Goal: Task Accomplishment & Management: Complete application form

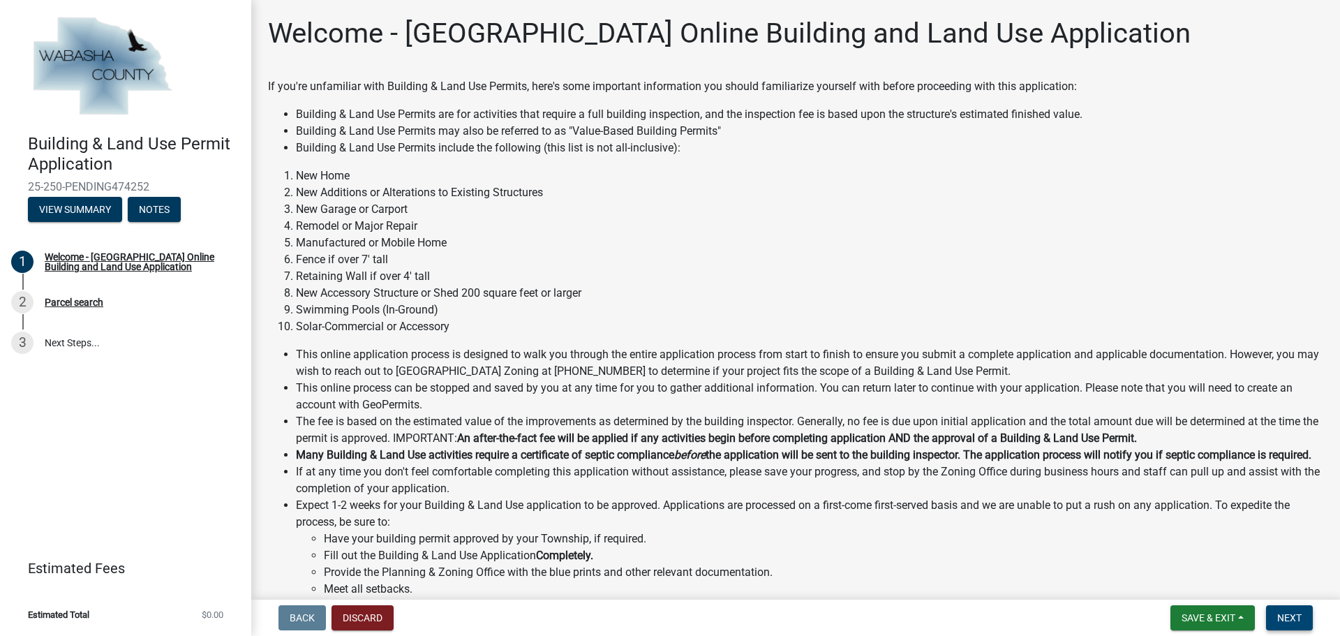
click at [1287, 620] on span "Next" at bounding box center [1289, 617] width 24 height 11
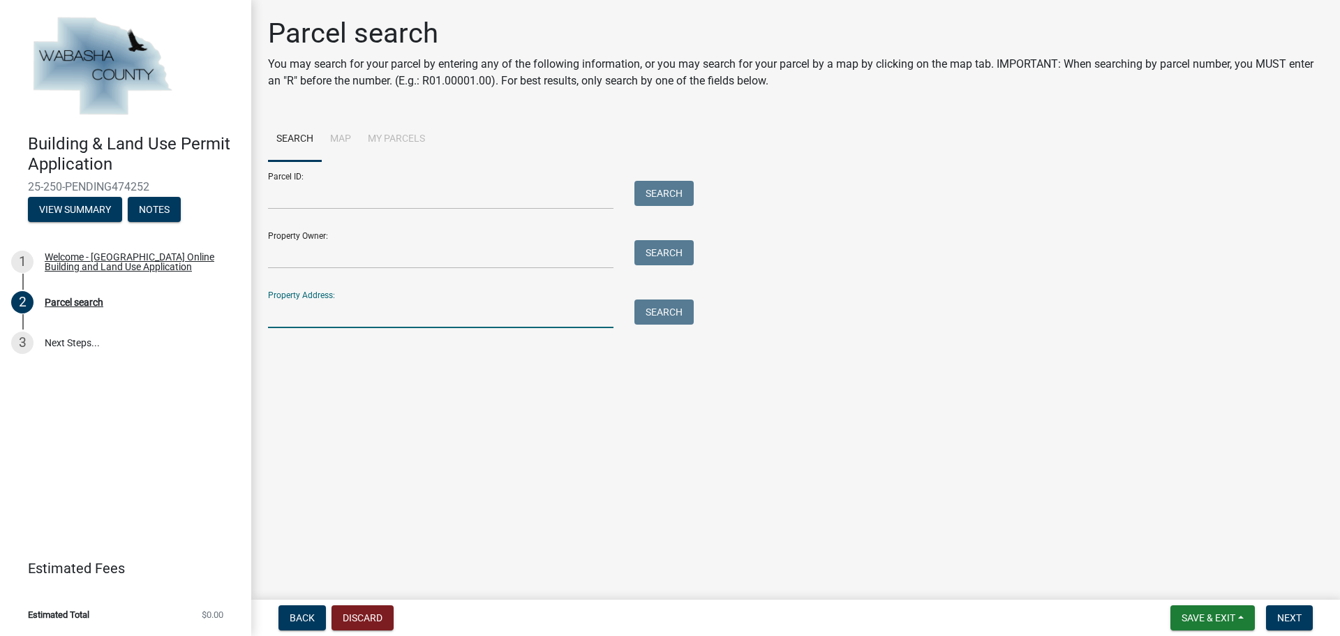
paste input "[STREET_ADDRESS]"
click at [648, 304] on button "Search" at bounding box center [663, 311] width 59 height 25
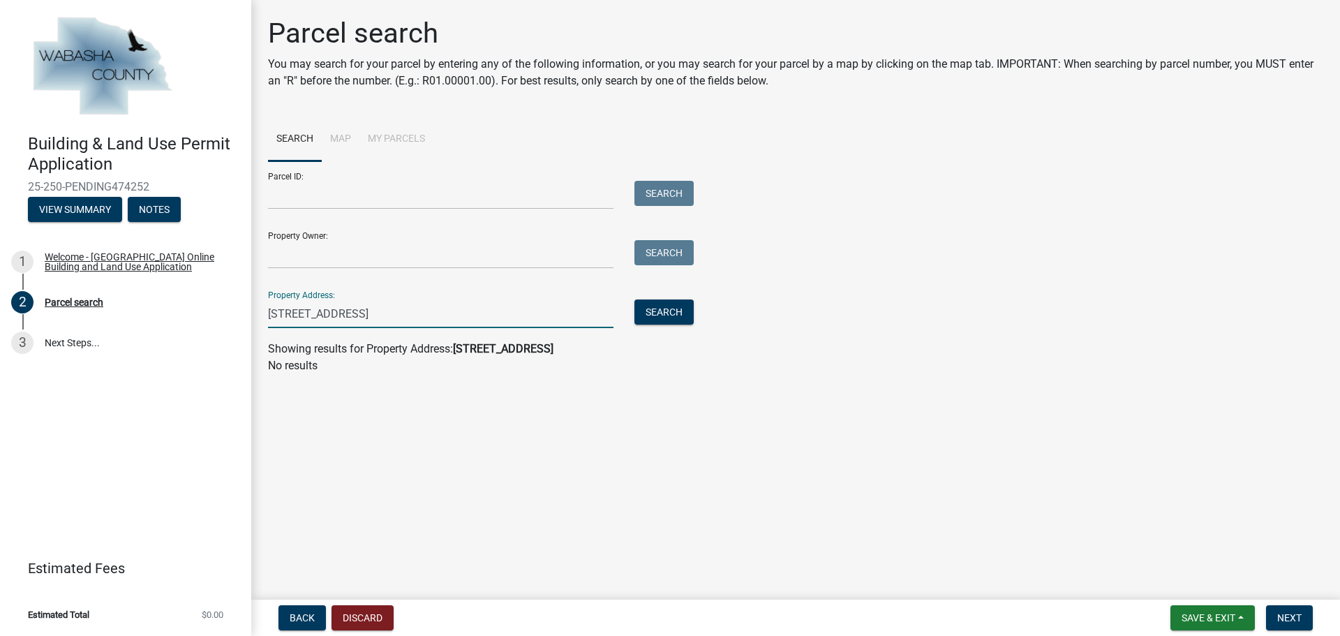
click at [514, 310] on input "67767 154th Avenue Wabasha MN 55981" at bounding box center [440, 313] width 345 height 29
type input "67767 154th Ave"
click at [685, 302] on button "Search" at bounding box center [663, 311] width 59 height 25
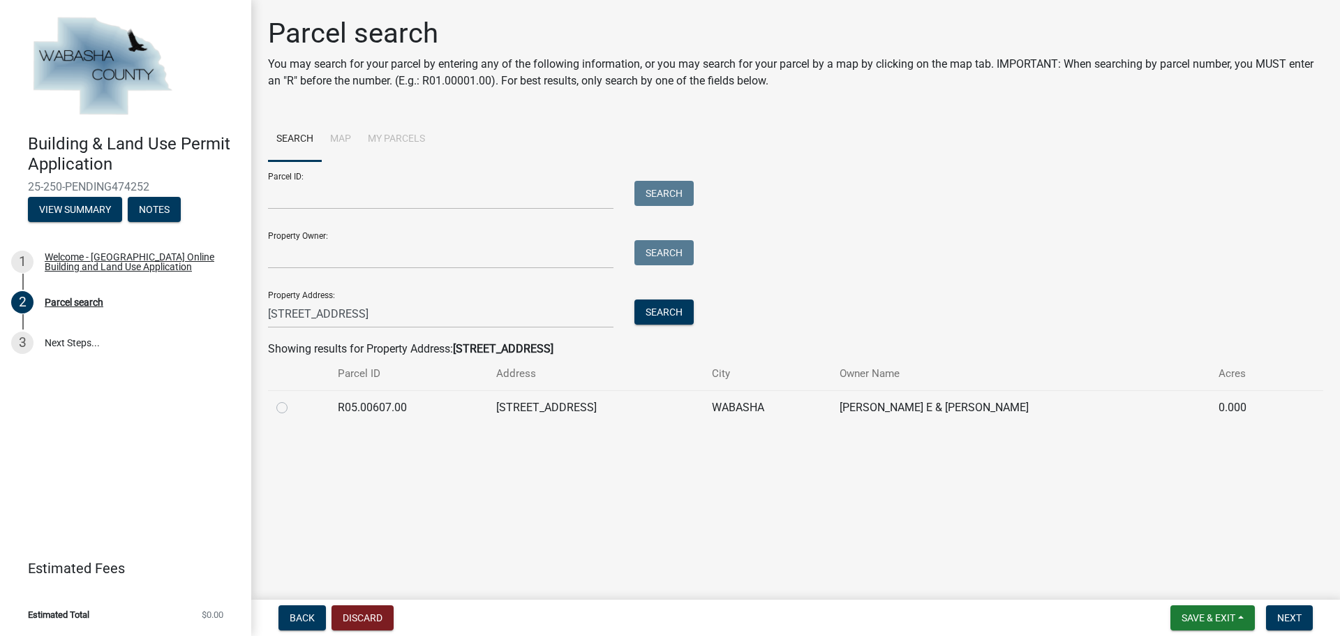
click at [293, 399] on label at bounding box center [293, 399] width 0 height 0
click at [293, 404] on input "radio" at bounding box center [297, 403] width 9 height 9
radio input "true"
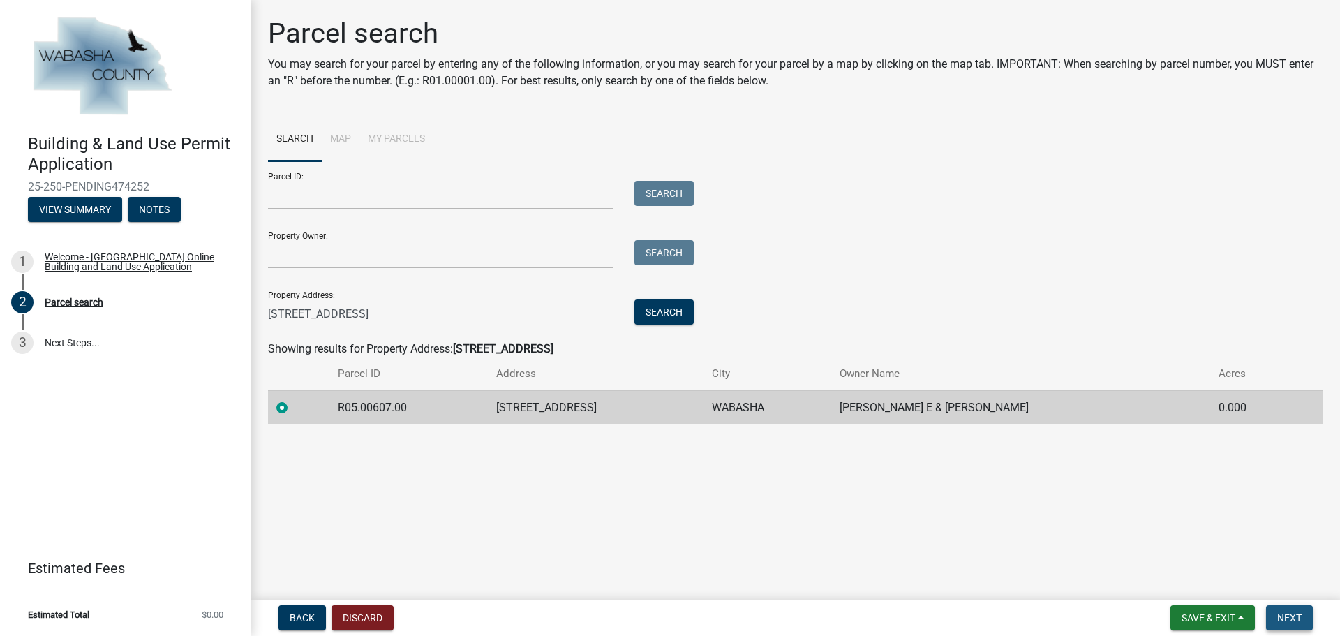
click at [1298, 622] on span "Next" at bounding box center [1289, 617] width 24 height 11
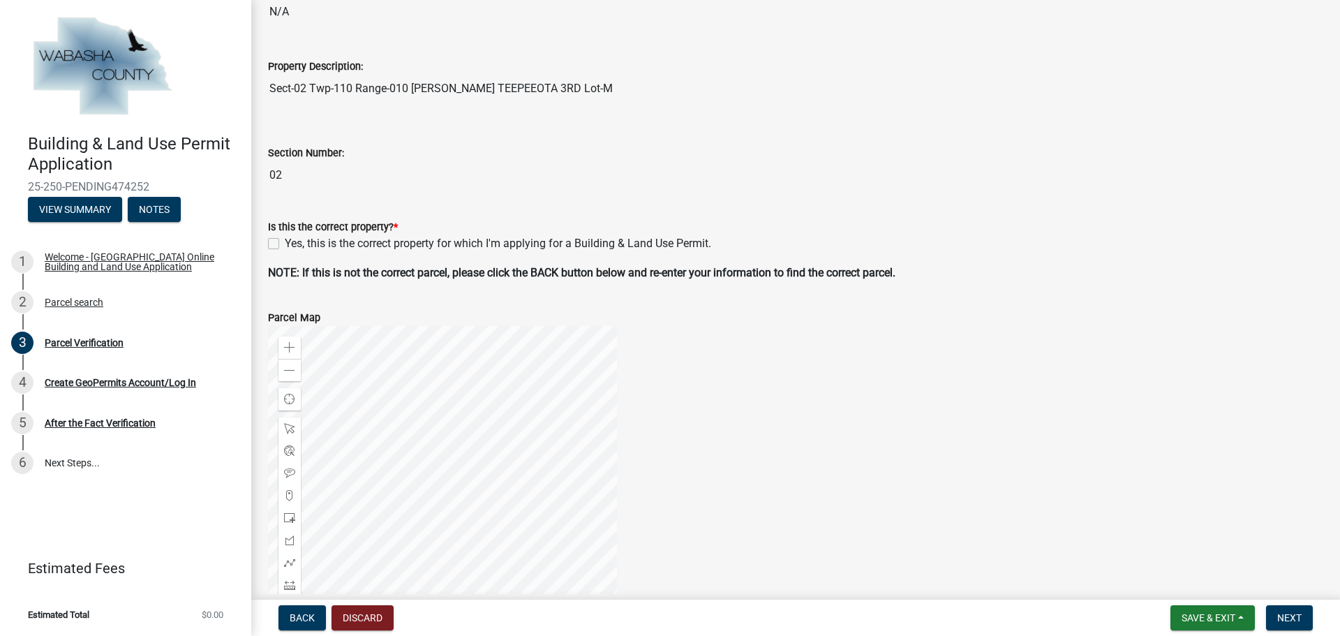
scroll to position [349, 0]
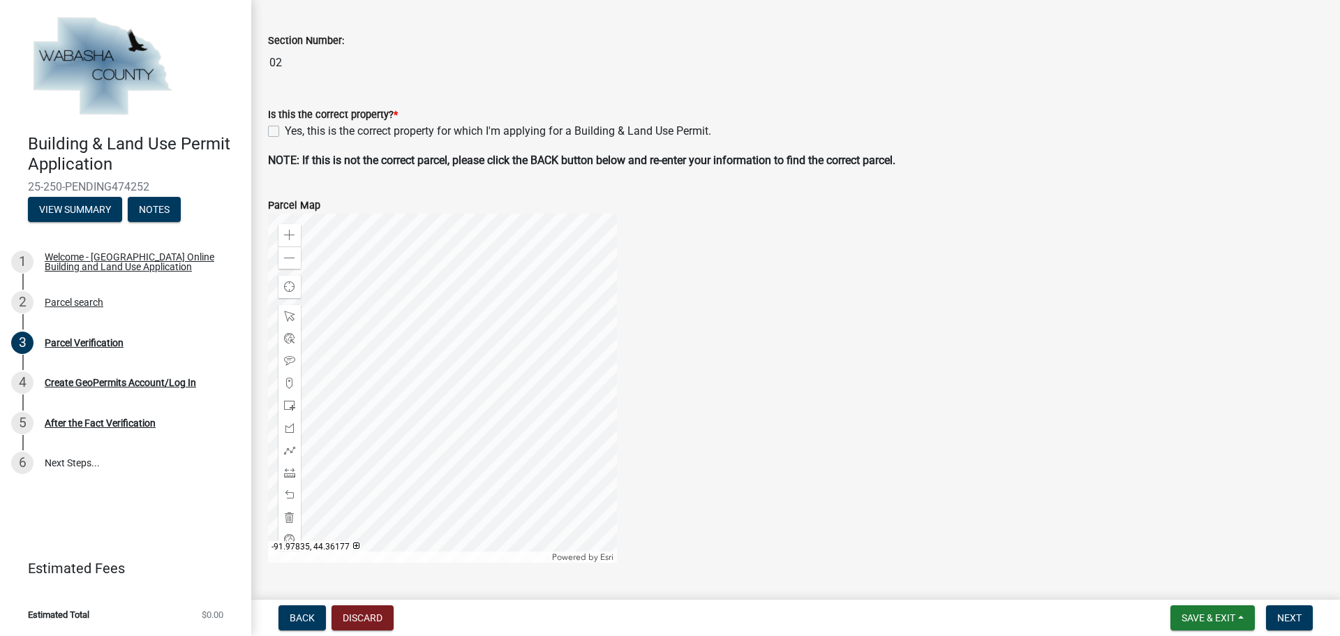
click at [281, 128] on div "Yes, this is the correct property for which I'm applying for a Building & Land …" at bounding box center [795, 131] width 1055 height 17
click at [285, 127] on label "Yes, this is the correct property for which I'm applying for a Building & Land …" at bounding box center [498, 131] width 426 height 17
click at [285, 127] on input "Yes, this is the correct property for which I'm applying for a Building & Land …" at bounding box center [289, 127] width 9 height 9
checkbox input "true"
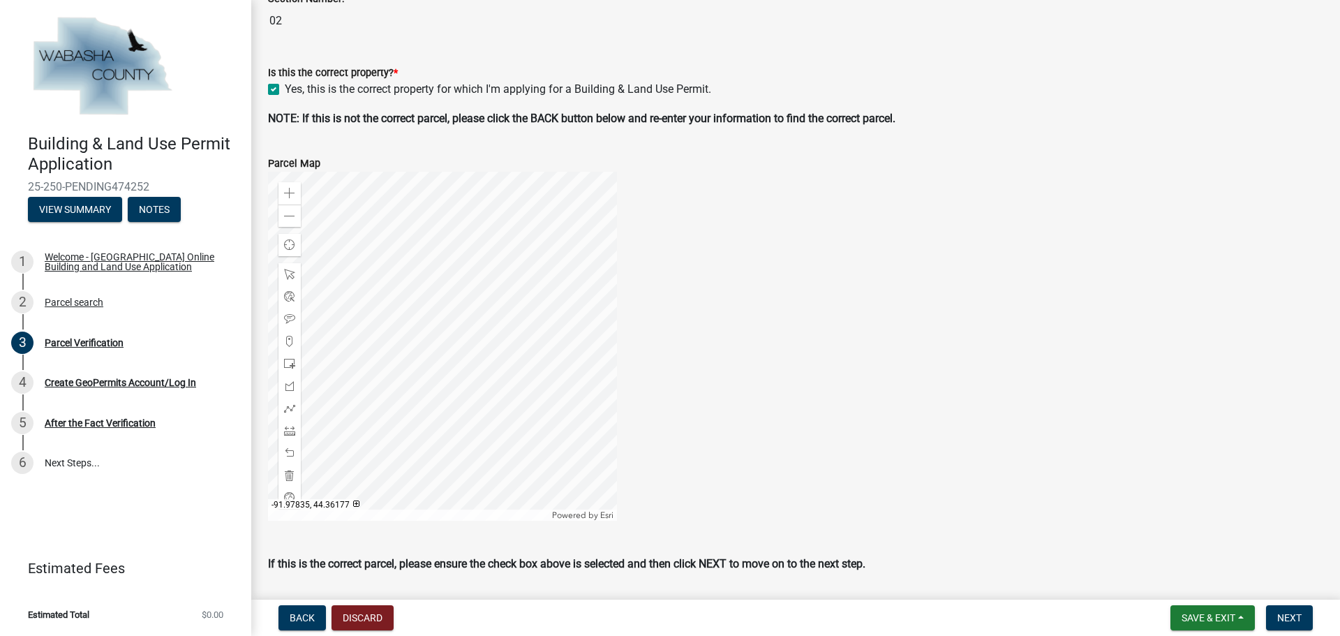
scroll to position [435, 0]
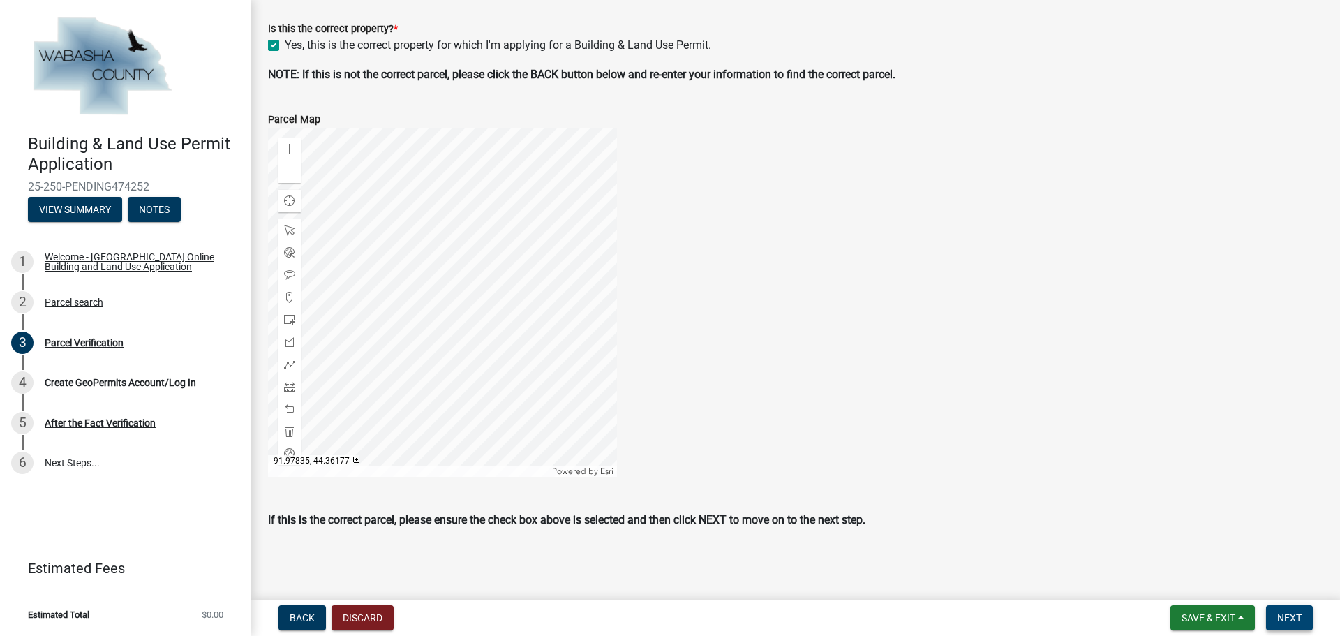
click at [1289, 614] on span "Next" at bounding box center [1289, 617] width 24 height 11
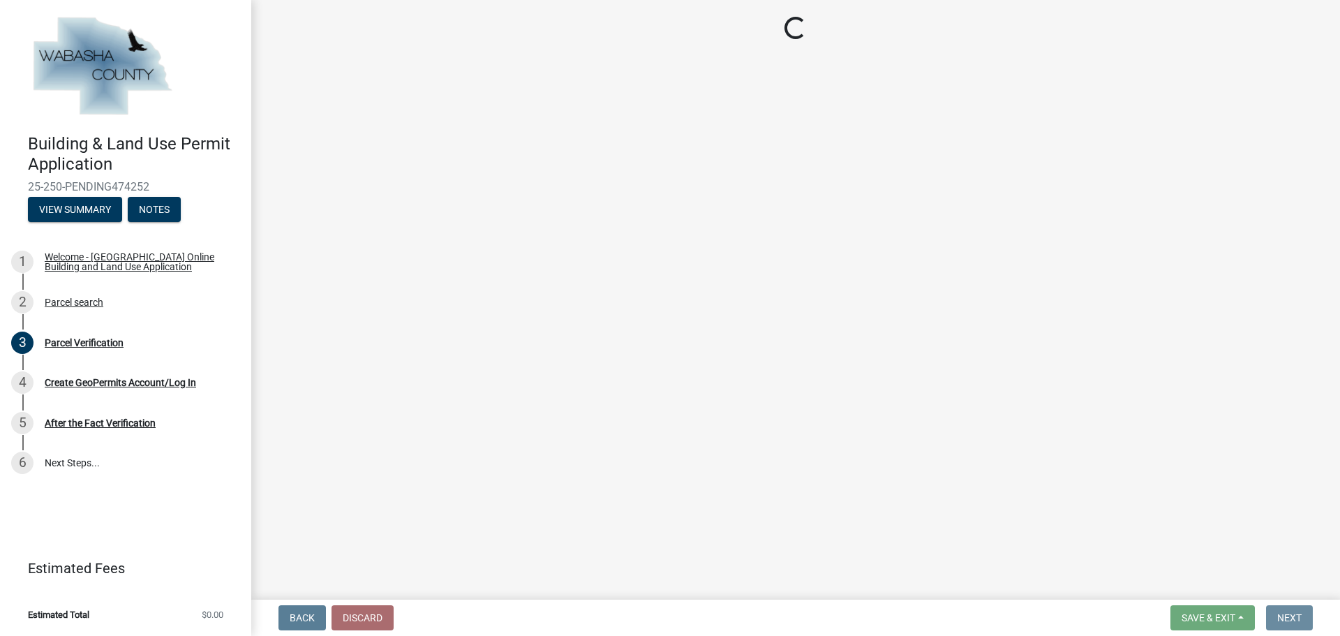
scroll to position [0, 0]
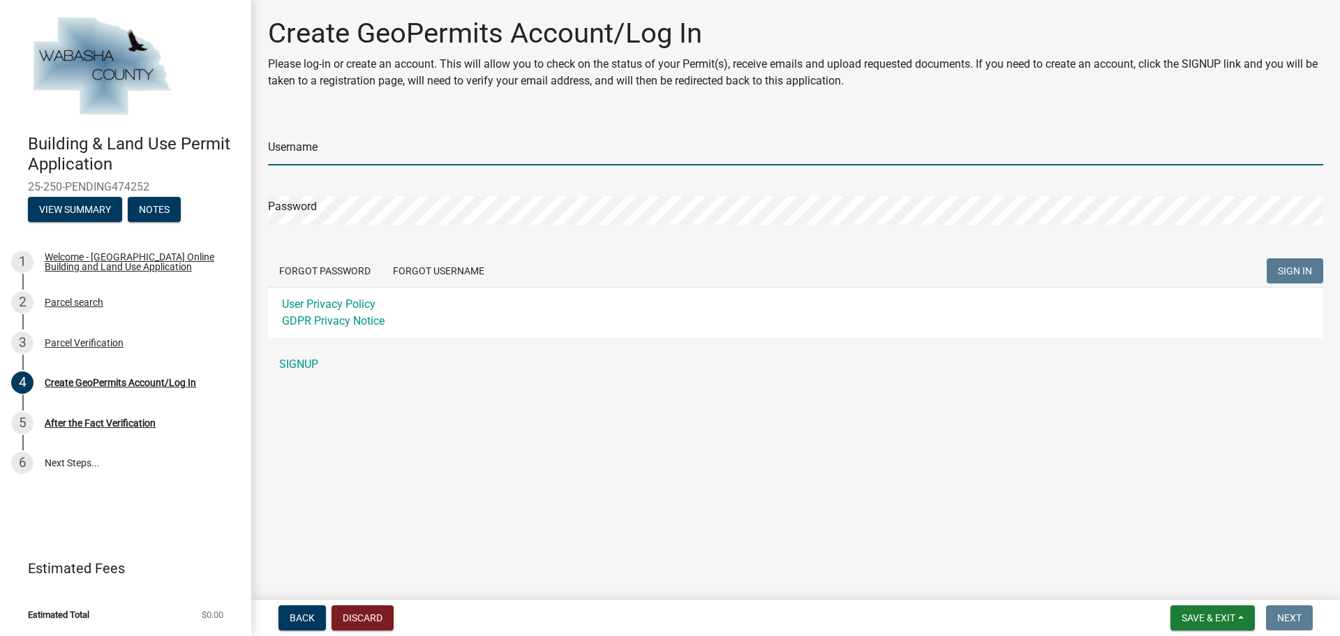
drag, startPoint x: 347, startPoint y: 143, endPoint x: 342, endPoint y: 151, distance: 9.7
paste input "[EMAIL_ADDRESS][DOMAIN_NAME]"
type input "[EMAIL_ADDRESS][DOMAIN_NAME]"
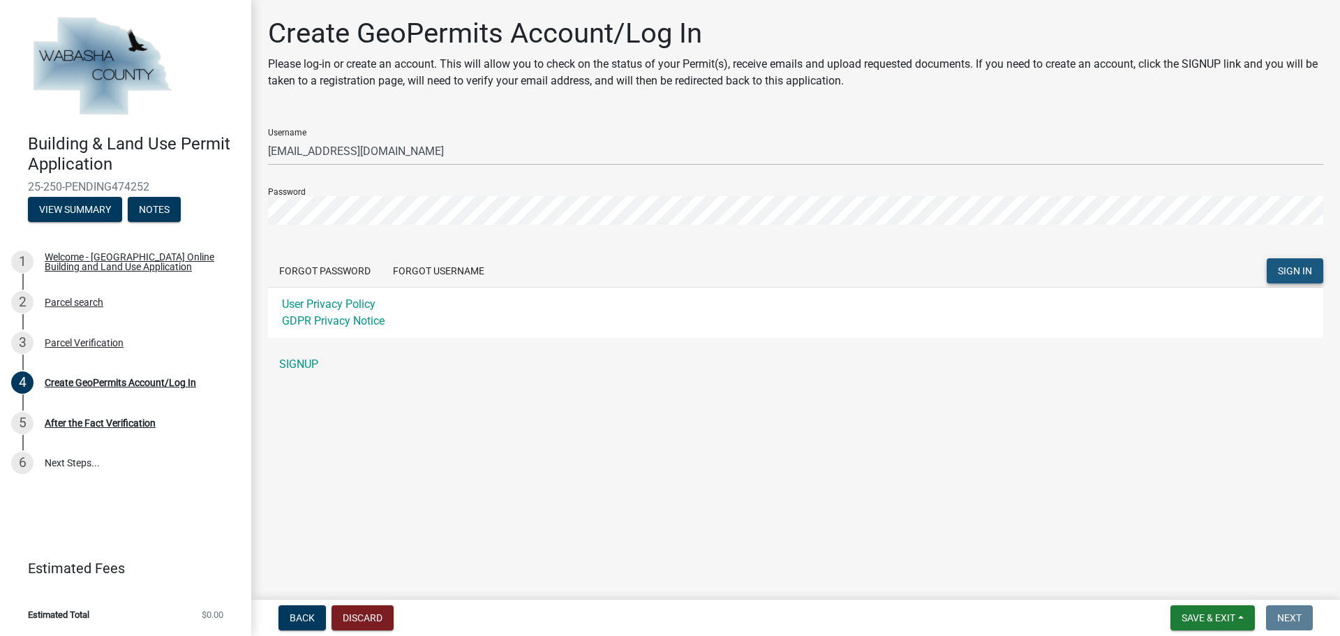
click at [1285, 277] on button "SIGN IN" at bounding box center [1295, 270] width 57 height 25
click at [215, 211] on div "Building & Land Use Permit Application 25-250-PENDING474252 View Summary Notes …" at bounding box center [670, 318] width 1340 height 636
click at [1292, 272] on span "SIGN IN" at bounding box center [1295, 270] width 34 height 11
click at [327, 267] on button "Forgot Password" at bounding box center [325, 270] width 114 height 25
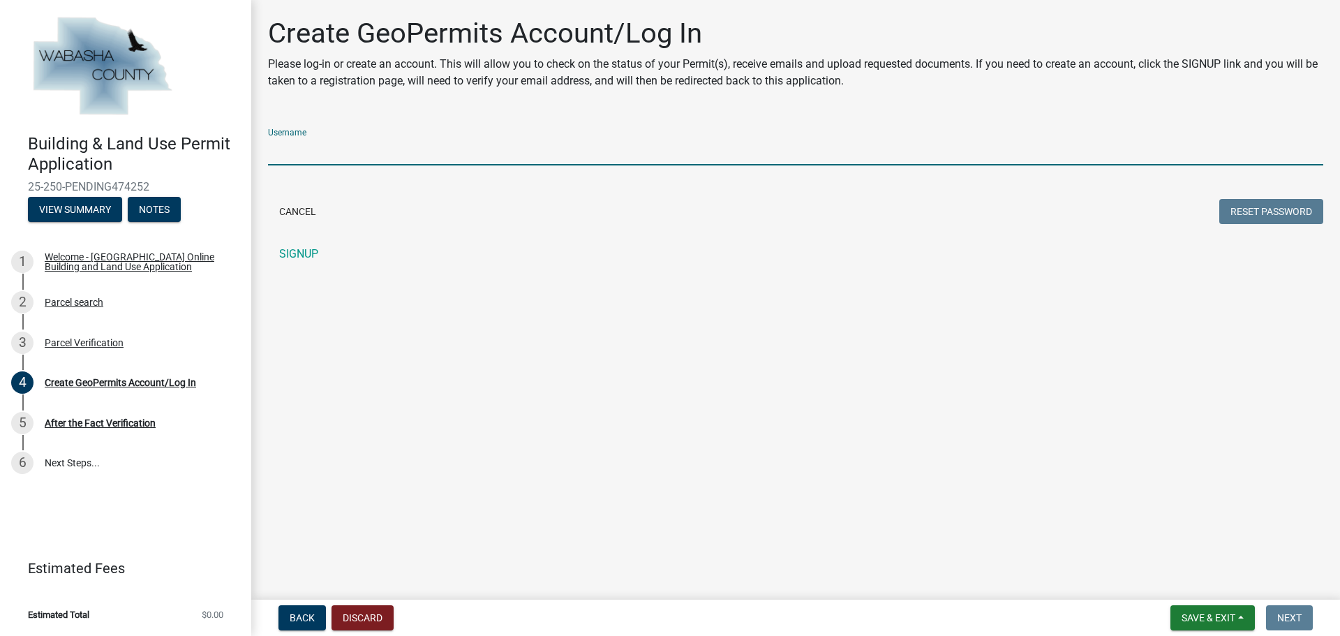
paste input "[EMAIL_ADDRESS][DOMAIN_NAME]"
type input "[EMAIL_ADDRESS][DOMAIN_NAME]"
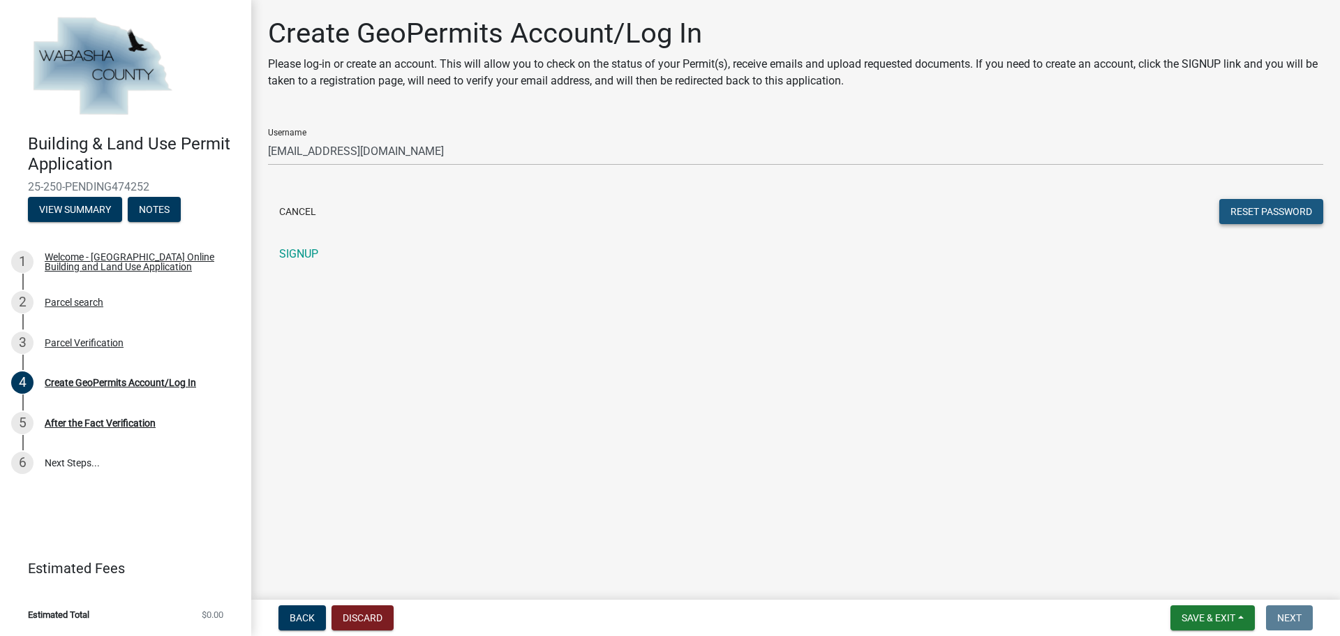
click at [1267, 212] on button "Reset Password" at bounding box center [1271, 211] width 104 height 25
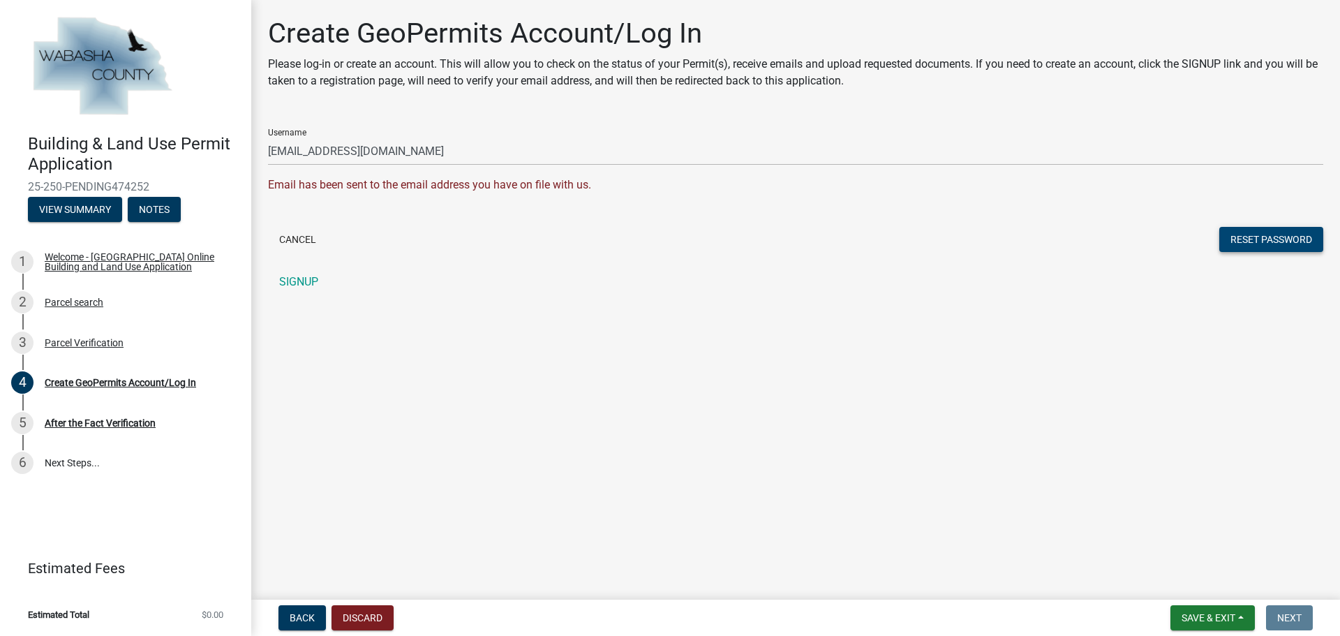
click at [1273, 244] on button "Reset Password" at bounding box center [1271, 239] width 104 height 25
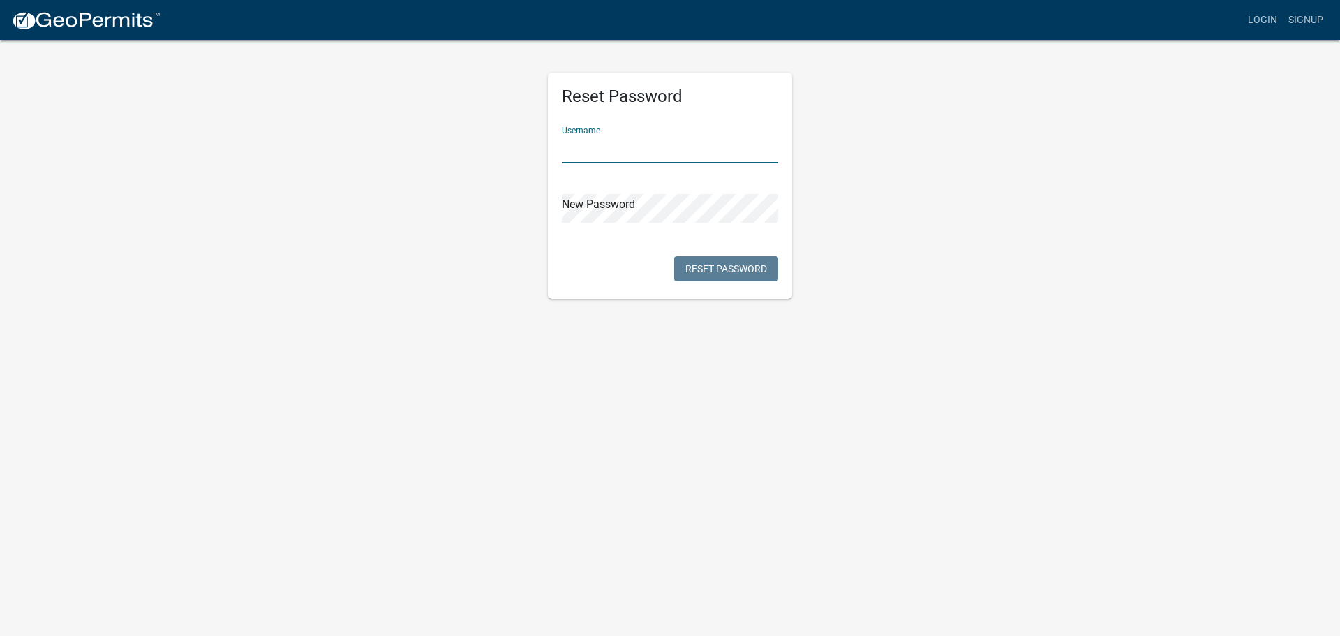
paste input "[EMAIL_ADDRESS][DOMAIN_NAME]"
type input "[EMAIL_ADDRESS][DOMAIN_NAME]"
drag, startPoint x: 572, startPoint y: 189, endPoint x: 504, endPoint y: 221, distance: 74.6
click at [504, 221] on div "Reset Password Username [EMAIL_ADDRESS][DOMAIN_NAME] New Password Reset Password" at bounding box center [670, 169] width 796 height 260
drag, startPoint x: 594, startPoint y: 330, endPoint x: 630, endPoint y: 307, distance: 42.4
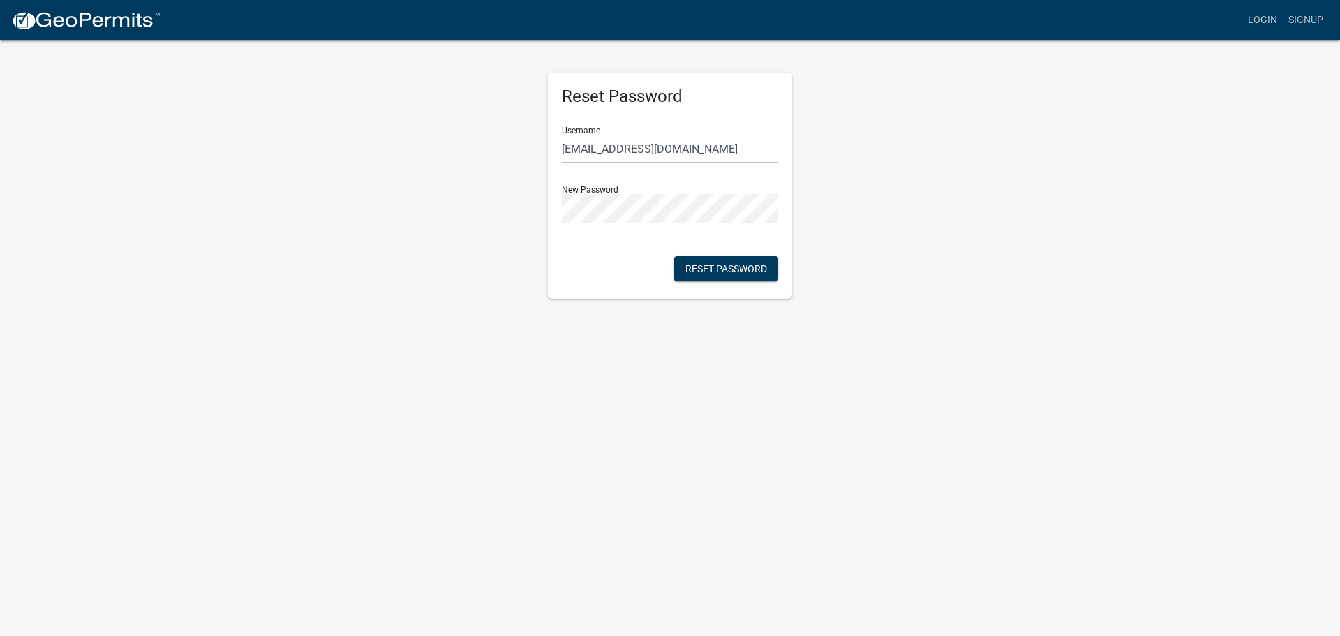
click at [594, 330] on body "Internet Explorer does NOT work with GeoPermits. Get a new browser for more sec…" at bounding box center [670, 318] width 1340 height 636
click at [704, 265] on button "Reset Password" at bounding box center [726, 268] width 104 height 25
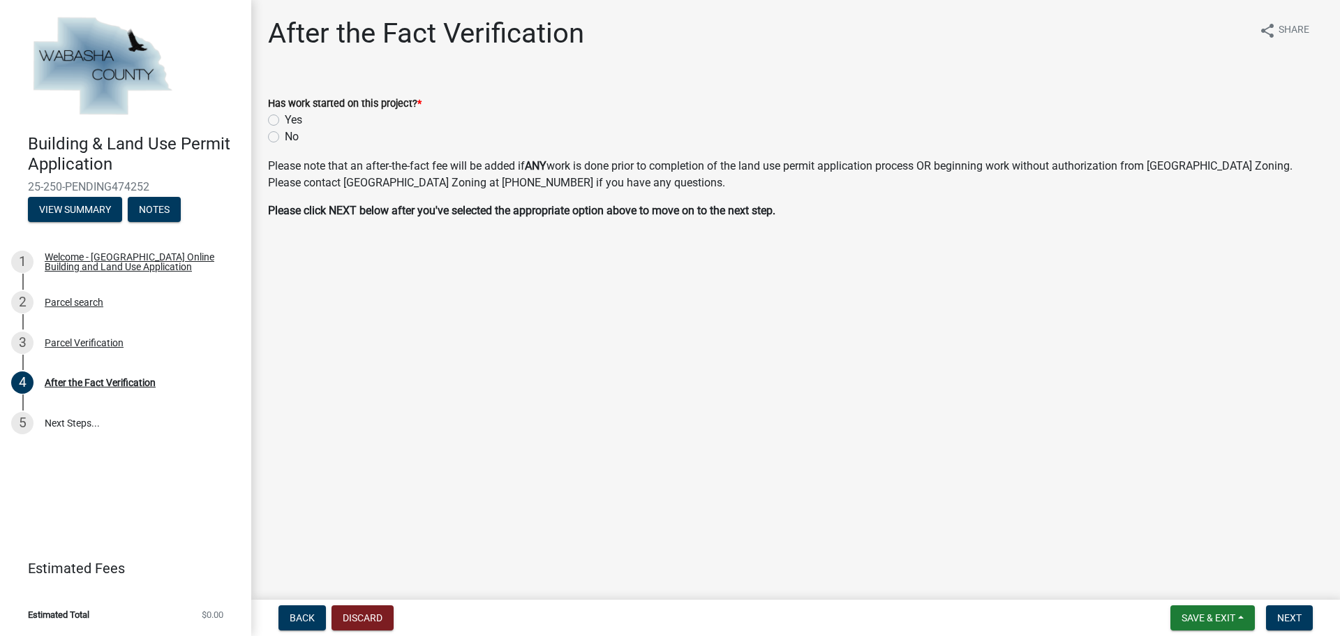
click at [285, 135] on label "No" at bounding box center [292, 136] width 14 height 17
click at [285, 135] on input "No" at bounding box center [289, 132] width 9 height 9
radio input "true"
click at [1312, 613] on button "Next" at bounding box center [1289, 617] width 47 height 25
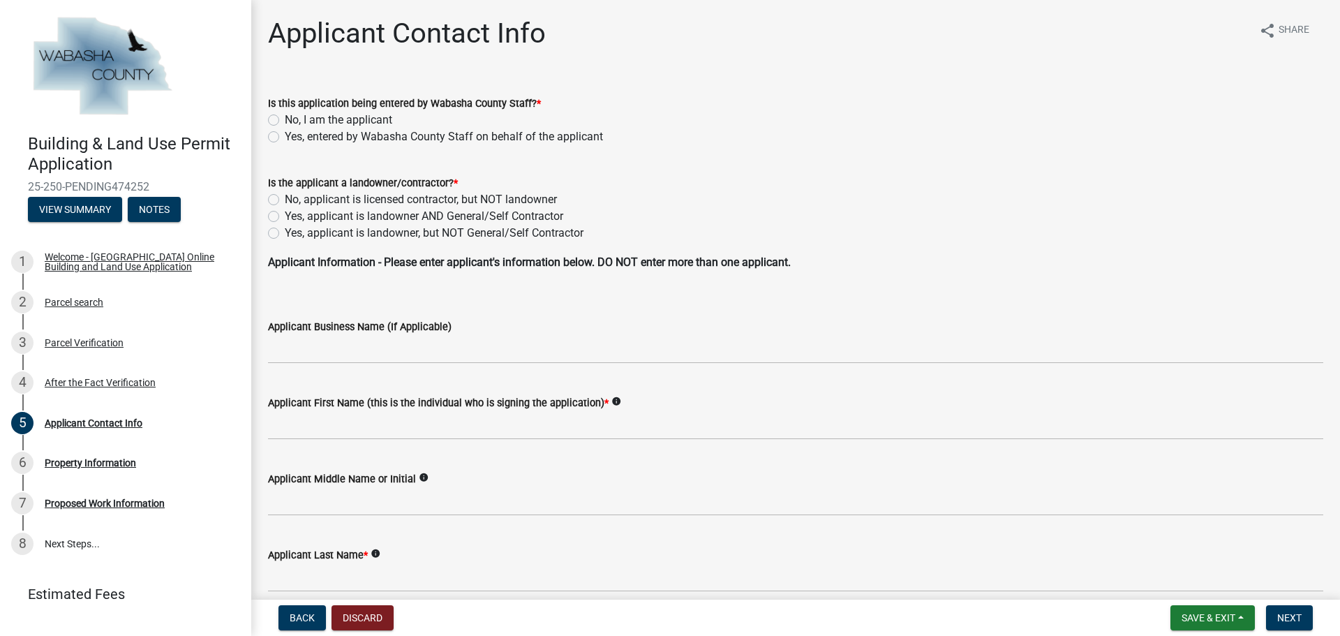
click at [285, 119] on label "No, I am the applicant" at bounding box center [338, 120] width 107 height 17
click at [285, 119] on input "No, I am the applicant" at bounding box center [289, 116] width 9 height 9
radio input "true"
click at [285, 214] on label "Yes, applicant is landowner AND General/Self Contractor" at bounding box center [424, 216] width 278 height 17
click at [285, 214] on input "Yes, applicant is landowner AND General/Self Contractor" at bounding box center [289, 212] width 9 height 9
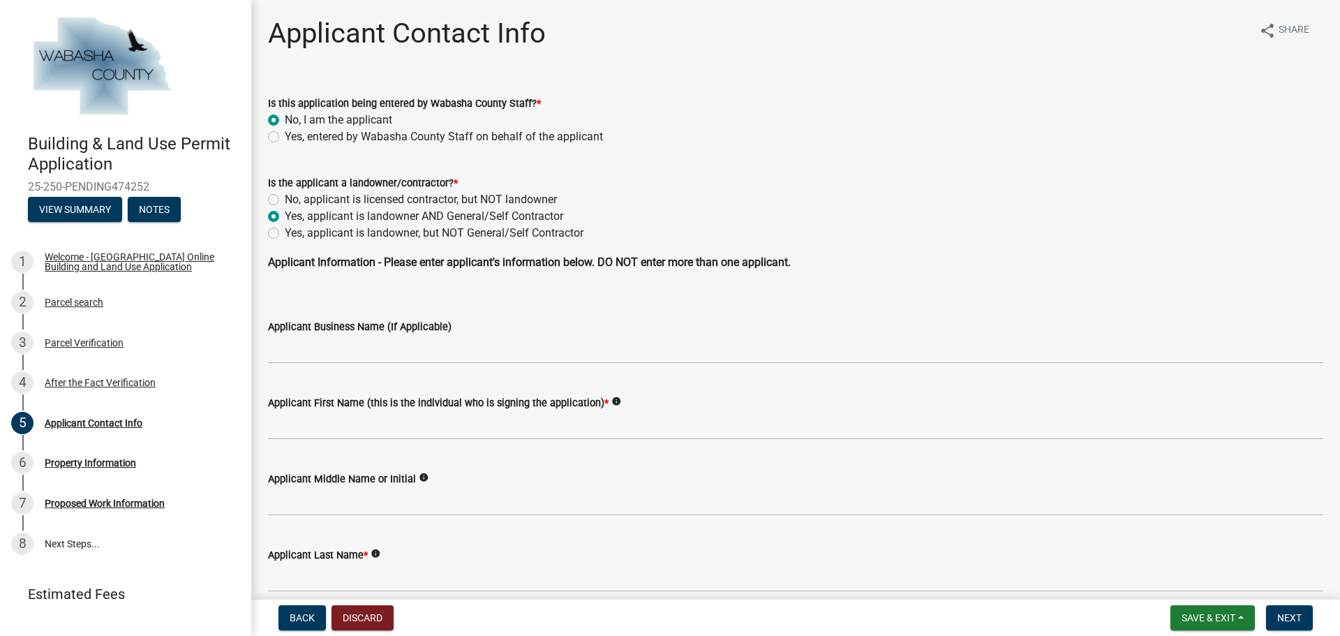
radio input "true"
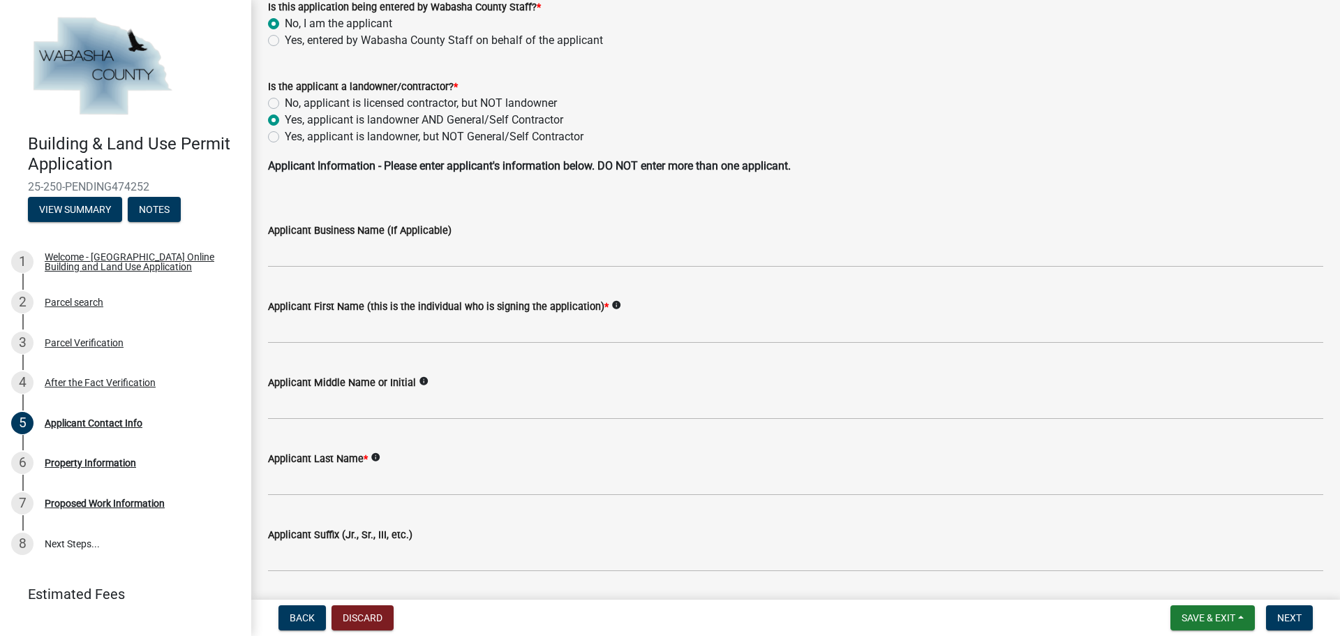
scroll to position [140, 0]
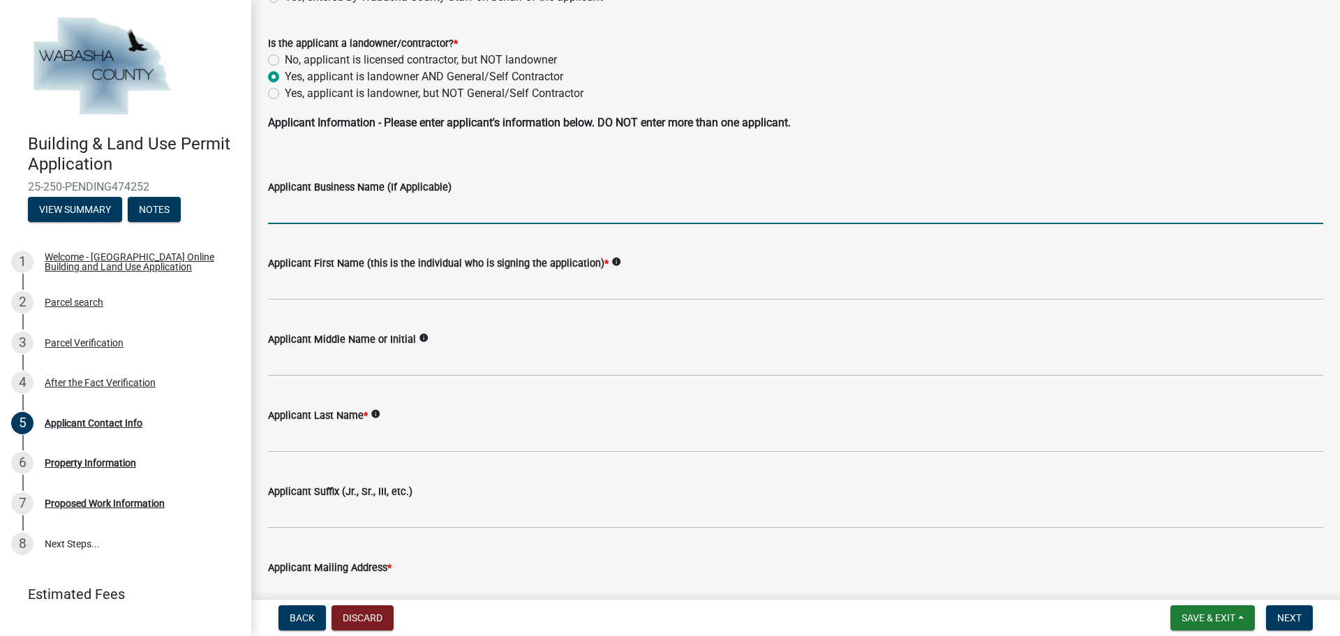
click at [299, 204] on input "Applicant Business Name (If Applicable)" at bounding box center [795, 209] width 1055 height 29
type input "Erie Construction mid-west llc"
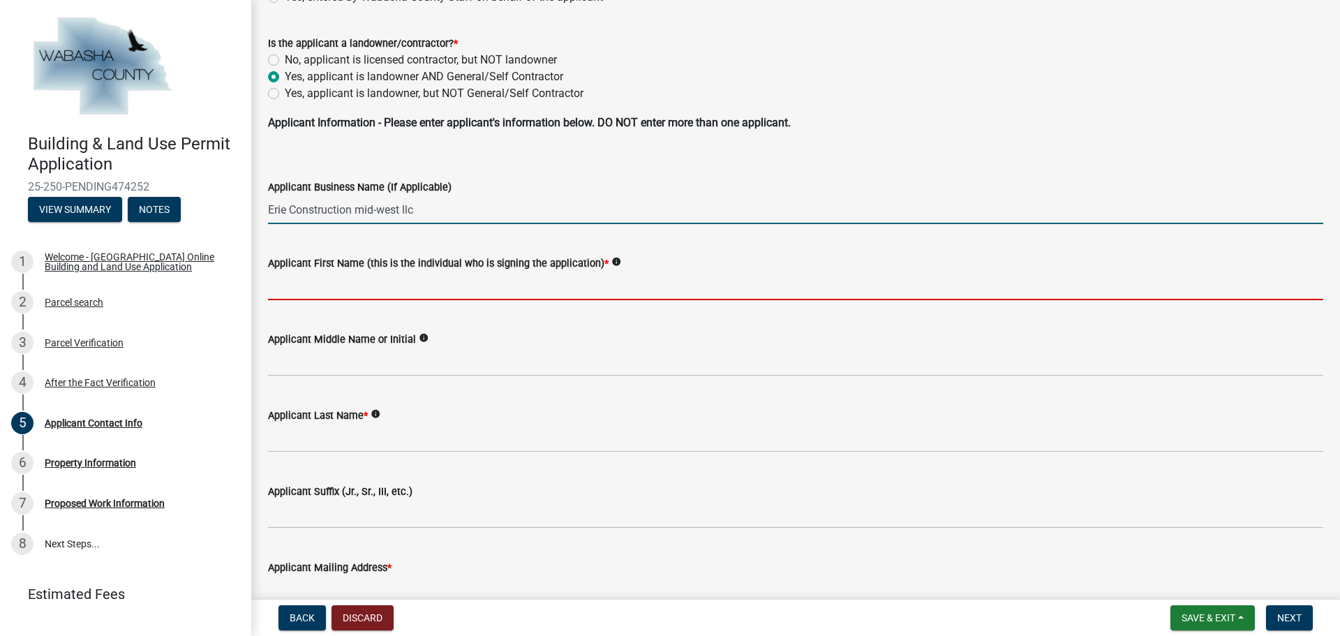
type input "[PERSON_NAME]"
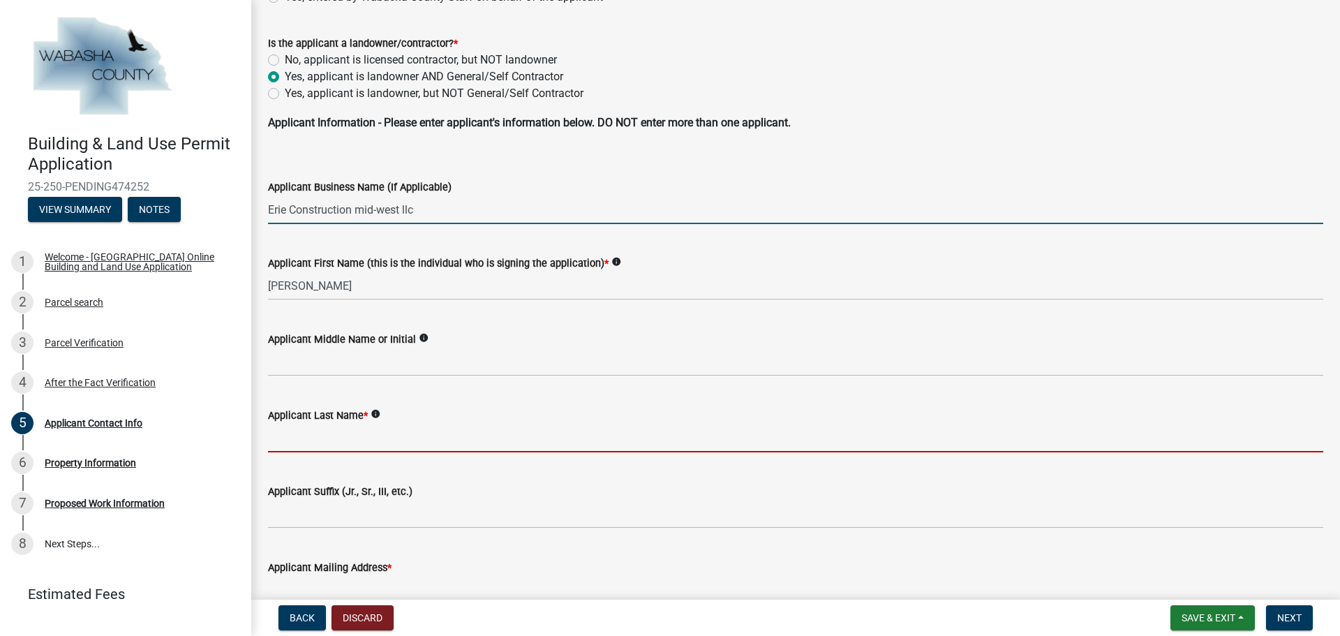
type input "[PERSON_NAME]"
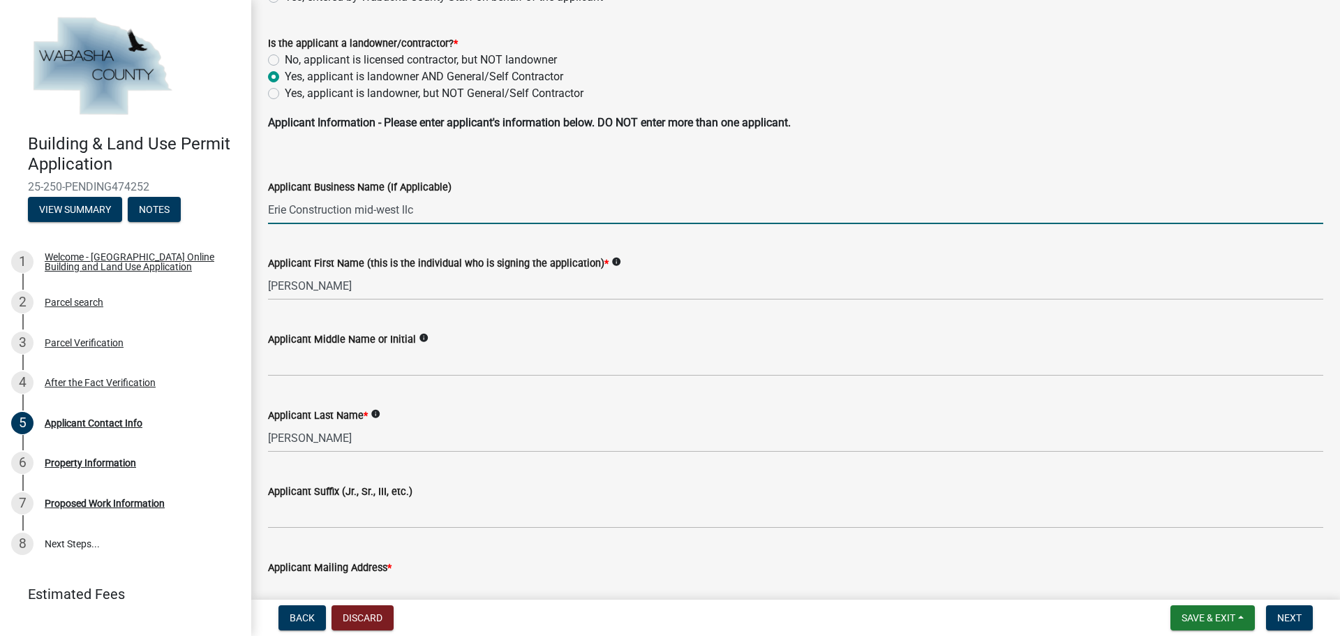
type input "[STREET_ADDRESS]"
type input "[GEOGRAPHIC_DATA]"
type input "OH"
type input "43617"
type input "7172550595"
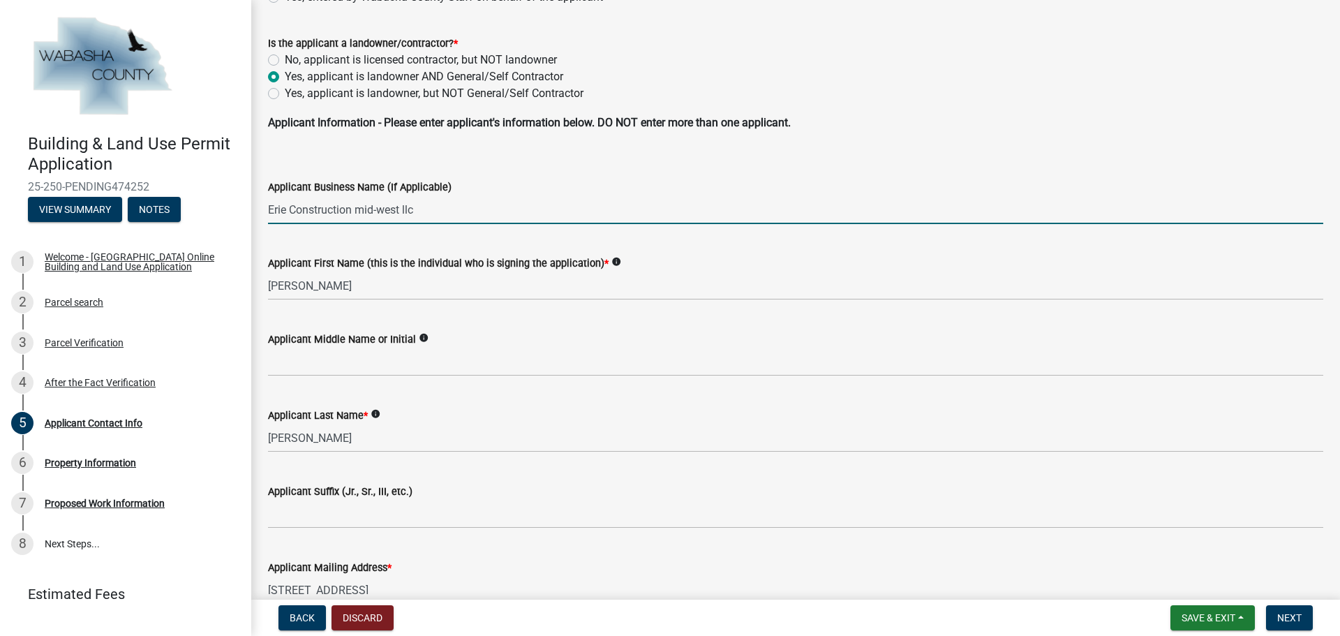
type input "[PERSON_NAME][EMAIL_ADDRESS][PERSON_NAME][DOMAIN_NAME]"
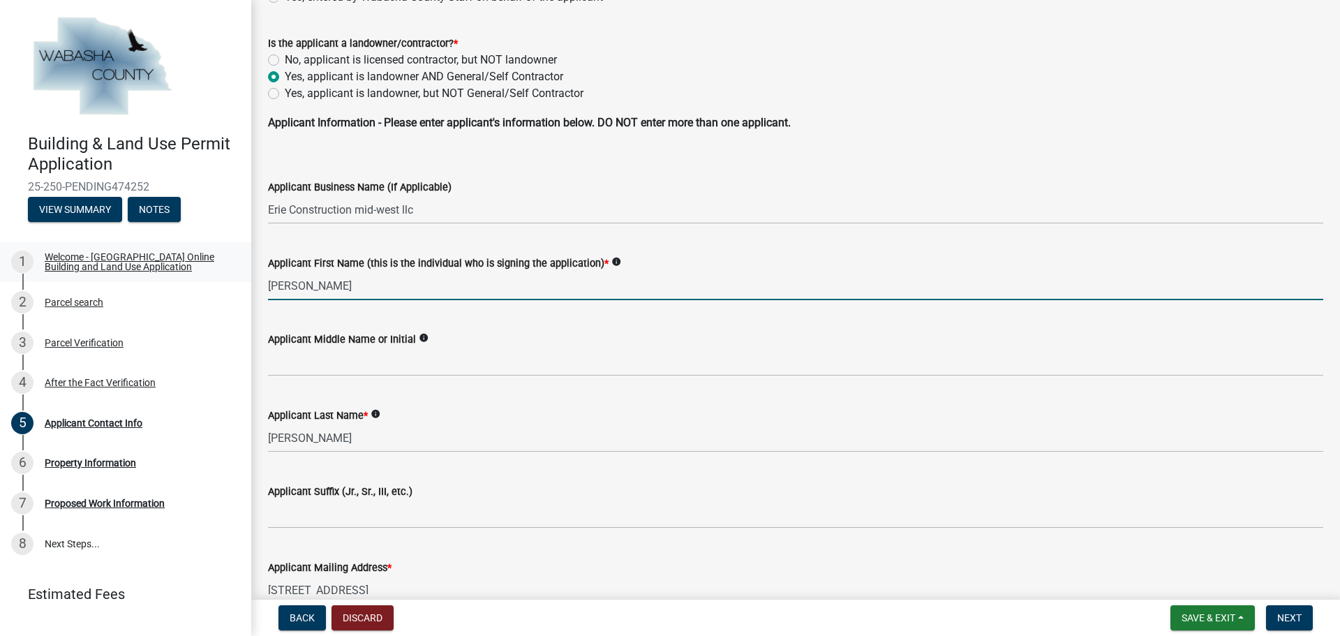
drag, startPoint x: 390, startPoint y: 284, endPoint x: 175, endPoint y: 259, distance: 216.4
click at [175, 259] on div "Building & Land Use Permit Application 25-250-PENDING474252 View Summary Notes …" at bounding box center [670, 318] width 1340 height 636
type input "[PERSON_NAME]"
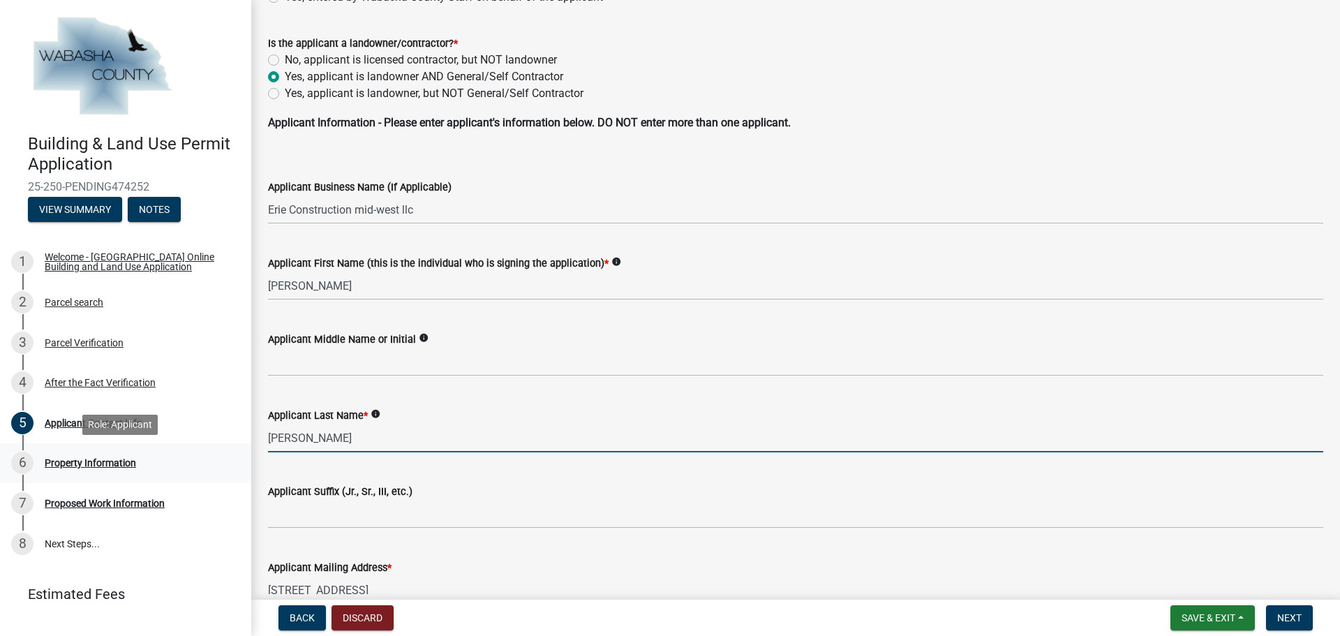
drag, startPoint x: 353, startPoint y: 438, endPoint x: 131, endPoint y: 449, distance: 222.9
click at [131, 449] on div "Building & Land Use Permit Application 25-250-PENDING474252 View Summary Notes …" at bounding box center [670, 318] width 1340 height 636
type input "[PERSON_NAME]"
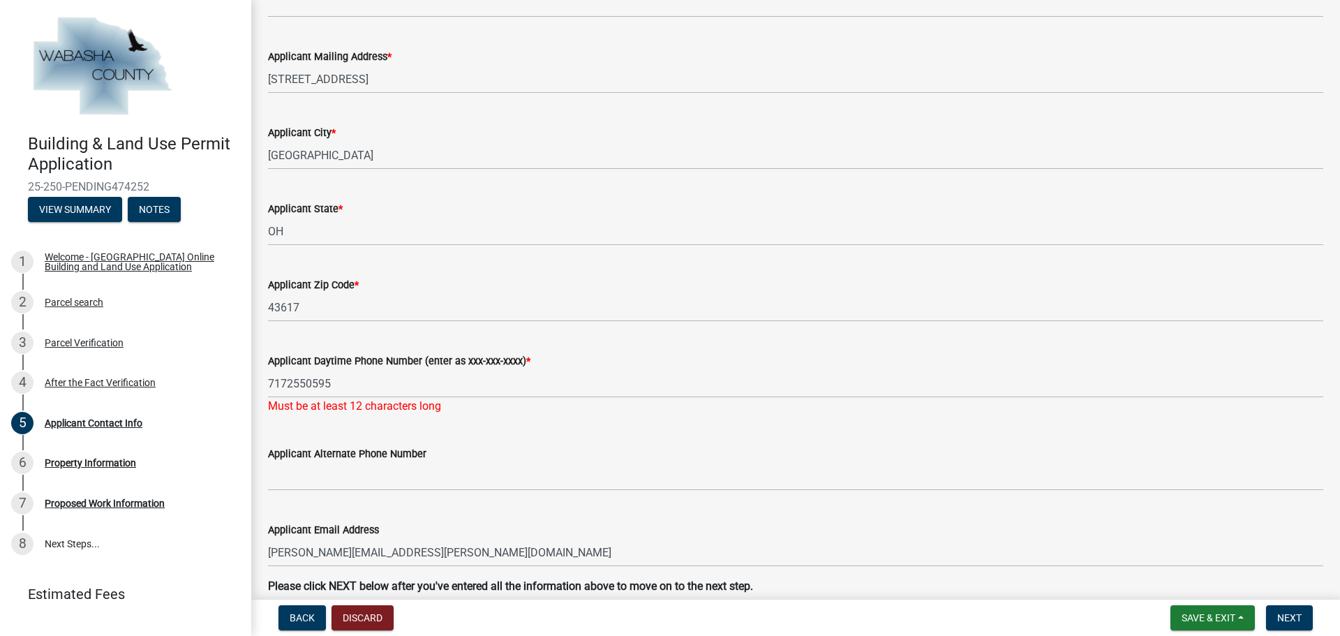
scroll to position [698, 0]
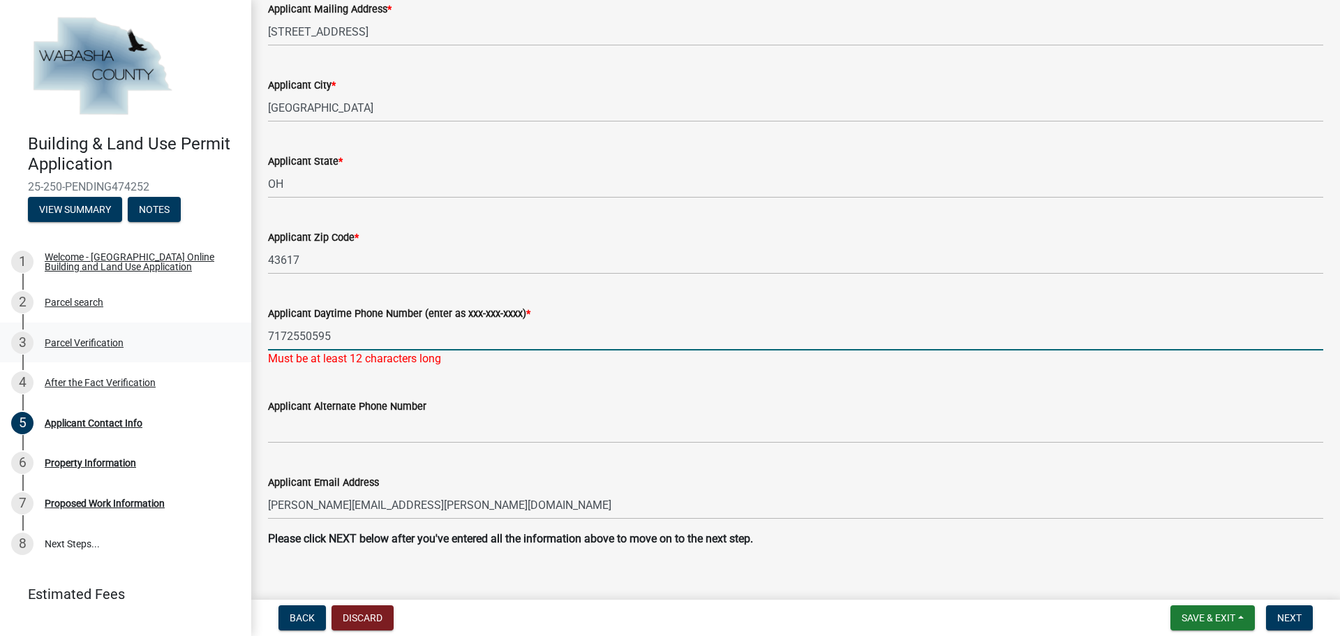
drag, startPoint x: 371, startPoint y: 332, endPoint x: 175, endPoint y: 328, distance: 195.5
click at [175, 328] on div "Building & Land Use Permit Application 25-250-PENDING474252 View Summary Notes …" at bounding box center [670, 318] width 1340 height 636
click at [549, 400] on div "Applicant Alternate Phone Number" at bounding box center [795, 406] width 1055 height 17
drag, startPoint x: 288, startPoint y: 334, endPoint x: 332, endPoint y: 334, distance: 43.3
click at [288, 334] on input "5674082132" at bounding box center [795, 336] width 1055 height 29
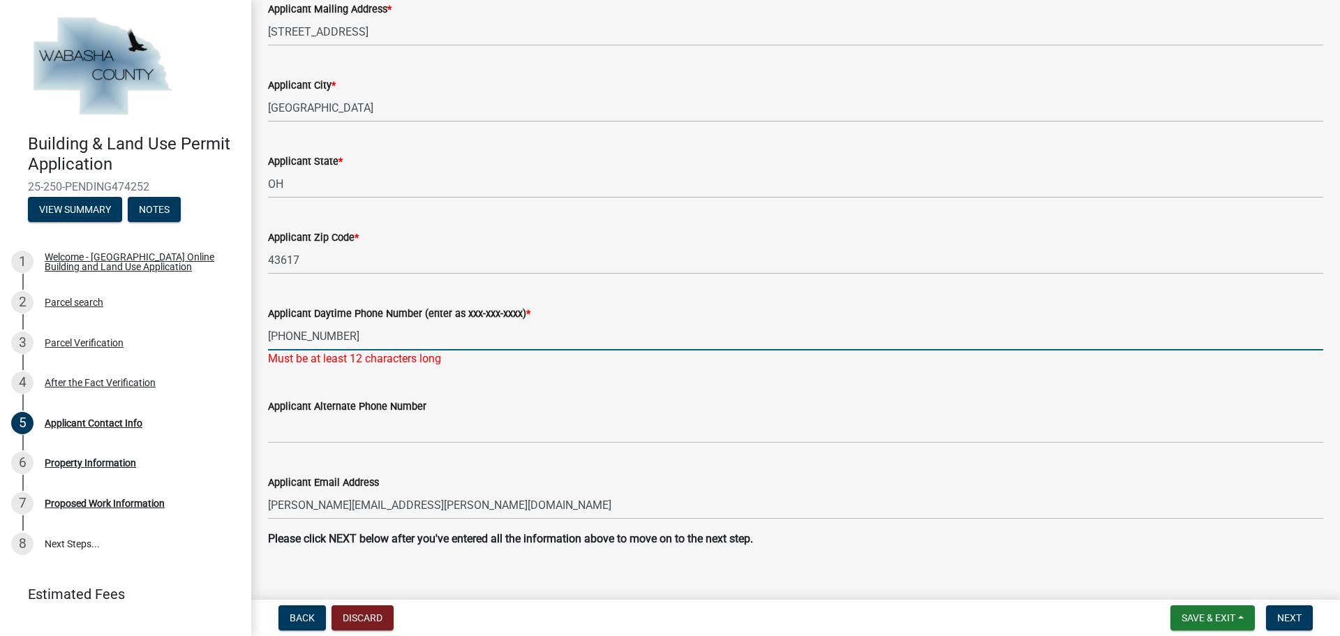
type input "[PHONE_NUMBER]"
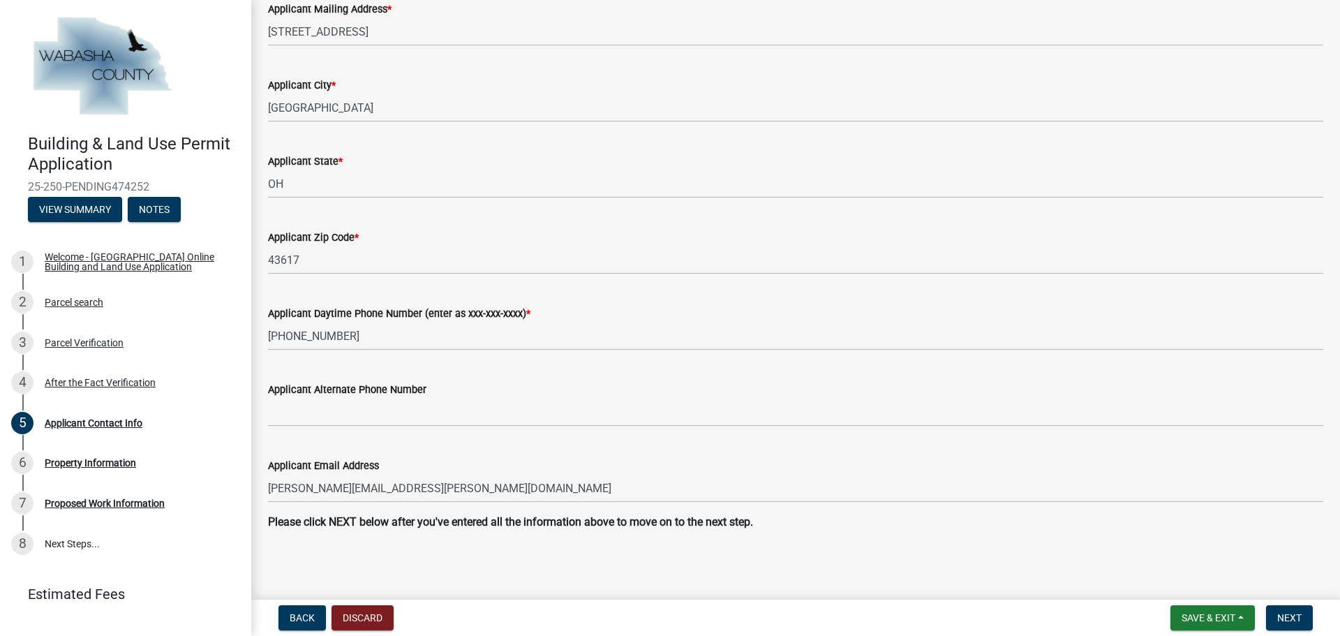
click at [512, 402] on form "Applicant Alternate Phone Number" at bounding box center [795, 403] width 1055 height 45
click at [1299, 621] on span "Next" at bounding box center [1289, 617] width 24 height 11
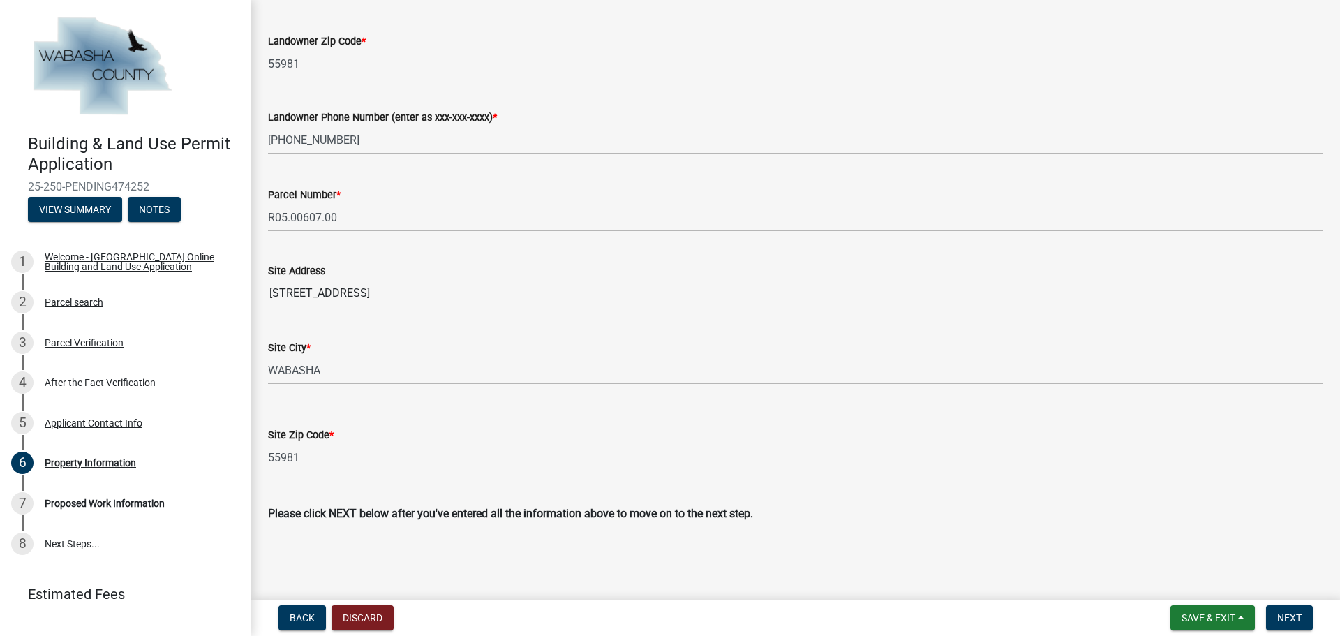
scroll to position [429, 0]
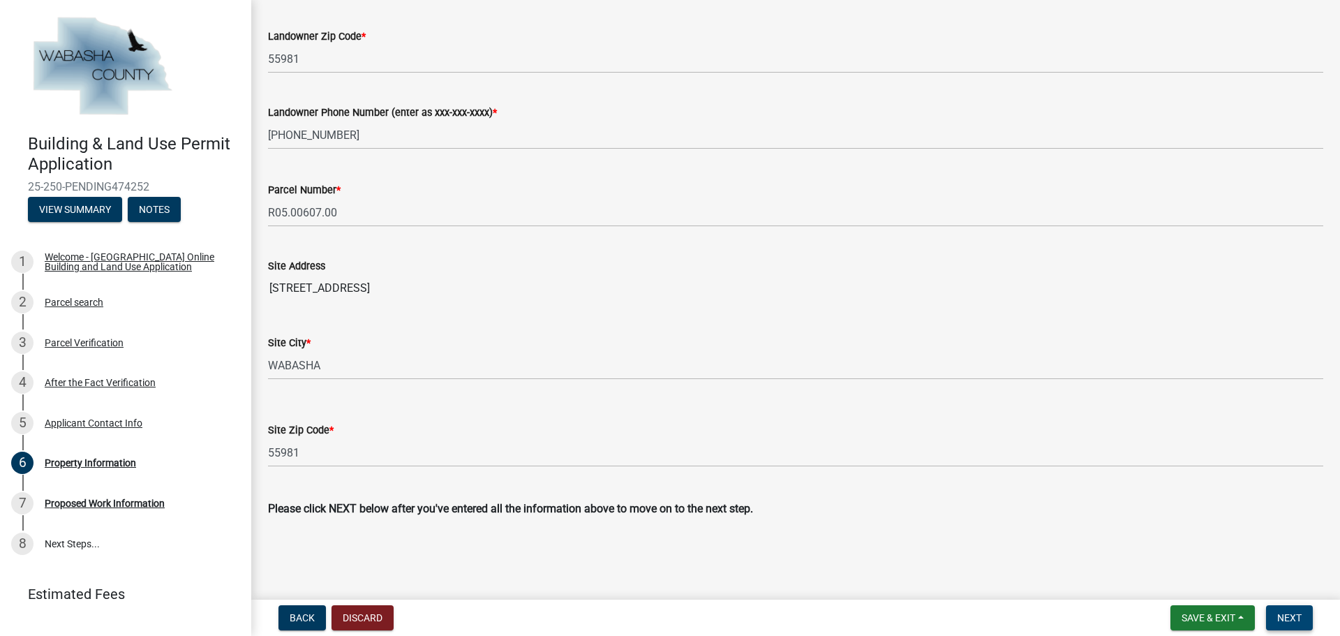
click at [1293, 620] on span "Next" at bounding box center [1289, 617] width 24 height 11
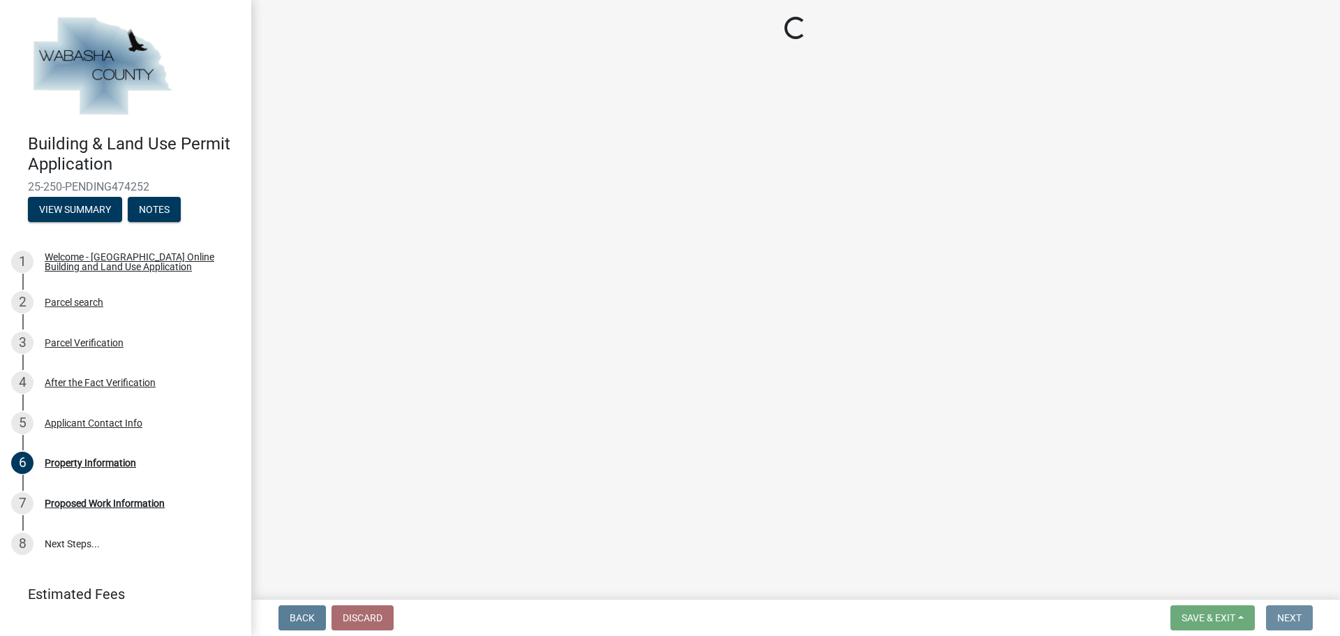
scroll to position [0, 0]
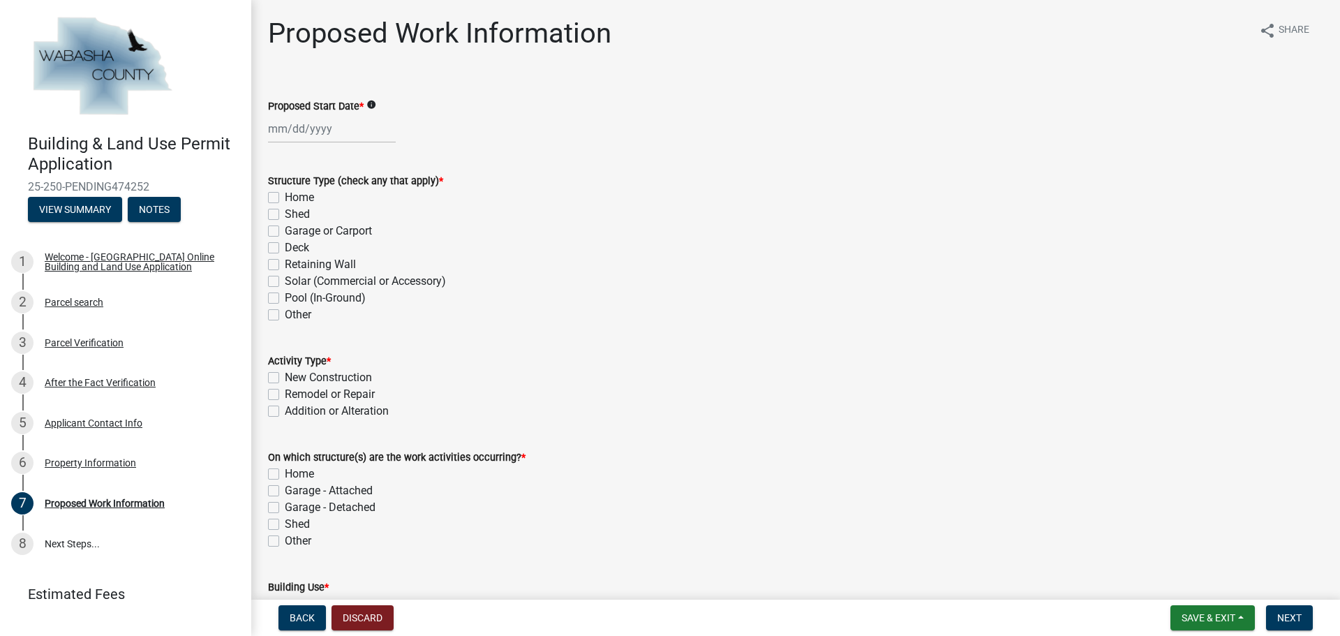
click at [308, 130] on div at bounding box center [332, 128] width 128 height 29
select select "9"
select select "2025"
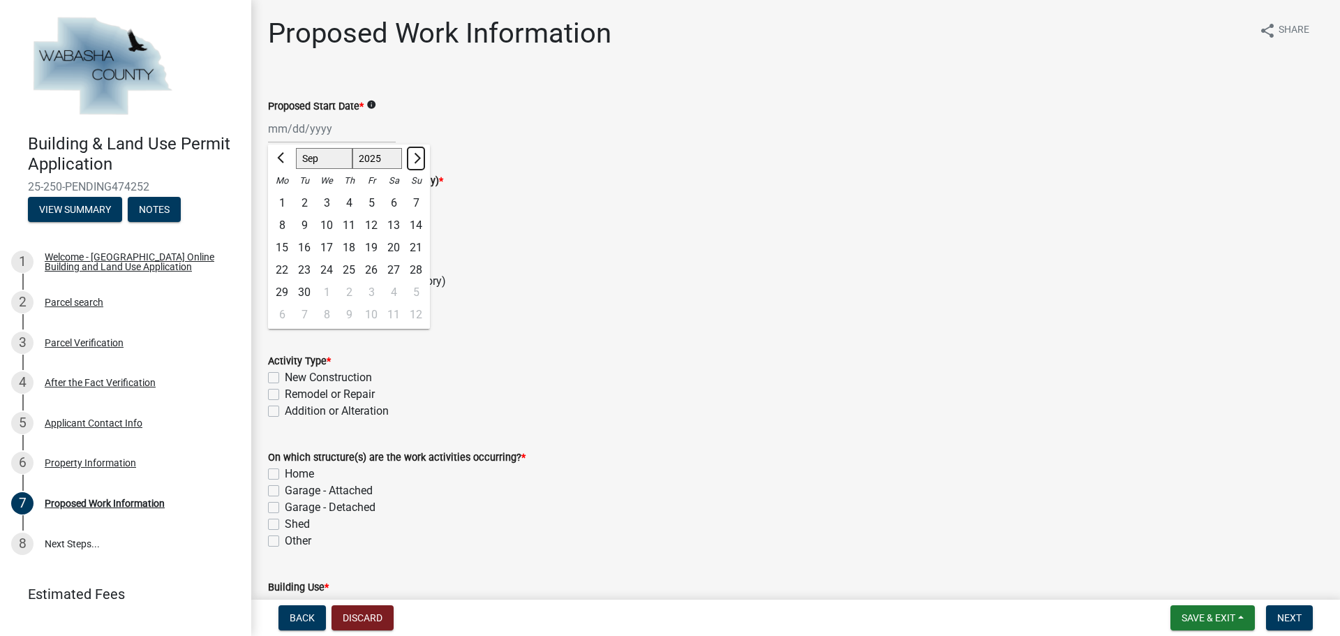
click at [414, 156] on span "Next month" at bounding box center [415, 158] width 10 height 10
select select "10"
click at [414, 200] on div "5" at bounding box center [416, 203] width 22 height 22
type input "[DATE]"
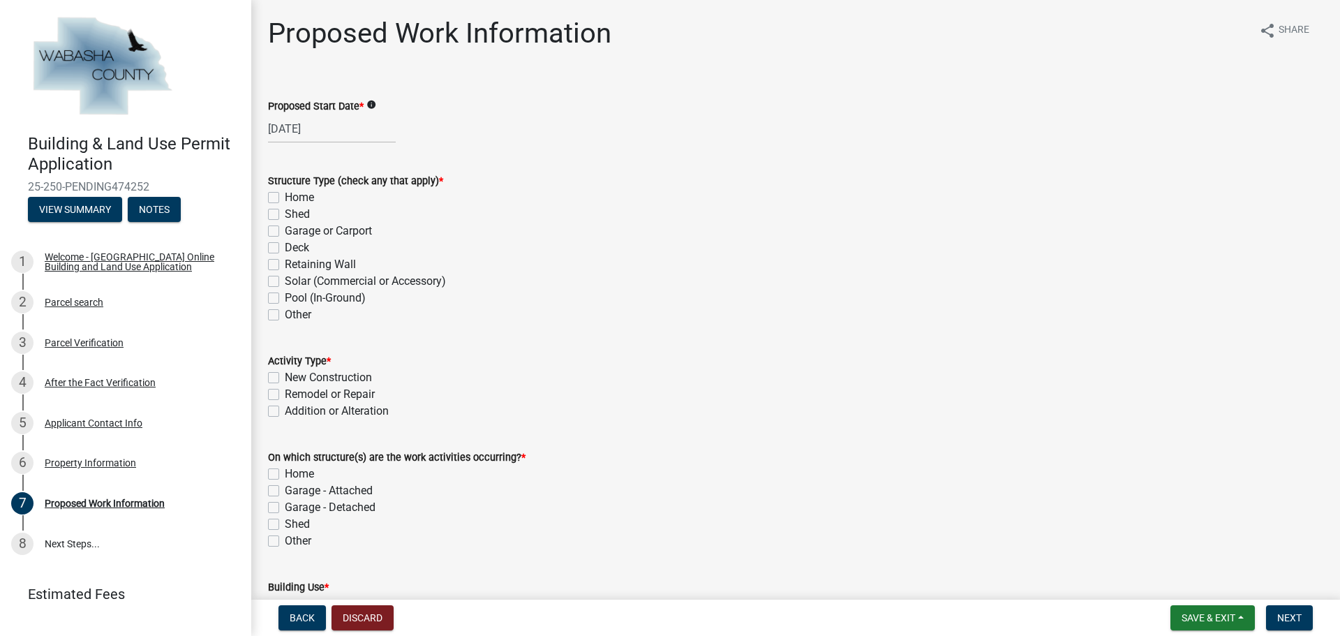
click at [285, 314] on label "Other" at bounding box center [298, 314] width 27 height 17
click at [285, 314] on input "Other" at bounding box center [289, 310] width 9 height 9
checkbox input "true"
checkbox input "false"
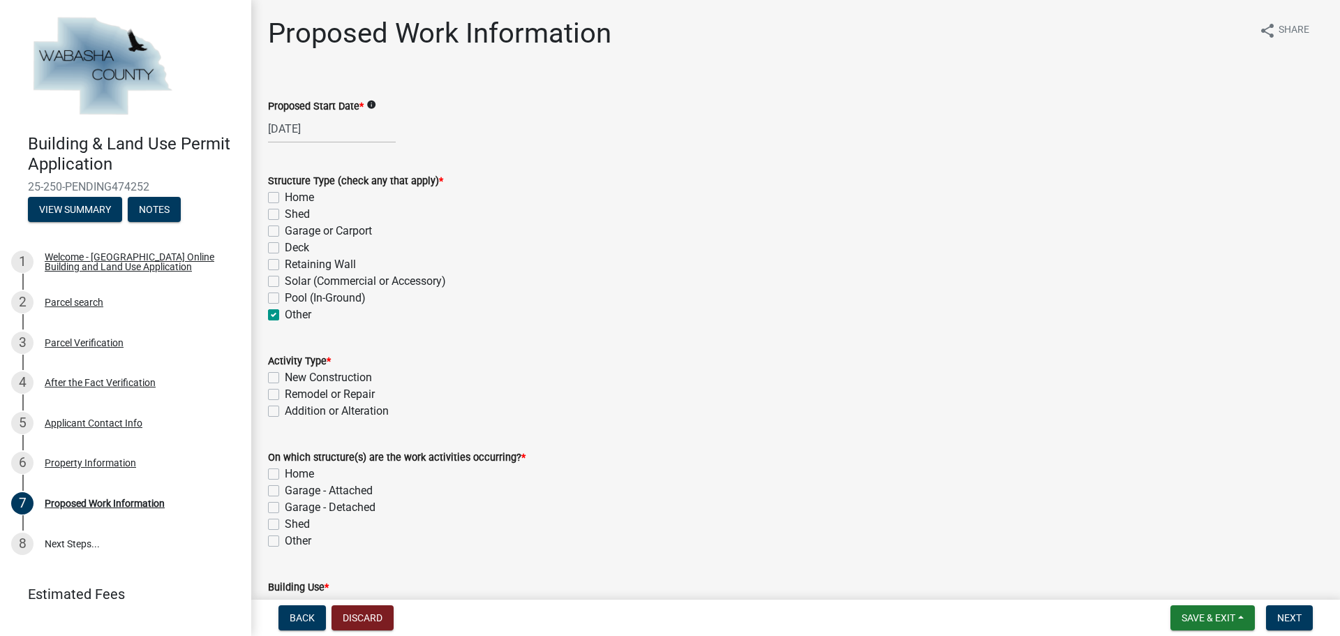
checkbox input "false"
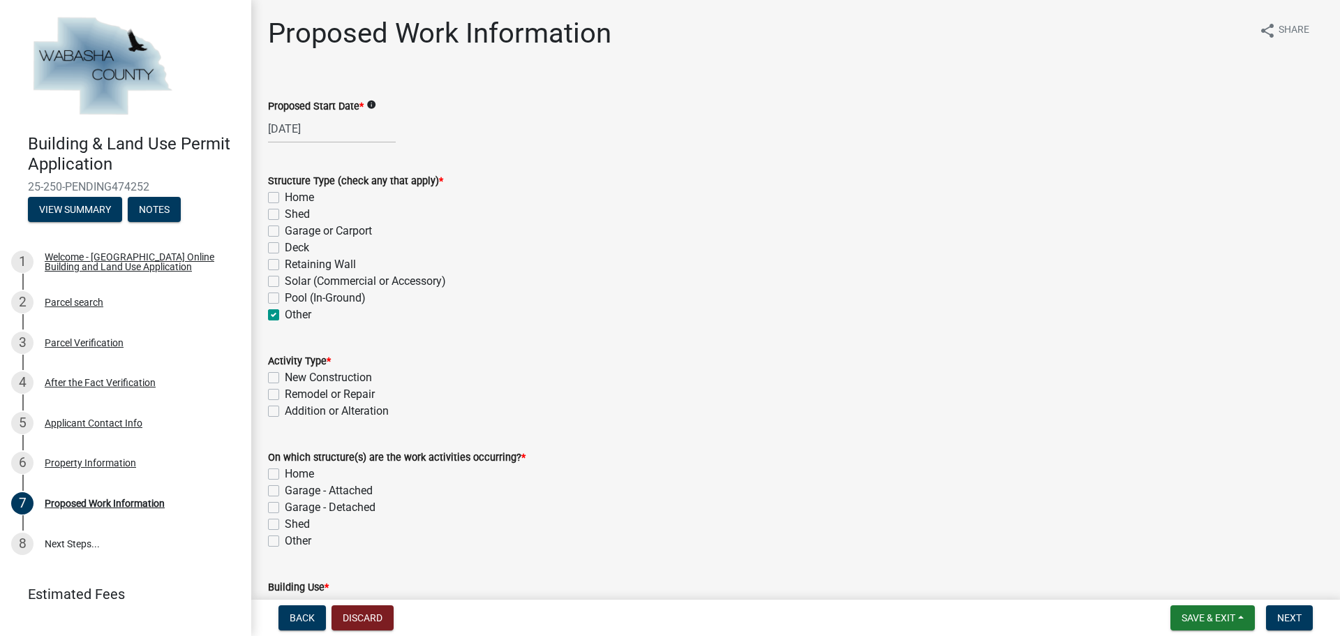
checkbox input "true"
click at [285, 390] on label "Remodel or Repair" at bounding box center [330, 394] width 90 height 17
click at [285, 390] on input "Remodel or Repair" at bounding box center [289, 390] width 9 height 9
checkbox input "true"
checkbox input "false"
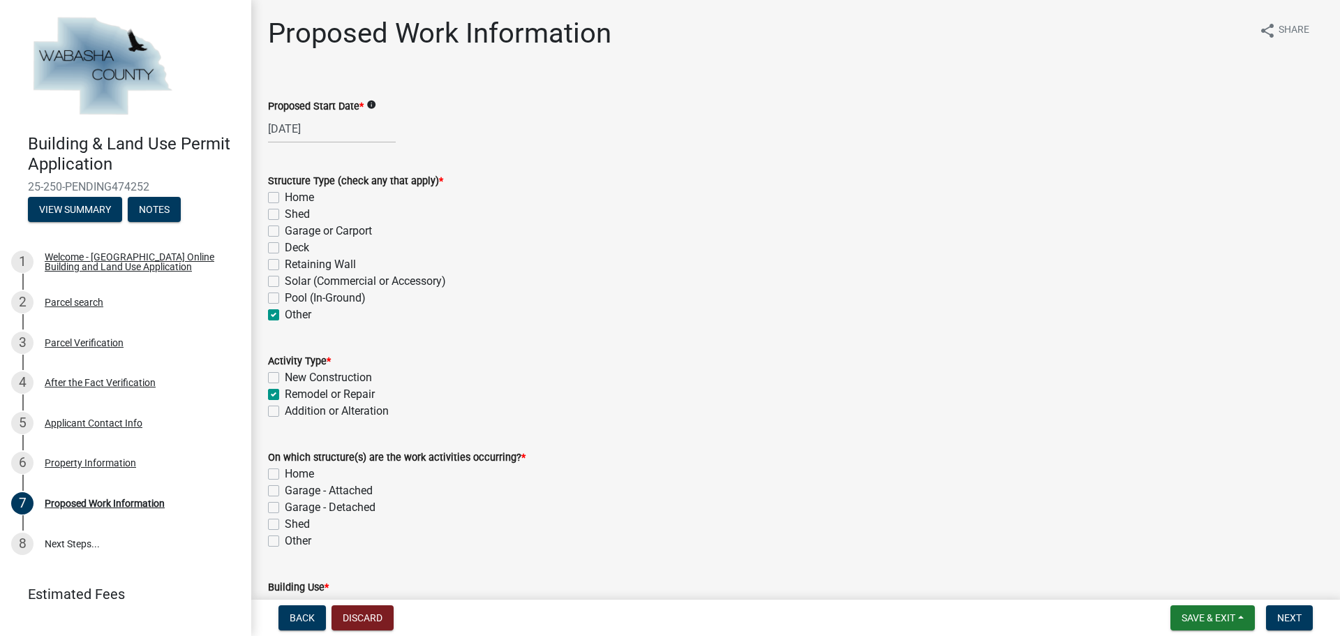
checkbox input "true"
checkbox input "false"
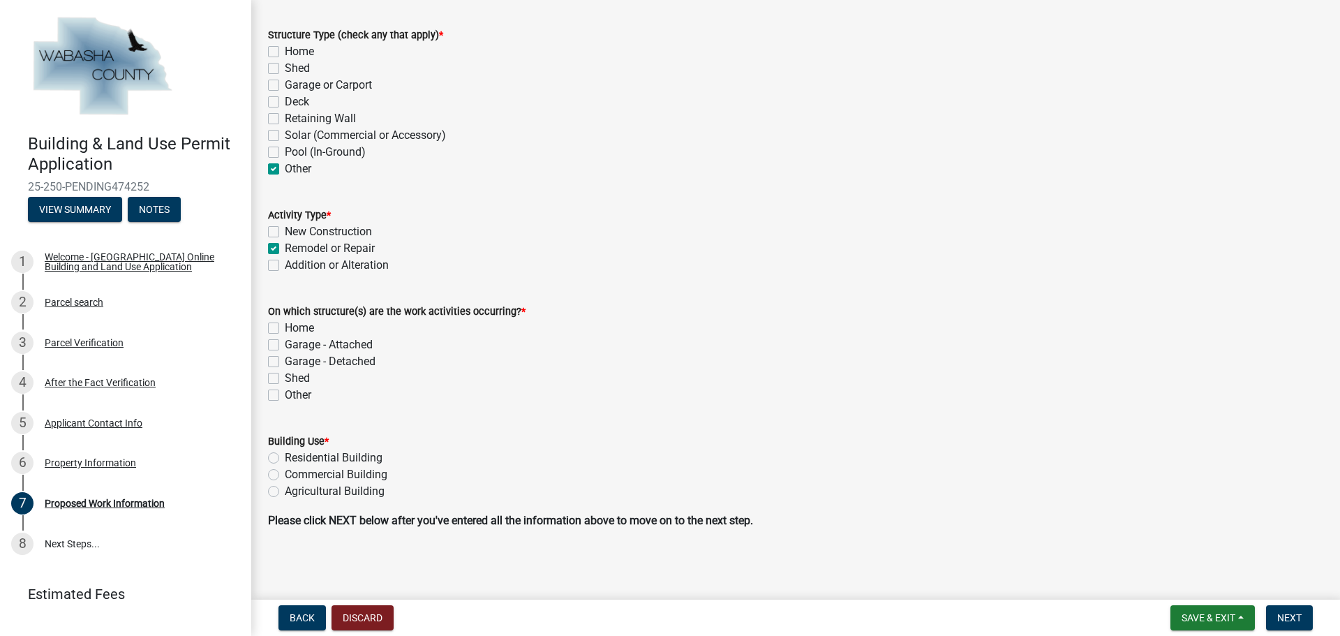
scroll to position [147, 0]
click at [285, 329] on label "Home" at bounding box center [299, 327] width 29 height 17
click at [285, 328] on input "Home" at bounding box center [289, 323] width 9 height 9
checkbox input "true"
checkbox input "false"
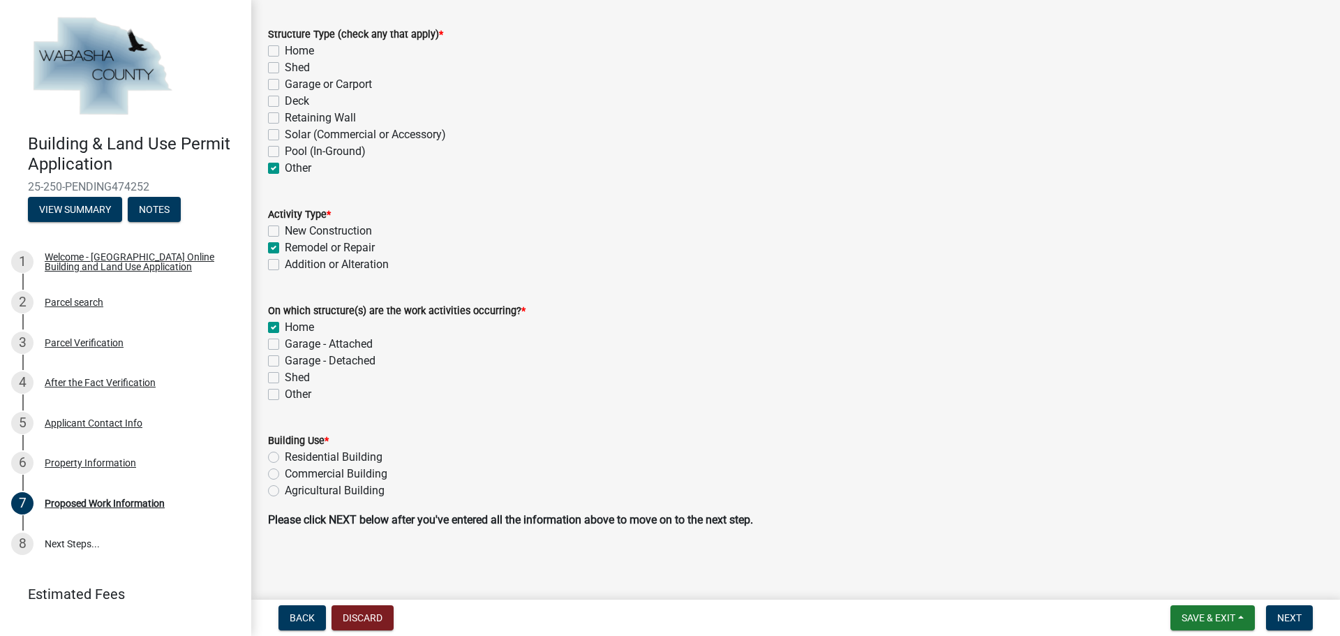
checkbox input "false"
click at [285, 454] on label "Residential Building" at bounding box center [334, 457] width 98 height 17
click at [285, 454] on input "Residential Building" at bounding box center [289, 453] width 9 height 9
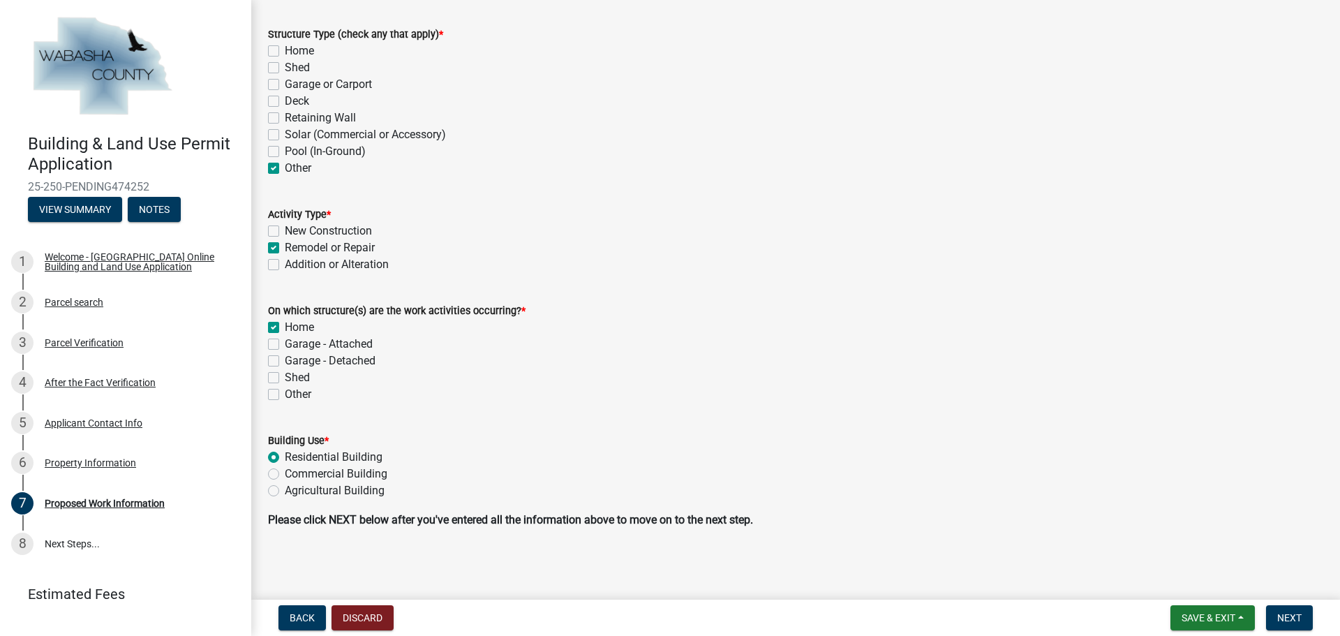
radio input "true"
click at [1276, 616] on button "Next" at bounding box center [1289, 617] width 47 height 25
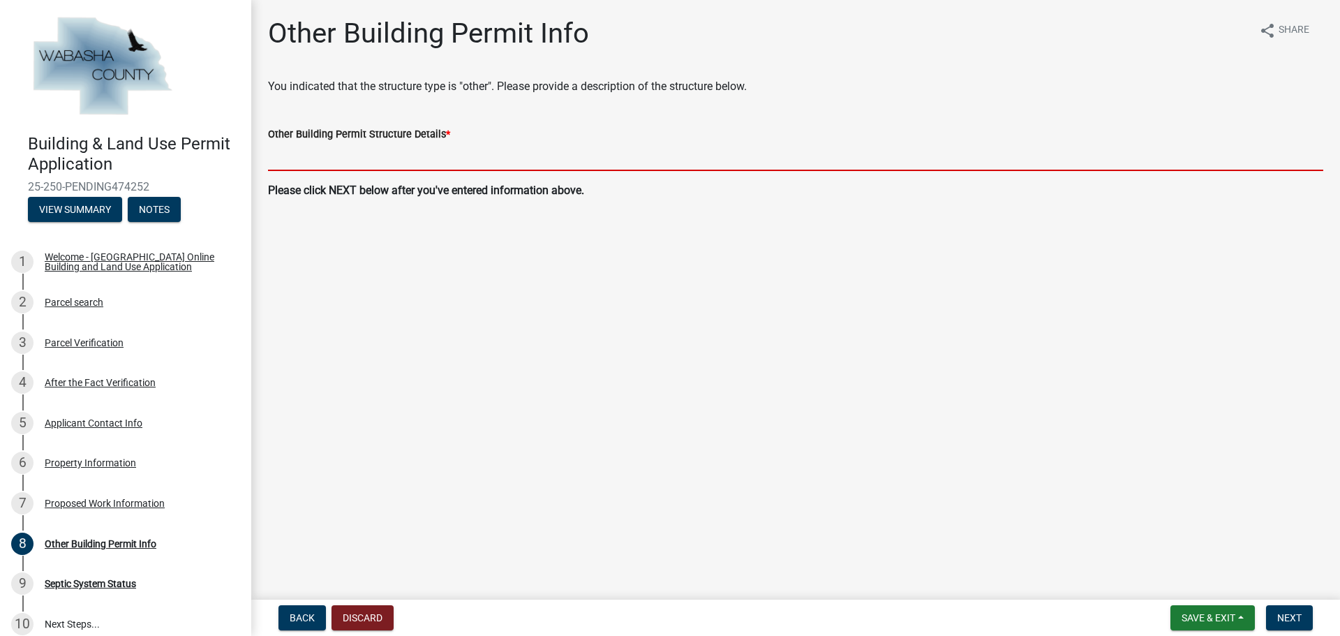
click at [294, 152] on input "Other Building Permit Structure Details *" at bounding box center [795, 156] width 1055 height 29
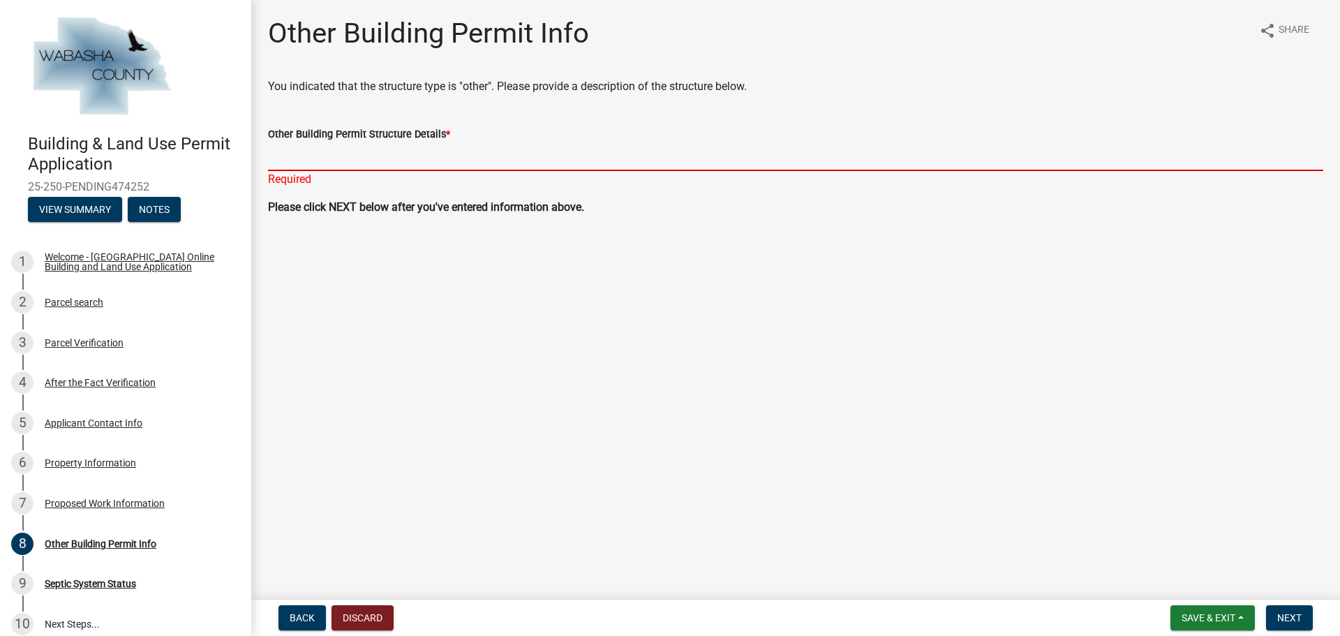
paste input "[GEOGRAPHIC_DATA] to remove existing roofing and properly dispose. Erie to furn…"
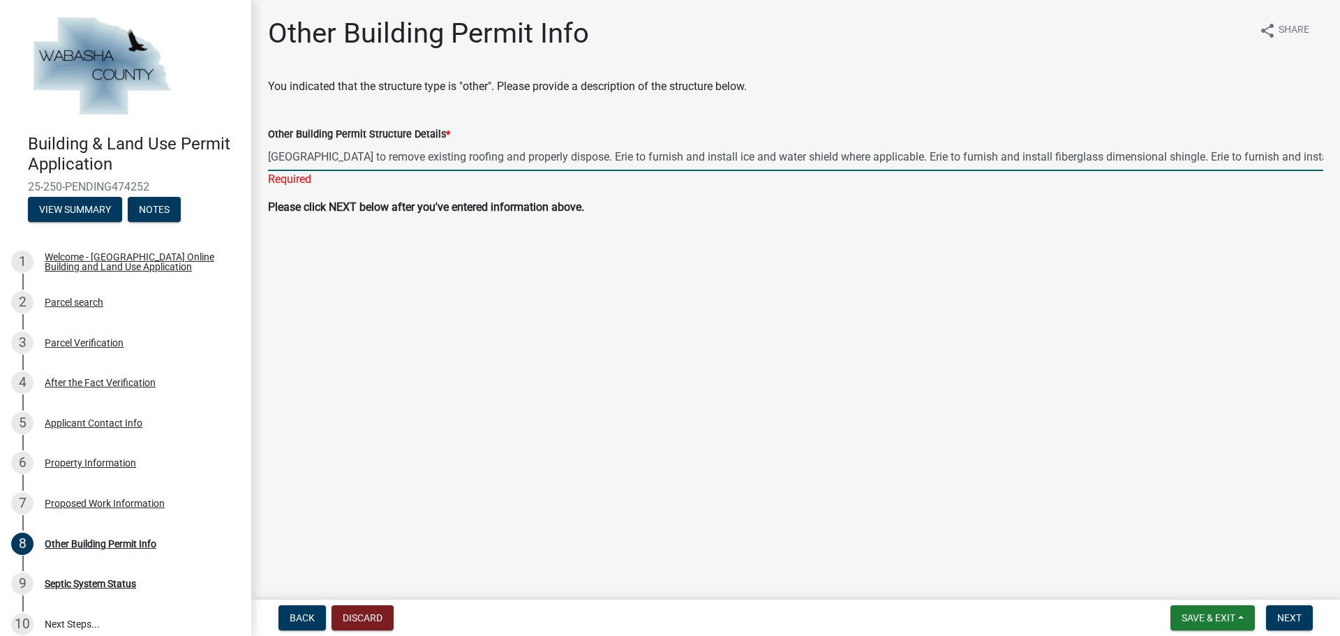
scroll to position [0, 992]
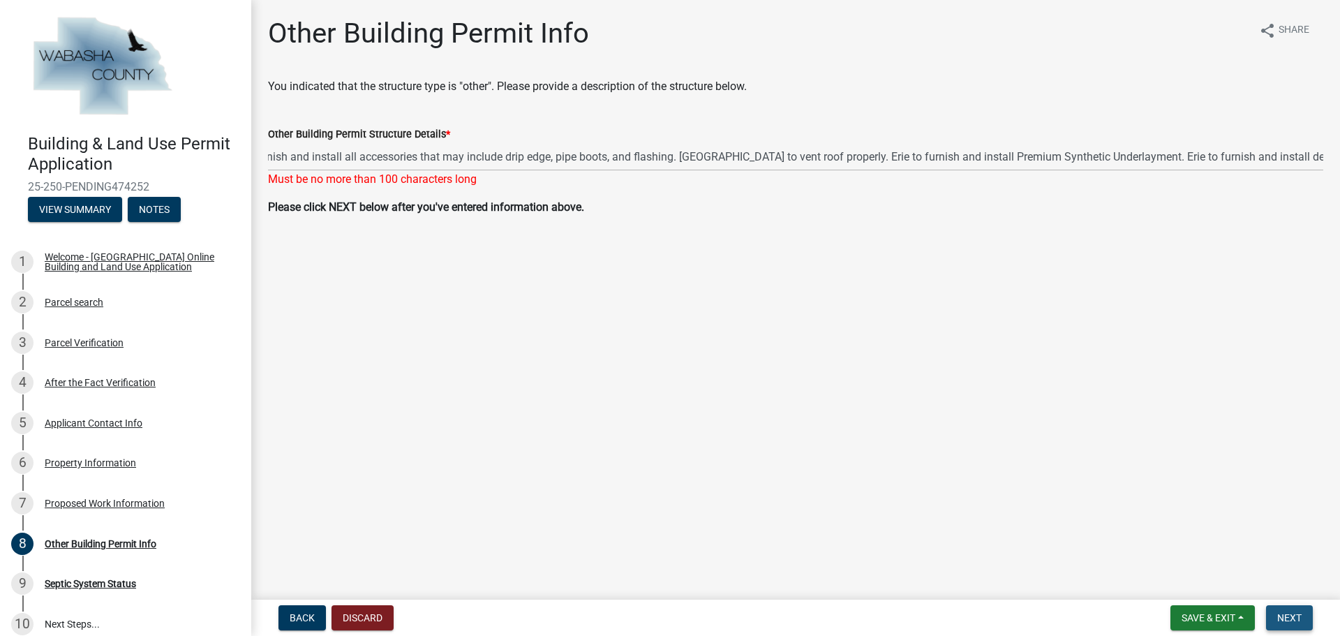
click at [1293, 616] on span "Next" at bounding box center [1289, 617] width 24 height 11
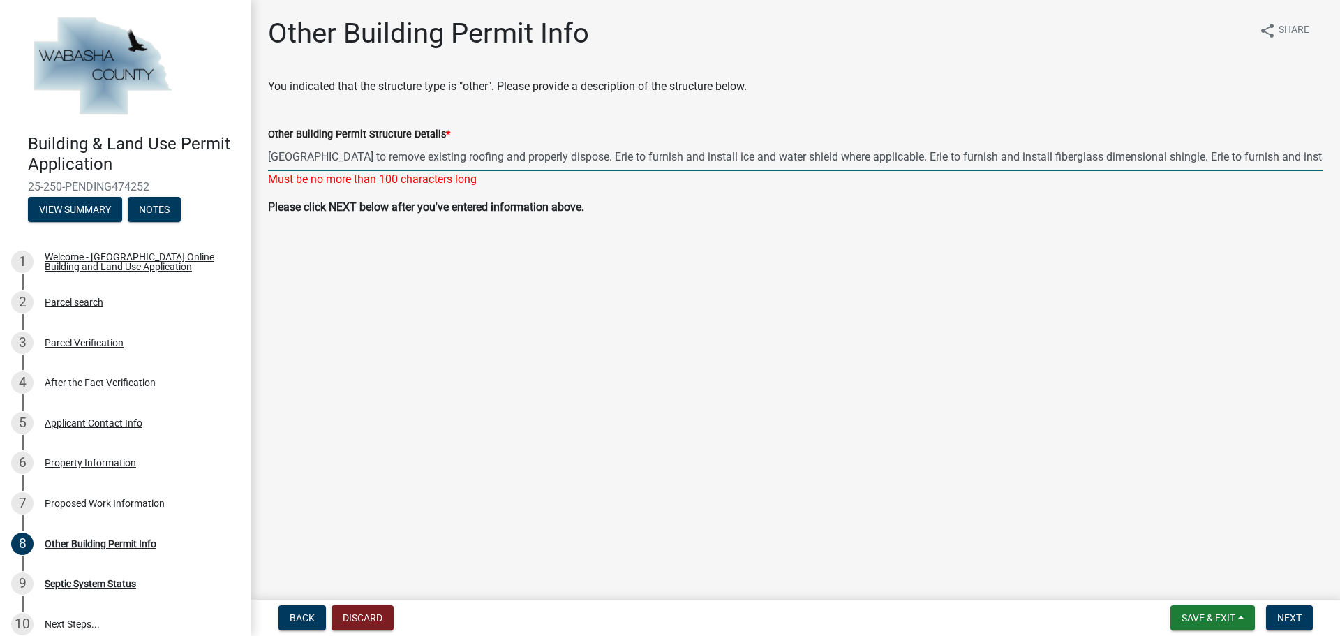
click at [1309, 161] on input "[GEOGRAPHIC_DATA] to remove existing roofing and properly dispose. Erie to furn…" at bounding box center [795, 156] width 1055 height 29
click at [1282, 606] on button "Next" at bounding box center [1289, 617] width 47 height 25
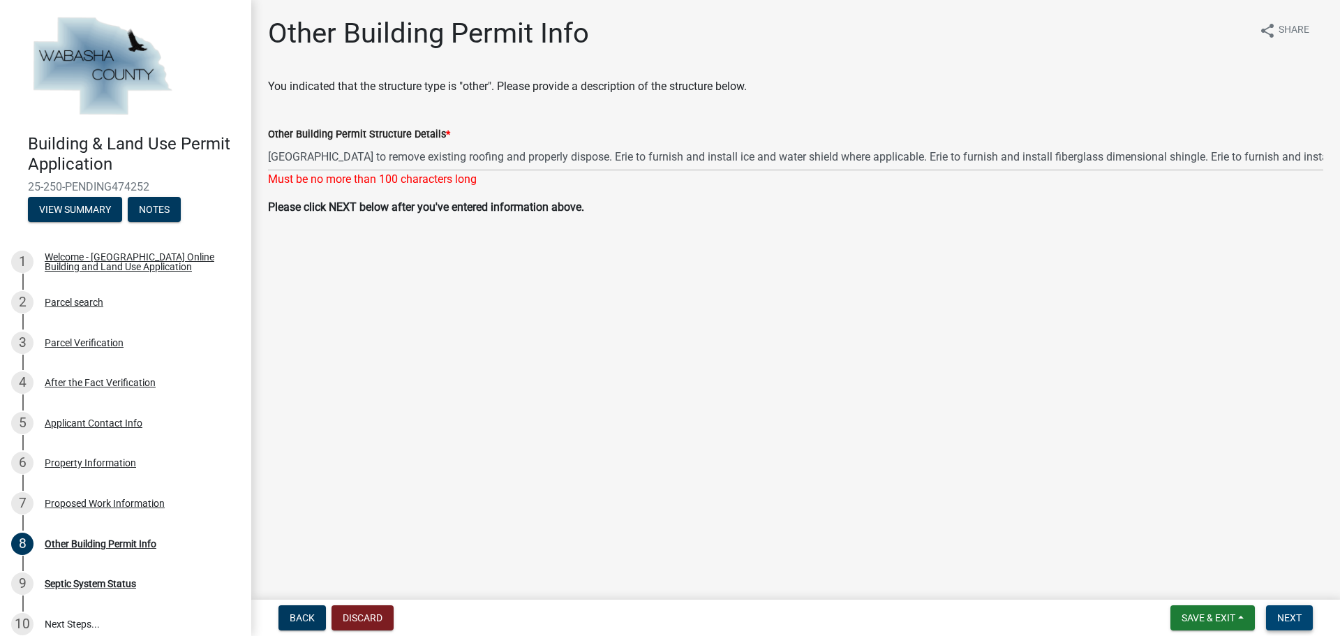
click at [1286, 614] on span "Next" at bounding box center [1289, 617] width 24 height 11
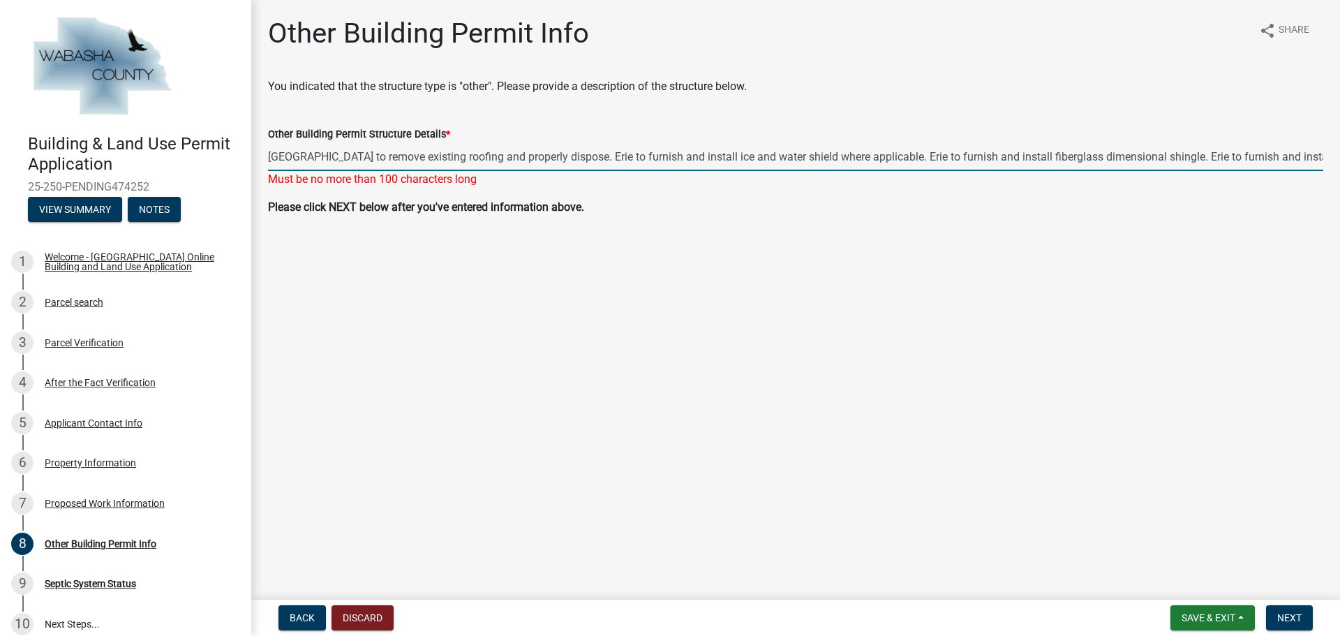
click at [1242, 159] on input "[GEOGRAPHIC_DATA] to remove existing roofing and properly dispose. Erie to furn…" at bounding box center [795, 156] width 1055 height 29
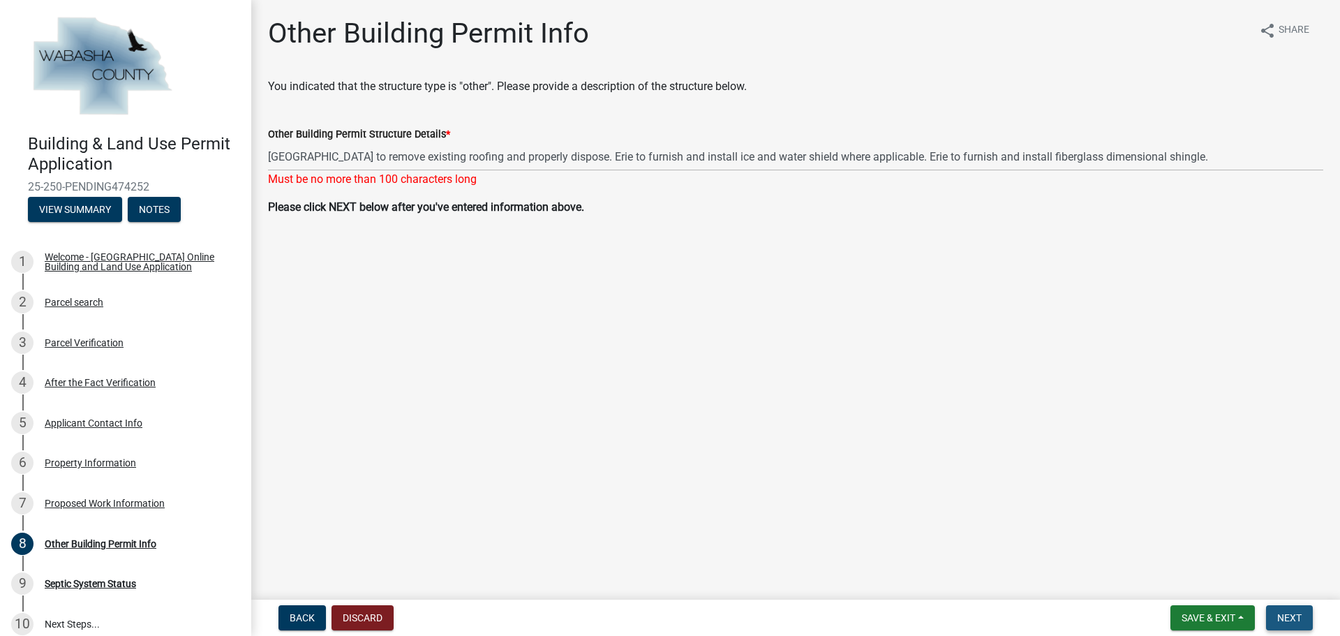
click at [1280, 613] on span "Next" at bounding box center [1289, 617] width 24 height 11
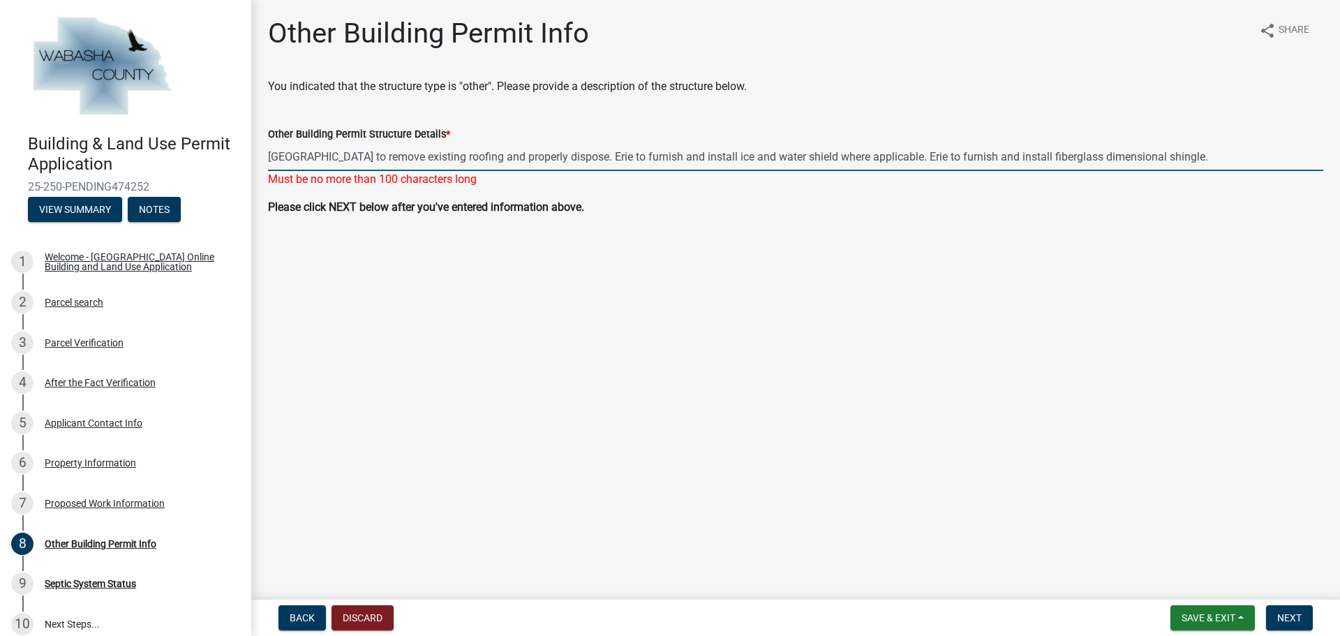
drag, startPoint x: 1133, startPoint y: 156, endPoint x: 530, endPoint y: 149, distance: 602.3
click at [530, 149] on input "[GEOGRAPHIC_DATA] to remove existing roofing and properly dispose. Erie to furn…" at bounding box center [795, 156] width 1055 height 29
type input "[GEOGRAPHIC_DATA] to remove existing roofing and properly dispose."
click at [1299, 618] on span "Next" at bounding box center [1289, 617] width 24 height 11
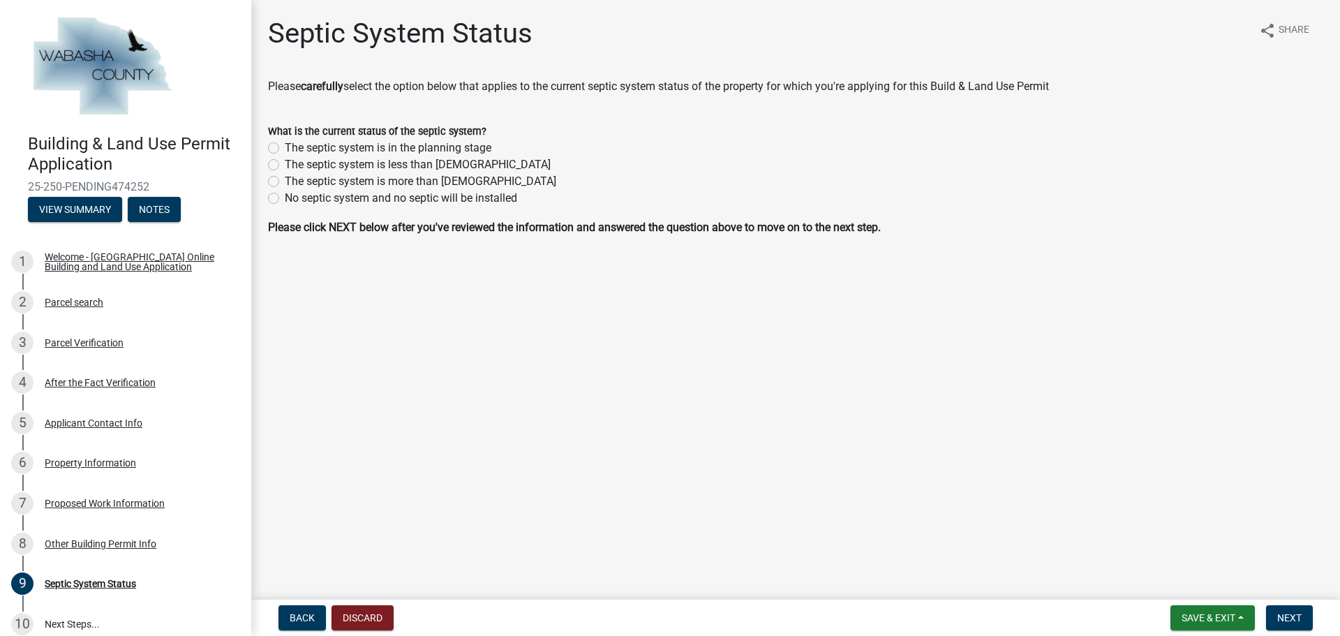
click at [285, 200] on label "No septic system and no septic will be installed" at bounding box center [401, 198] width 232 height 17
click at [285, 199] on input "No septic system and no septic will be installed" at bounding box center [289, 194] width 9 height 9
radio input "true"
click at [1291, 620] on span "Next" at bounding box center [1289, 617] width 24 height 11
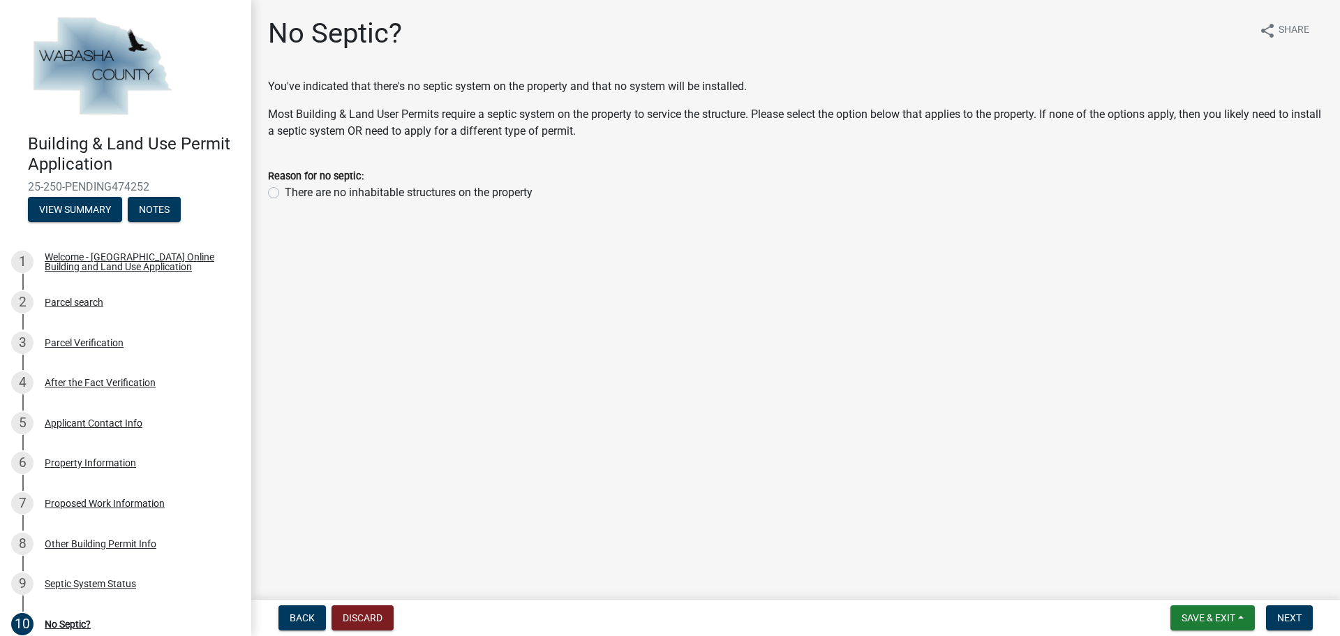
drag, startPoint x: 274, startPoint y: 195, endPoint x: 290, endPoint y: 193, distance: 16.2
click at [285, 195] on label "There are no inhabitable structures on the property" at bounding box center [409, 192] width 248 height 17
click at [285, 193] on input "There are no inhabitable structures on the property" at bounding box center [289, 188] width 9 height 9
radio input "true"
click at [1270, 612] on button "Next" at bounding box center [1289, 617] width 47 height 25
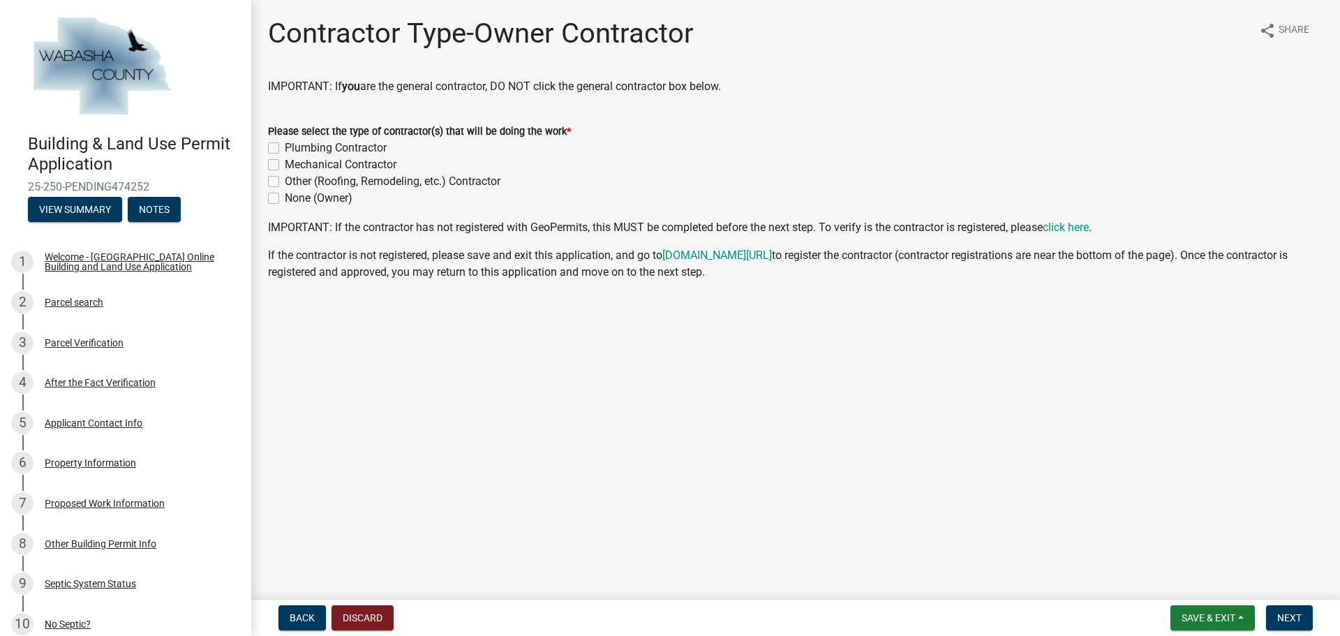
click at [285, 180] on label "Other (Roofing, Remodeling, etc.) Contractor" at bounding box center [393, 181] width 216 height 17
click at [285, 180] on input "Other (Roofing, Remodeling, etc.) Contractor" at bounding box center [289, 177] width 9 height 9
checkbox input "true"
checkbox input "false"
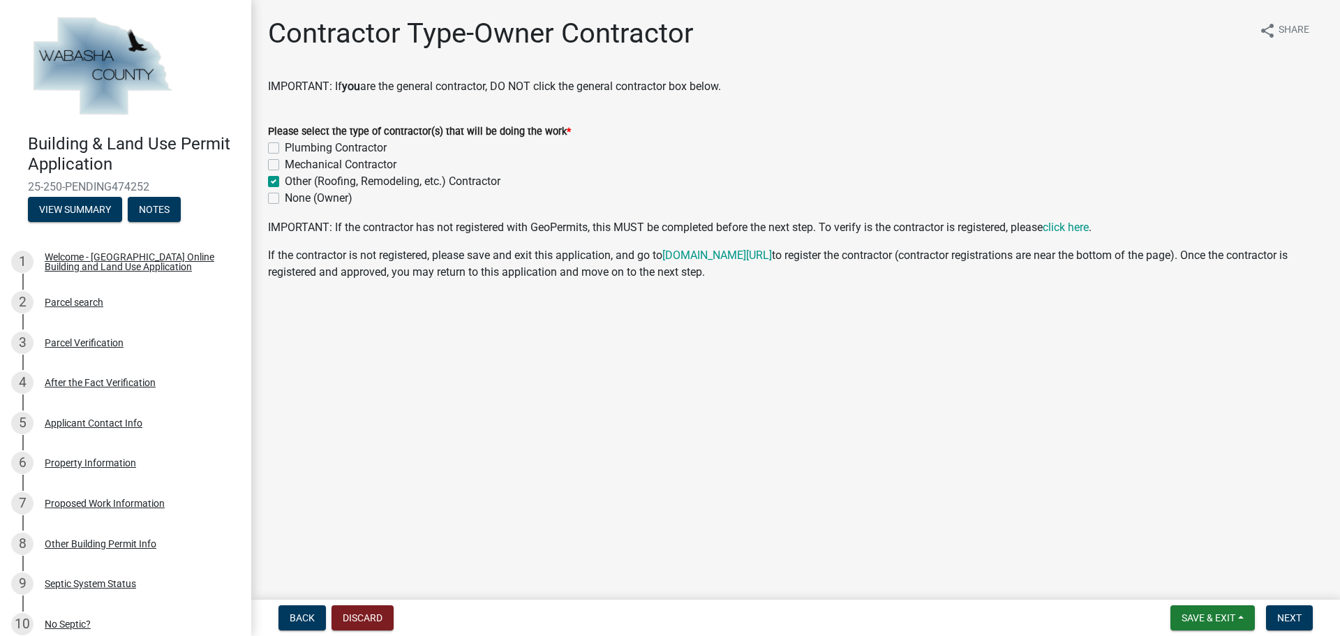
checkbox input "true"
checkbox input "false"
click at [1305, 628] on button "Next" at bounding box center [1289, 617] width 47 height 25
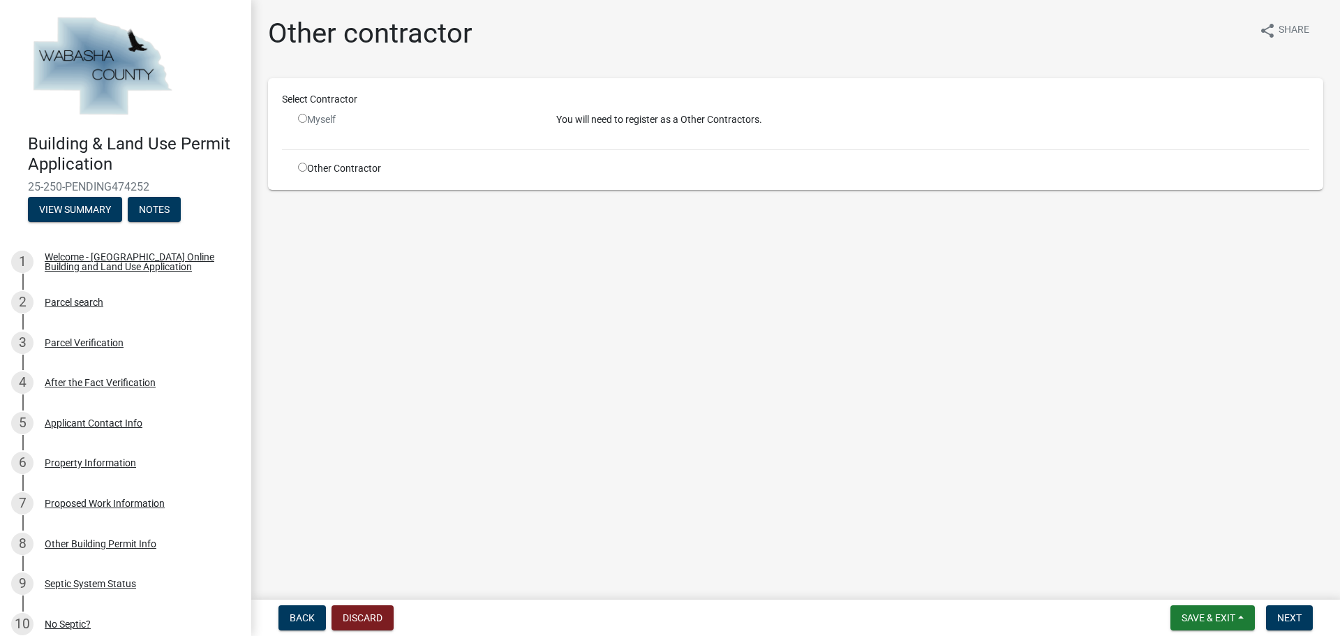
click at [297, 170] on div "Other Contractor" at bounding box center [417, 168] width 258 height 15
click at [305, 167] on input "radio" at bounding box center [302, 167] width 9 height 9
radio input "true"
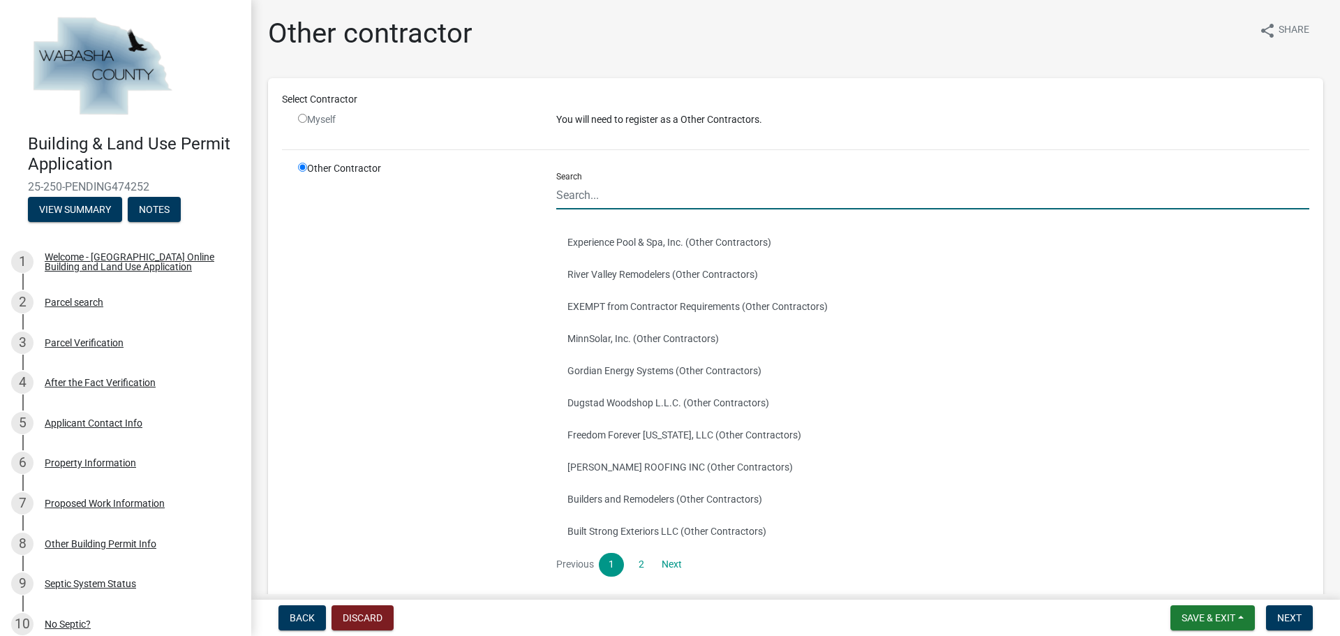
click at [620, 201] on input "Search" at bounding box center [932, 195] width 753 height 29
type input "Erie Construction"
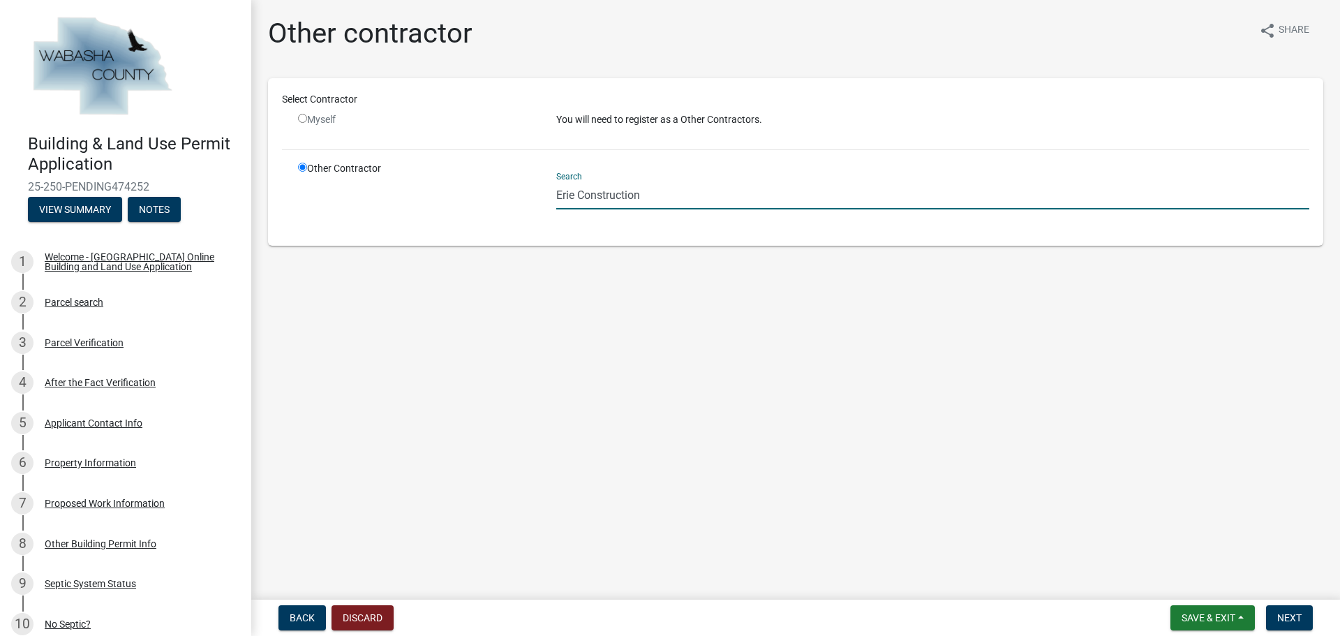
drag, startPoint x: 846, startPoint y: 186, endPoint x: 507, endPoint y: 151, distance: 341.0
click at [507, 151] on div "Select Contractor Myself You will need to register as a Other Contractors. Othe…" at bounding box center [795, 162] width 1027 height 140
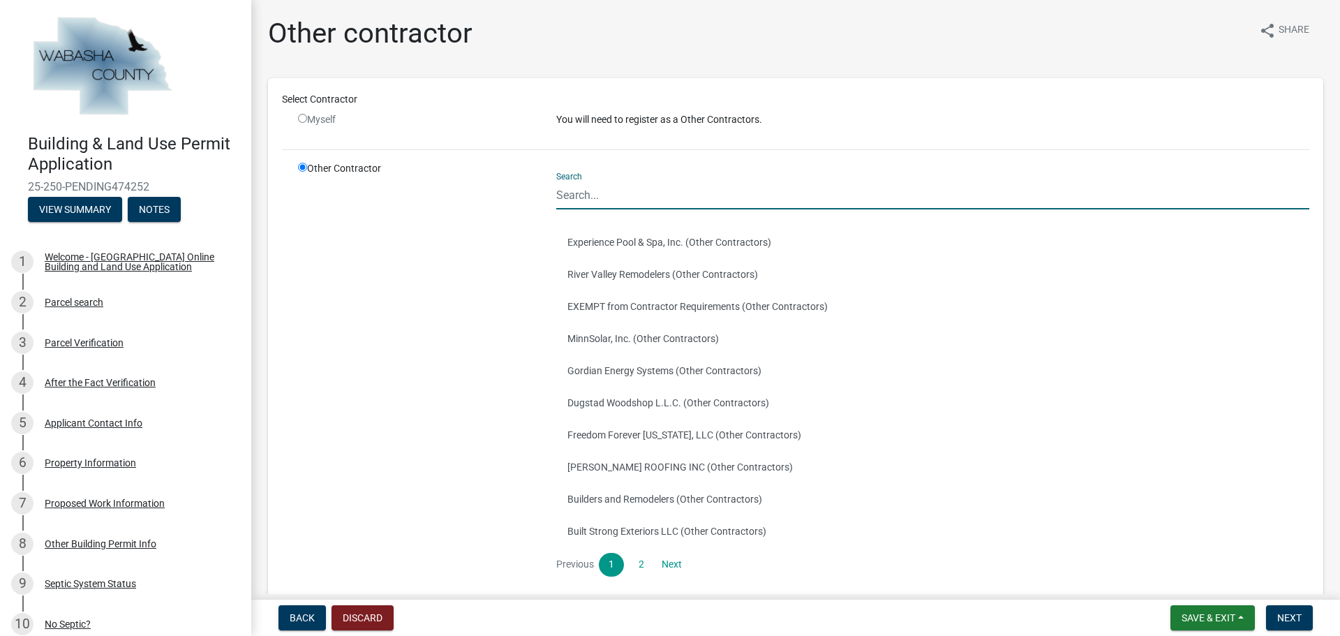
click at [576, 186] on input "Search" at bounding box center [932, 195] width 753 height 29
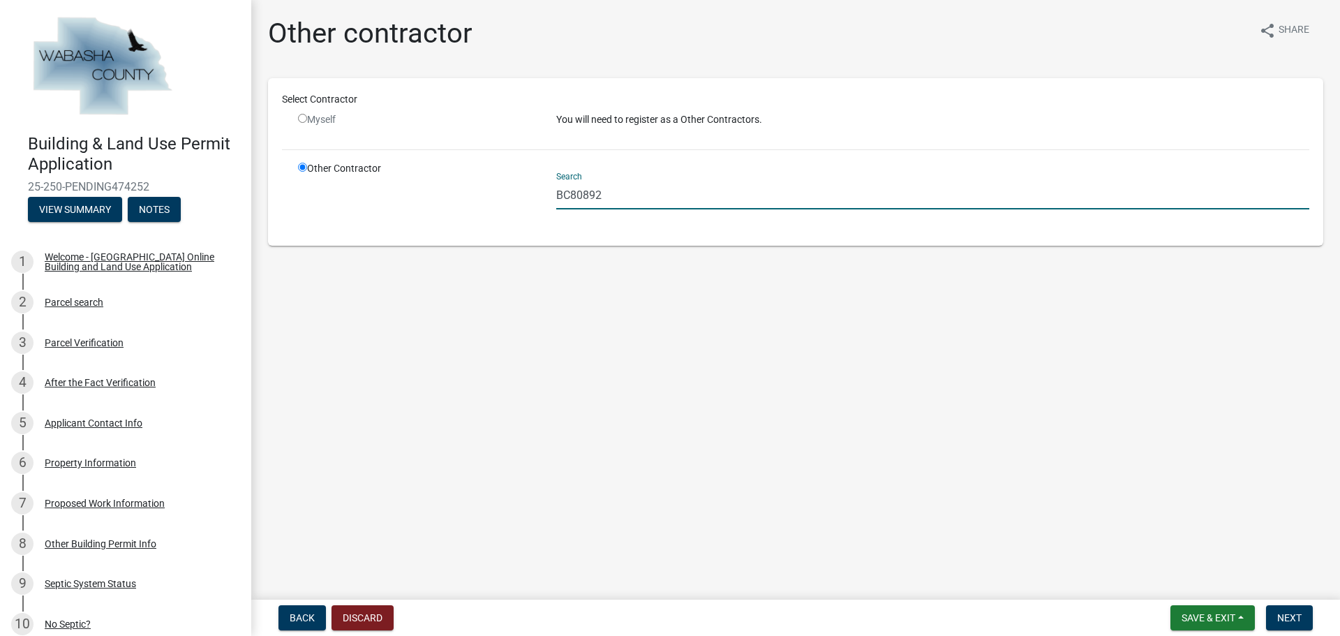
type input "BC808928"
drag, startPoint x: 625, startPoint y: 184, endPoint x: 501, endPoint y: 181, distance: 124.3
click at [501, 181] on div "Other Contractor Search BC808928" at bounding box center [804, 196] width 1032 height 70
type input "808928"
click at [302, 114] on input "radio" at bounding box center [302, 118] width 9 height 9
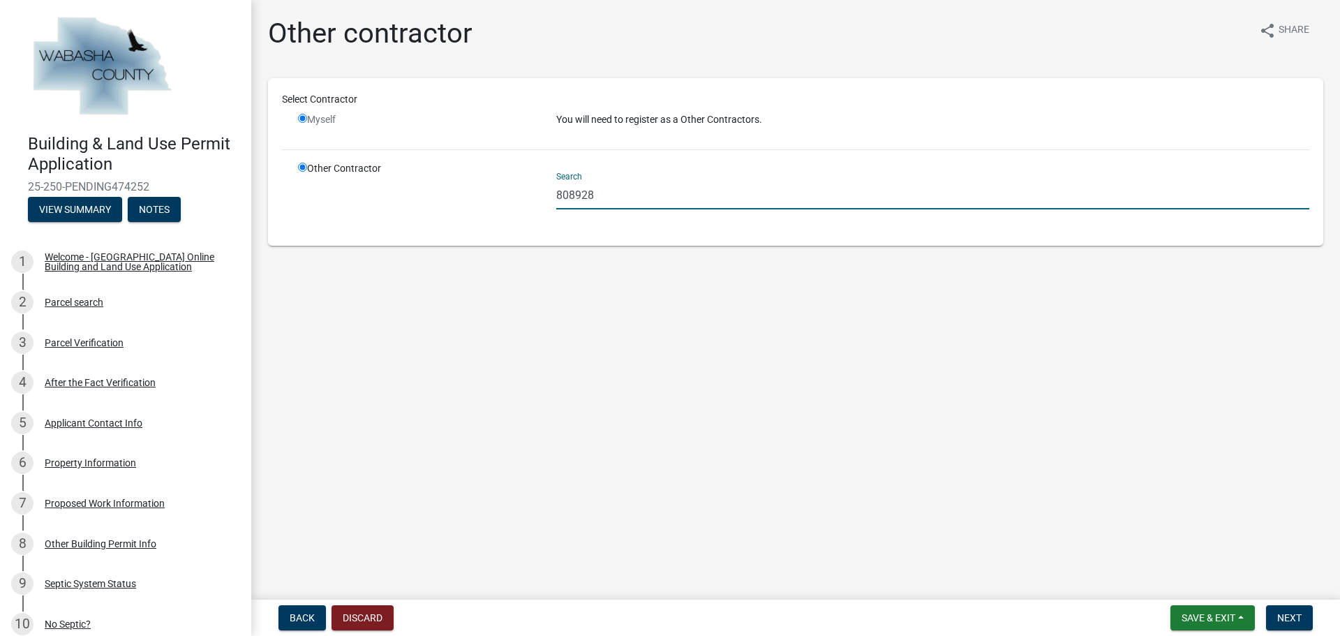
radio input "false"
radio input "true"
click at [302, 119] on input "radio" at bounding box center [302, 118] width 9 height 9
radio input "false"
radio input "true"
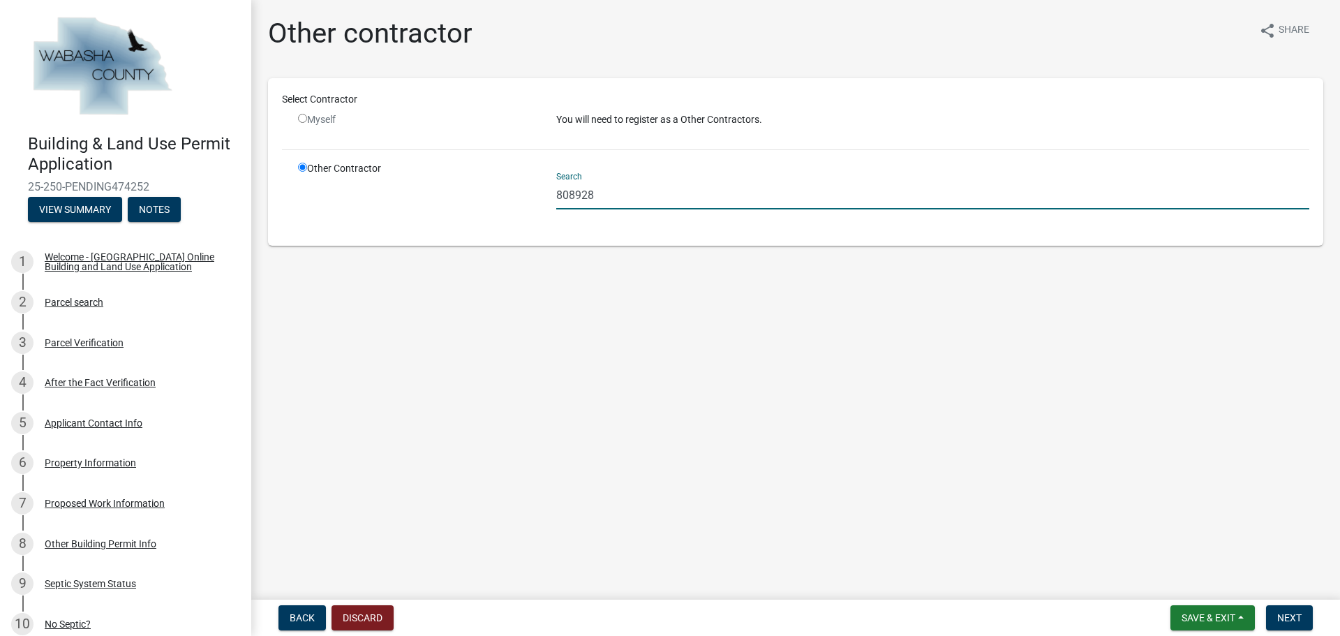
drag, startPoint x: 639, startPoint y: 191, endPoint x: 471, endPoint y: 186, distance: 168.3
click at [471, 186] on div "Other Contractor Search 808928" at bounding box center [804, 196] width 1032 height 70
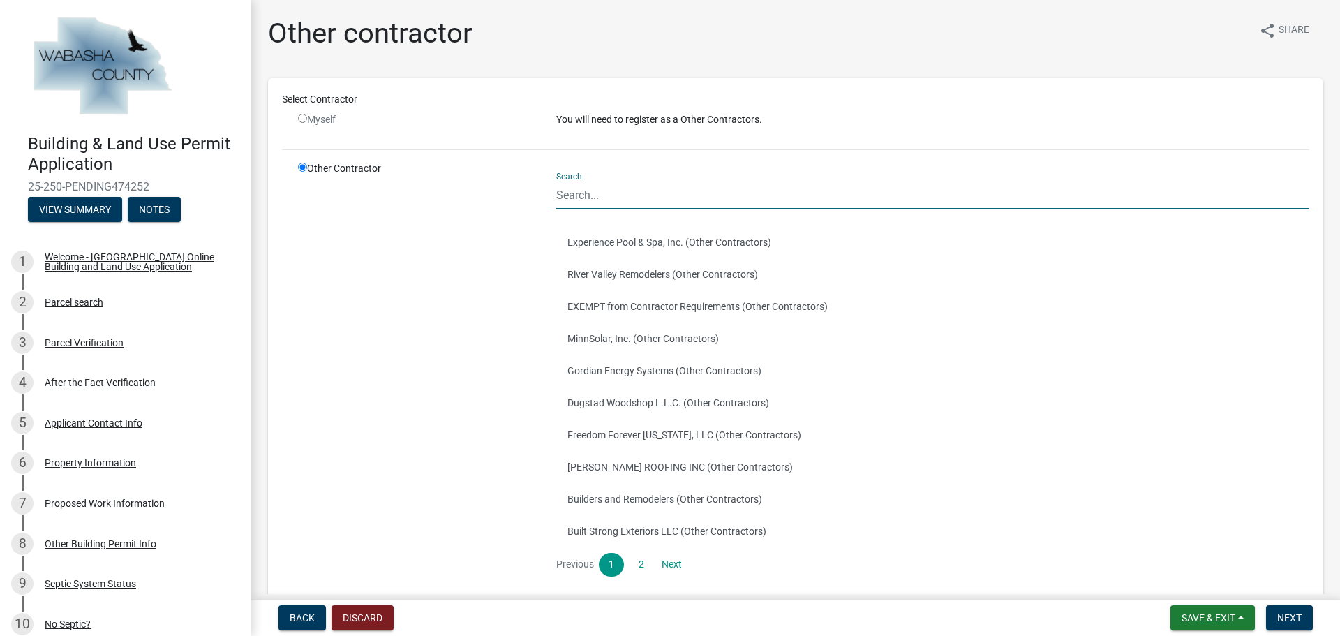
click at [302, 114] on input "radio" at bounding box center [302, 118] width 9 height 9
radio input "false"
radio input "true"
click at [305, 116] on input "radio" at bounding box center [302, 118] width 9 height 9
radio input "false"
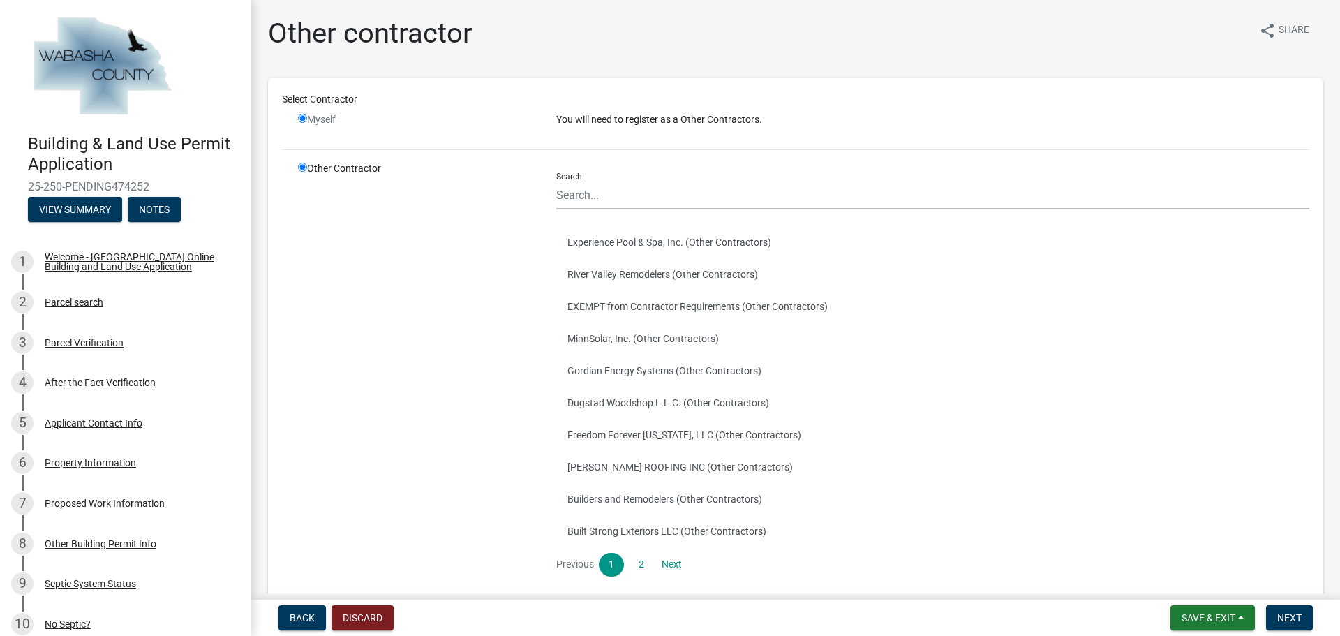
radio input "true"
click at [306, 626] on button "Back" at bounding box center [301, 617] width 47 height 25
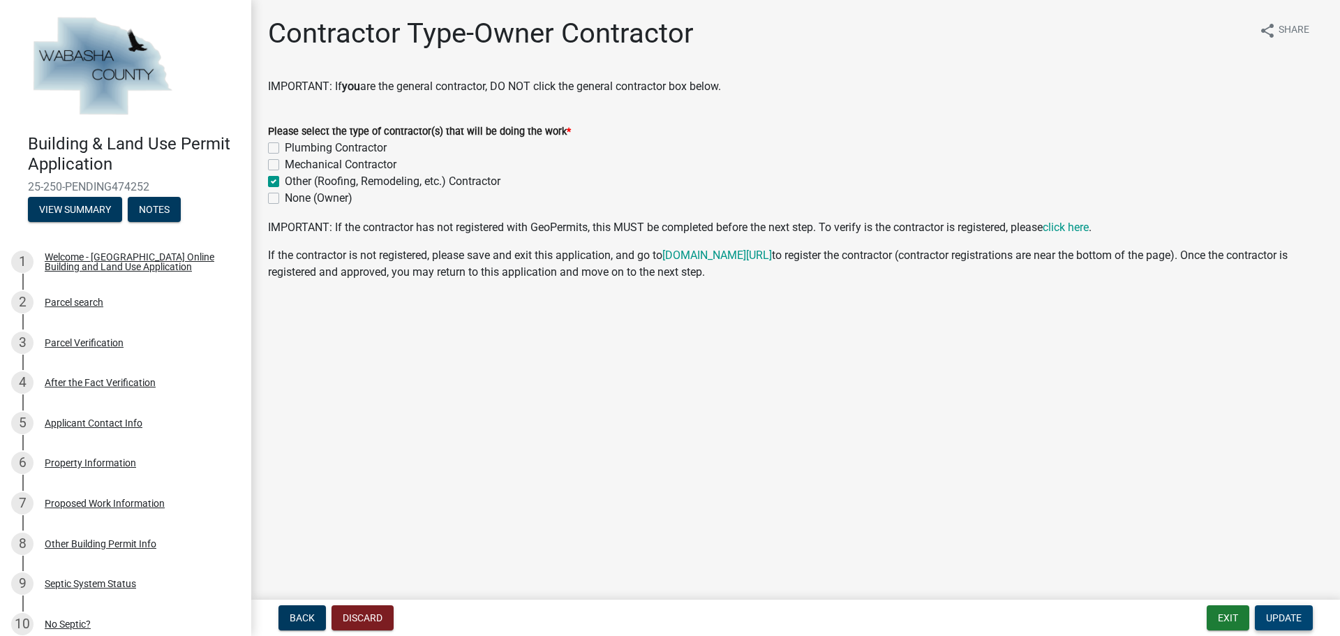
click at [1283, 616] on span "Update" at bounding box center [1284, 617] width 36 height 11
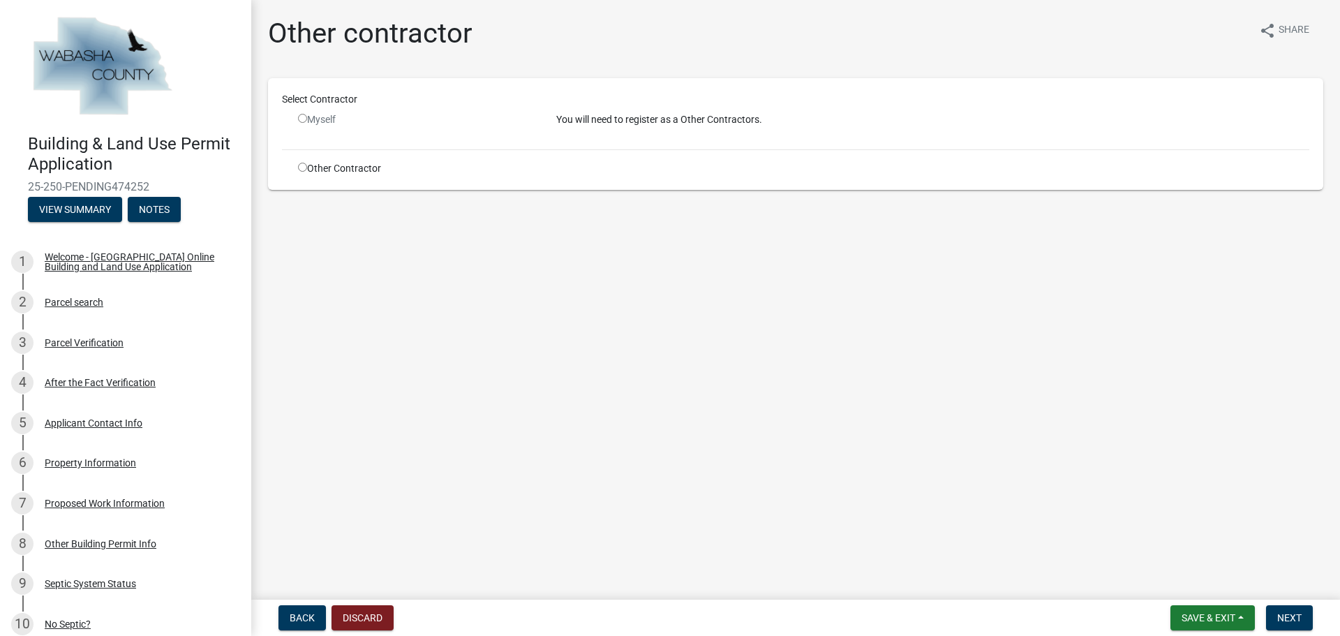
click at [306, 116] on input "radio" at bounding box center [302, 118] width 9 height 9
click at [301, 117] on input "radio" at bounding box center [302, 118] width 9 height 9
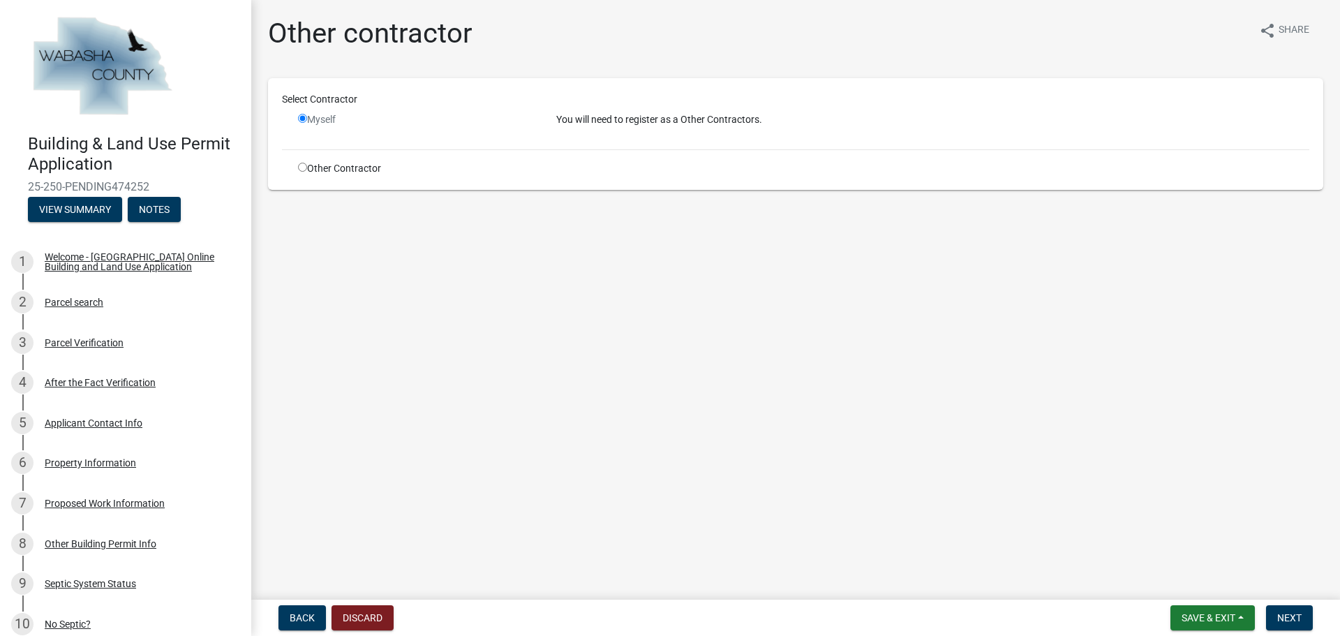
radio input "false"
drag, startPoint x: 297, startPoint y: 163, endPoint x: 299, endPoint y: 172, distance: 10.0
click at [297, 164] on div "Other Contractor" at bounding box center [417, 168] width 258 height 15
click at [305, 163] on input "radio" at bounding box center [302, 167] width 9 height 9
radio input "true"
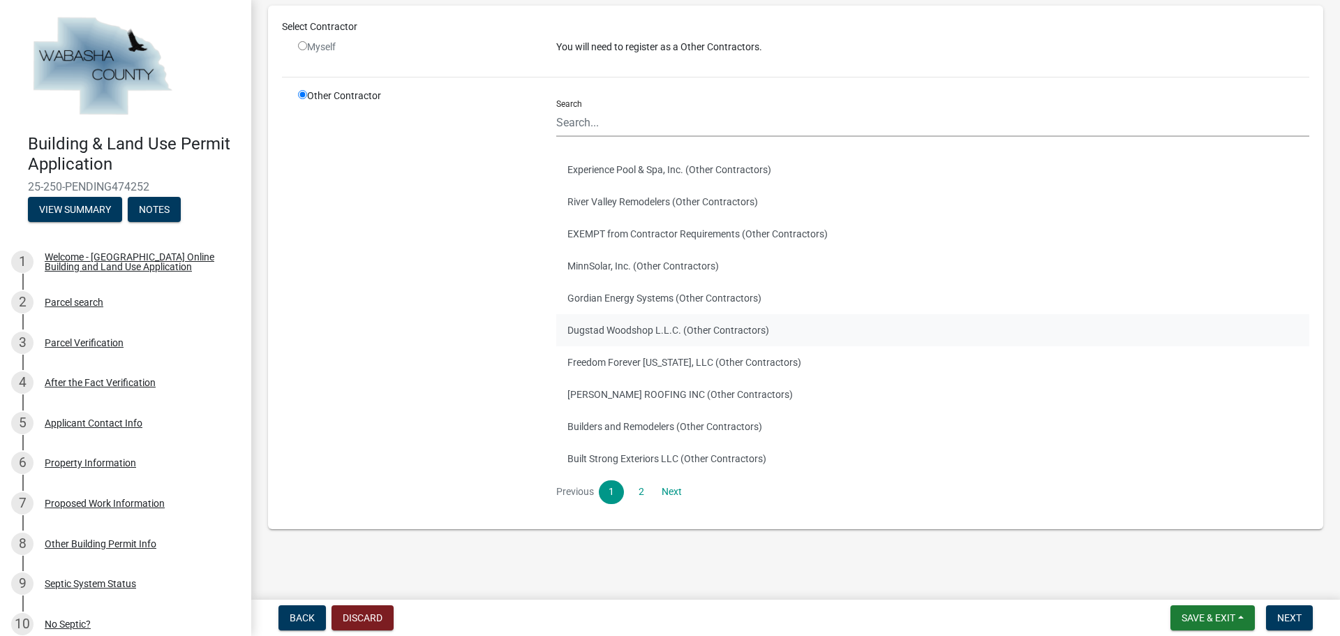
scroll to position [73, 0]
click at [643, 496] on link "2" at bounding box center [641, 491] width 25 height 24
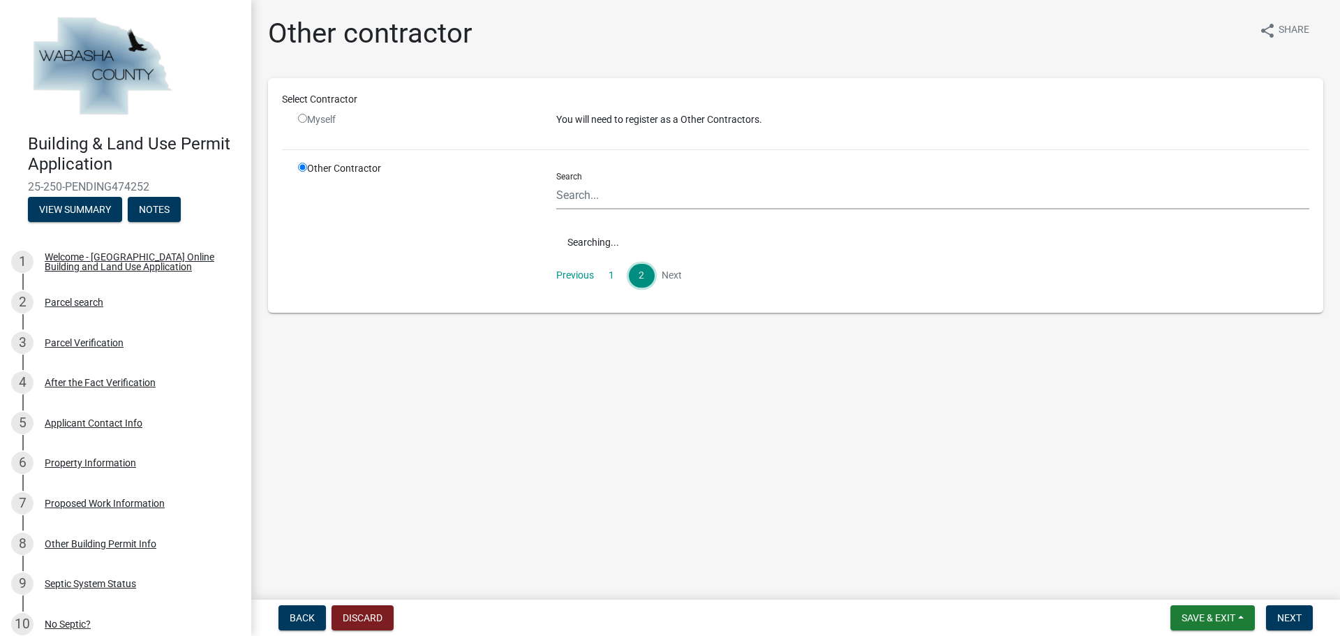
scroll to position [0, 0]
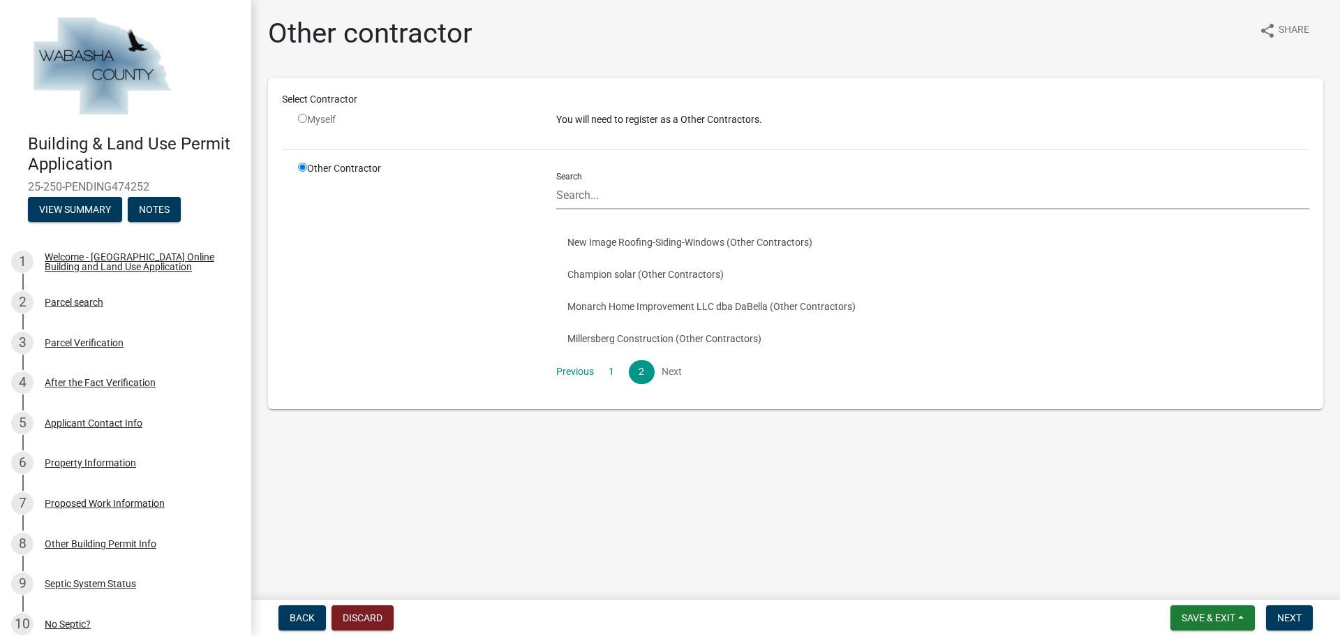
click at [675, 366] on li "Next" at bounding box center [672, 372] width 25 height 24
click at [609, 192] on input "Search" at bounding box center [932, 195] width 753 height 29
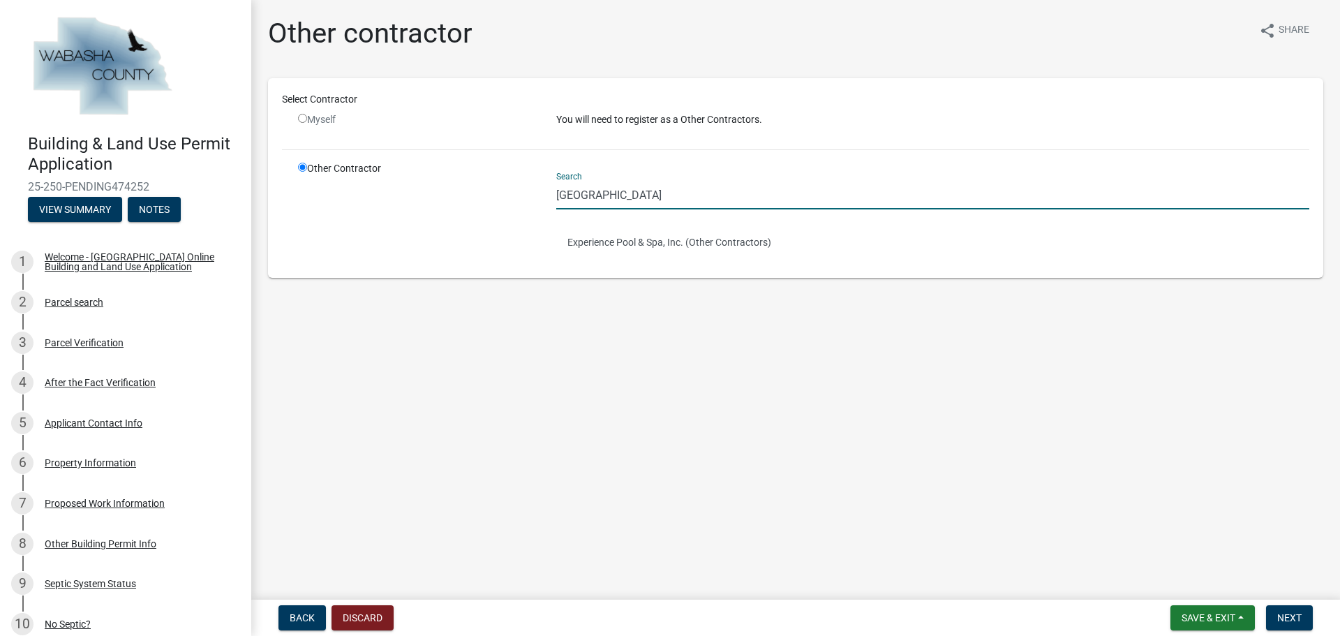
type input "[GEOGRAPHIC_DATA]"
click at [545, 389] on main "Other contractor share Share Select Contractor Myself You will need to register…" at bounding box center [795, 297] width 1089 height 594
drag, startPoint x: 623, startPoint y: 195, endPoint x: 472, endPoint y: 186, distance: 151.7
click at [472, 186] on div "Other Contractor Search Erie Experience Pool & Spa, Inc. (Other Contractors)" at bounding box center [804, 212] width 1032 height 103
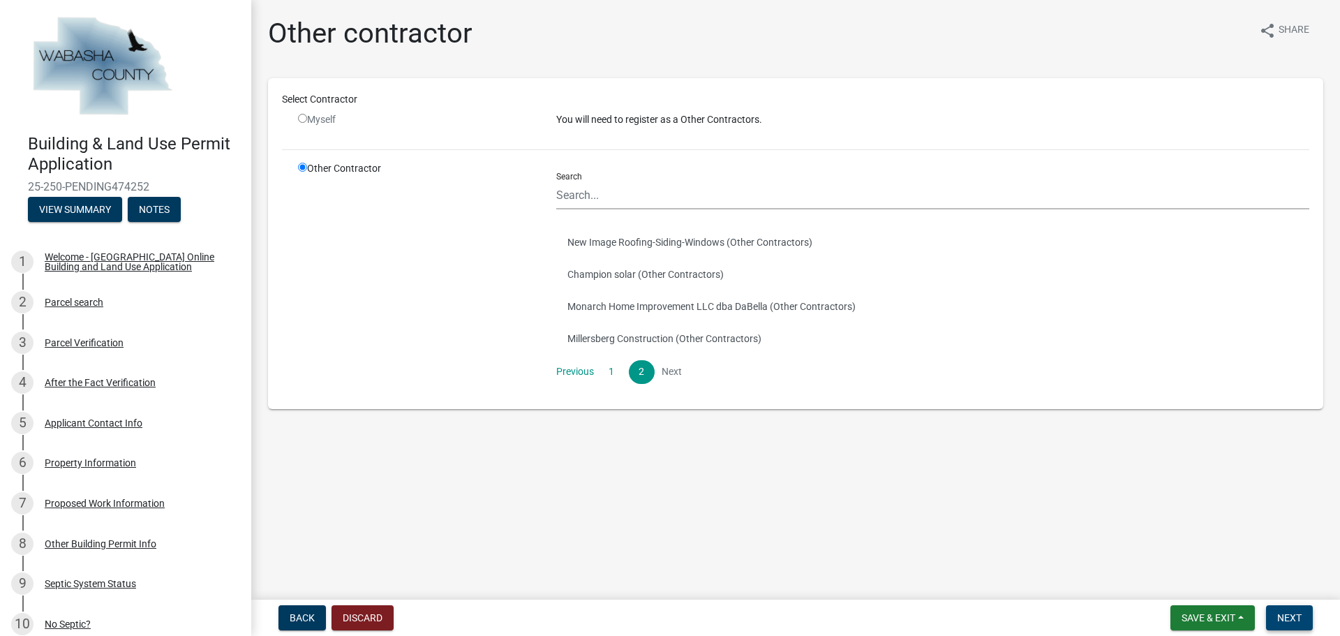
click at [1293, 623] on span "Next" at bounding box center [1289, 617] width 24 height 11
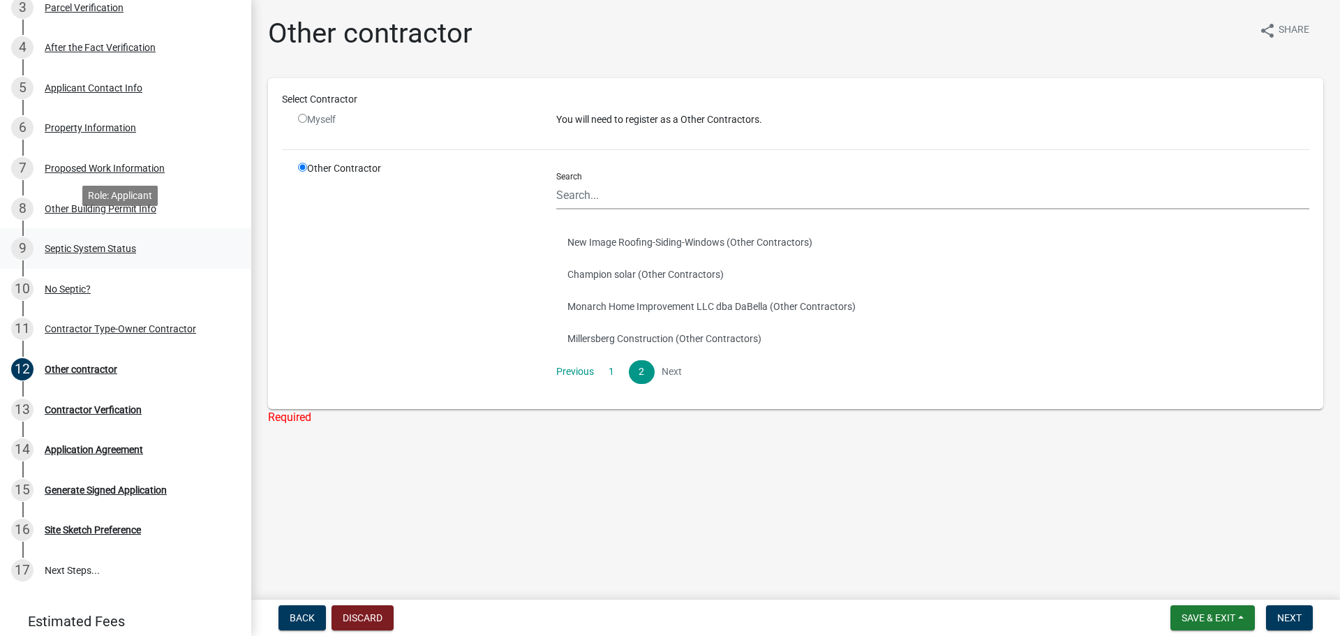
scroll to position [349, 0]
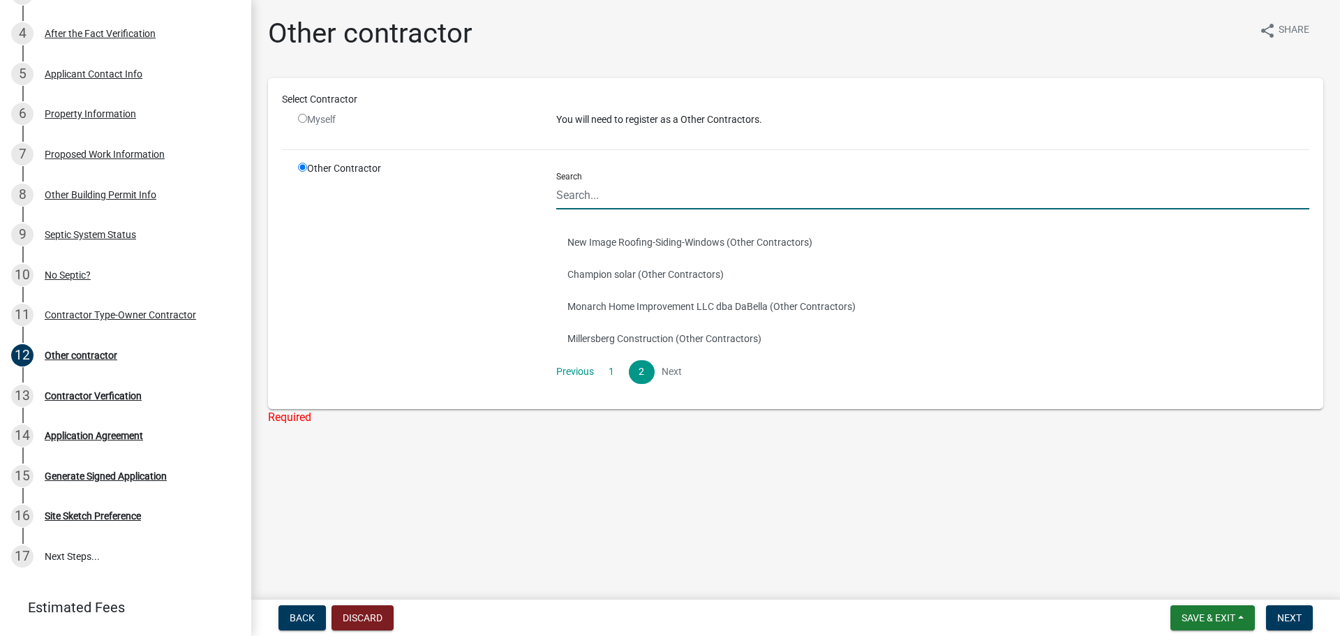
click at [563, 195] on input "Search" at bounding box center [932, 195] width 753 height 29
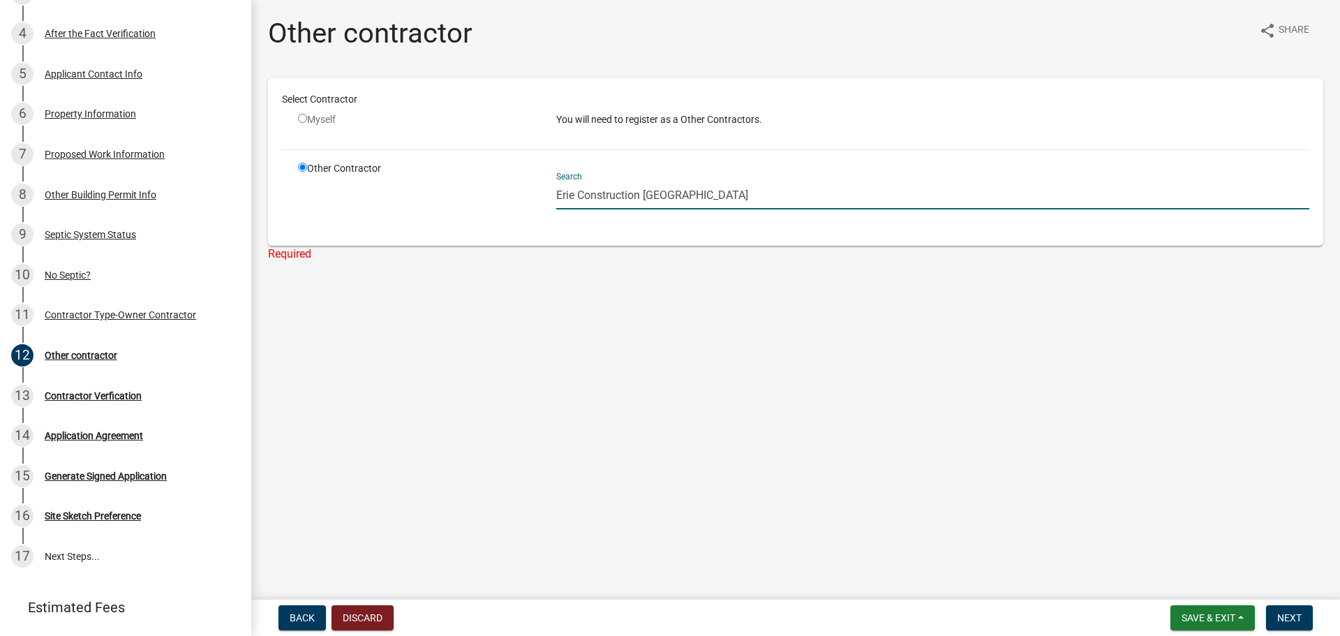
type input "Erie Construction Mid-west LLC"
drag, startPoint x: 758, startPoint y: 188, endPoint x: 525, endPoint y: 187, distance: 233.1
click at [525, 187] on div "Other Contractor Search Erie Construction Mid-west LLC" at bounding box center [804, 196] width 1032 height 70
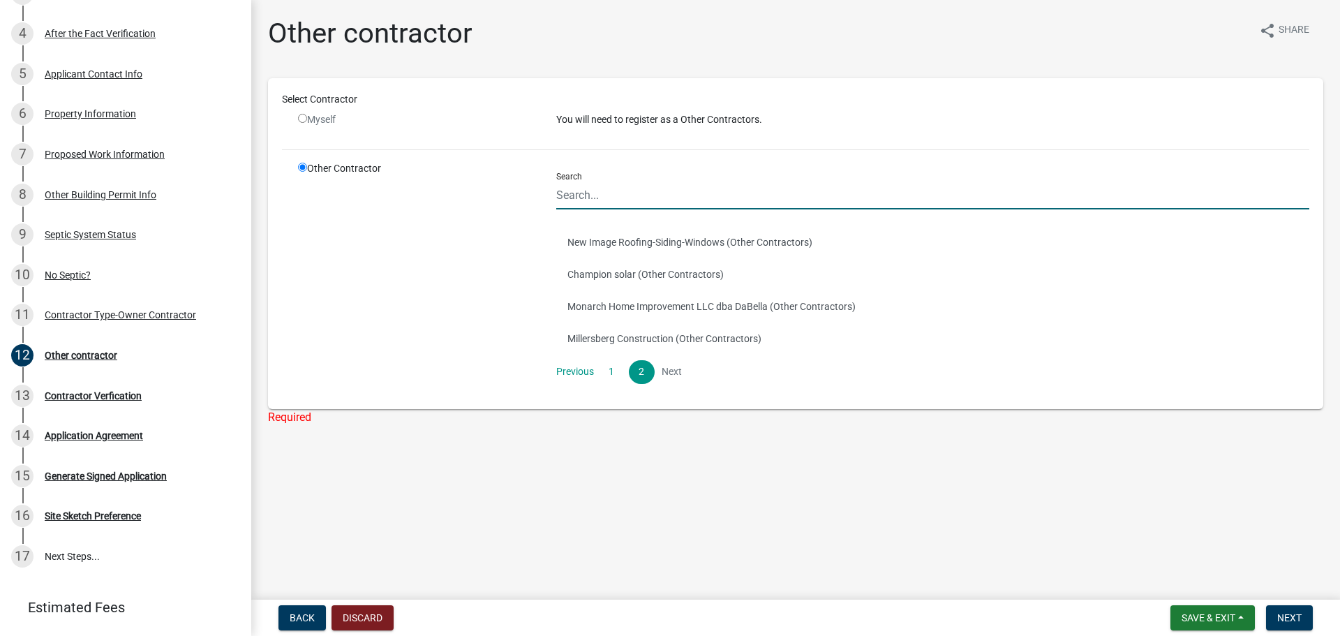
click at [575, 197] on input "Search" at bounding box center [932, 195] width 753 height 29
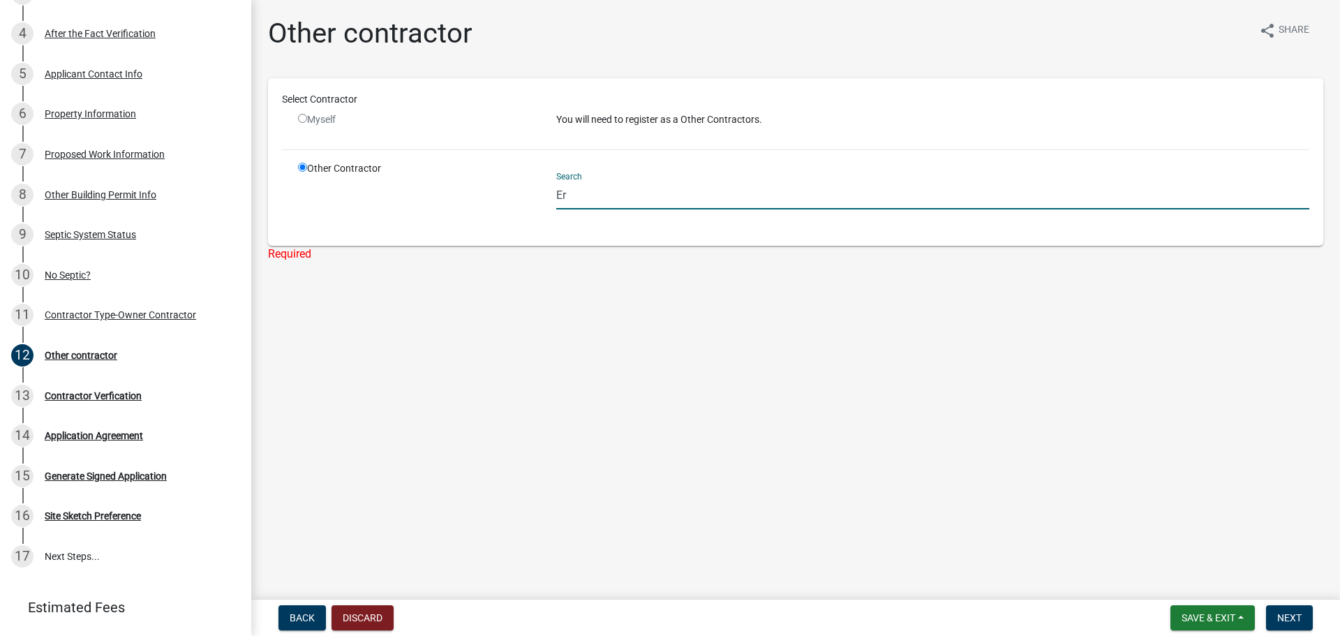
type input "E"
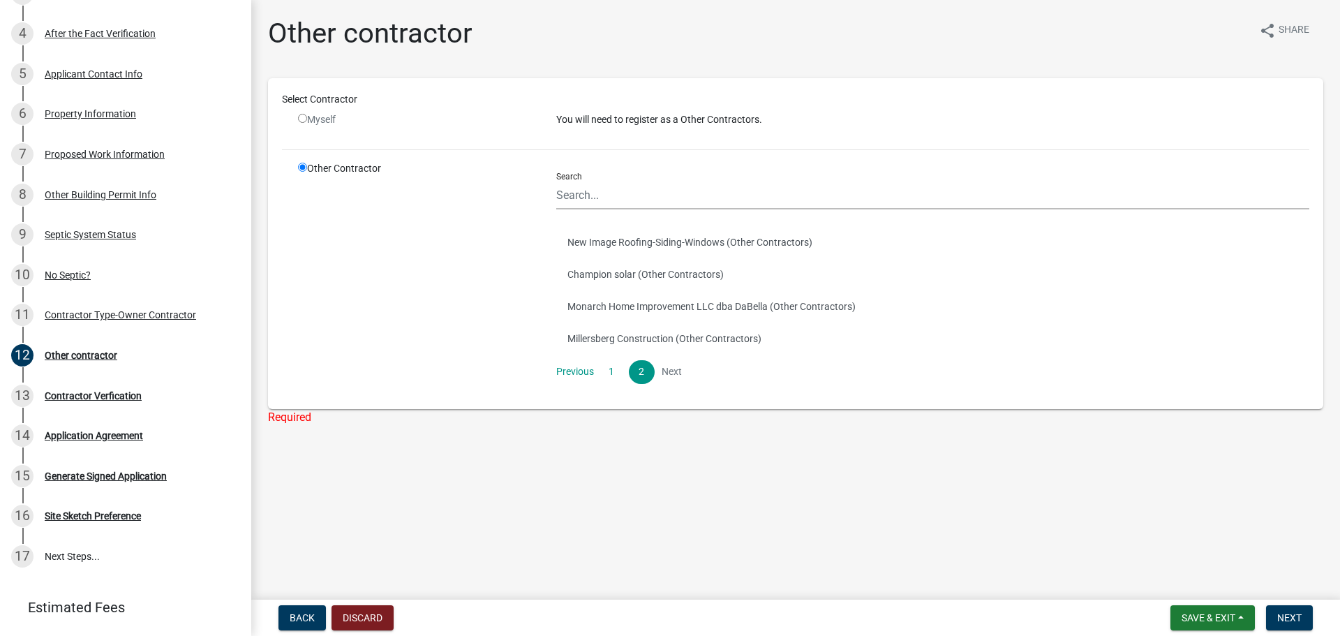
click at [679, 371] on li "Next" at bounding box center [672, 372] width 25 height 24
click at [296, 119] on div "Myself" at bounding box center [417, 125] width 258 height 26
click at [304, 118] on input "radio" at bounding box center [302, 118] width 9 height 9
radio input "false"
radio input "true"
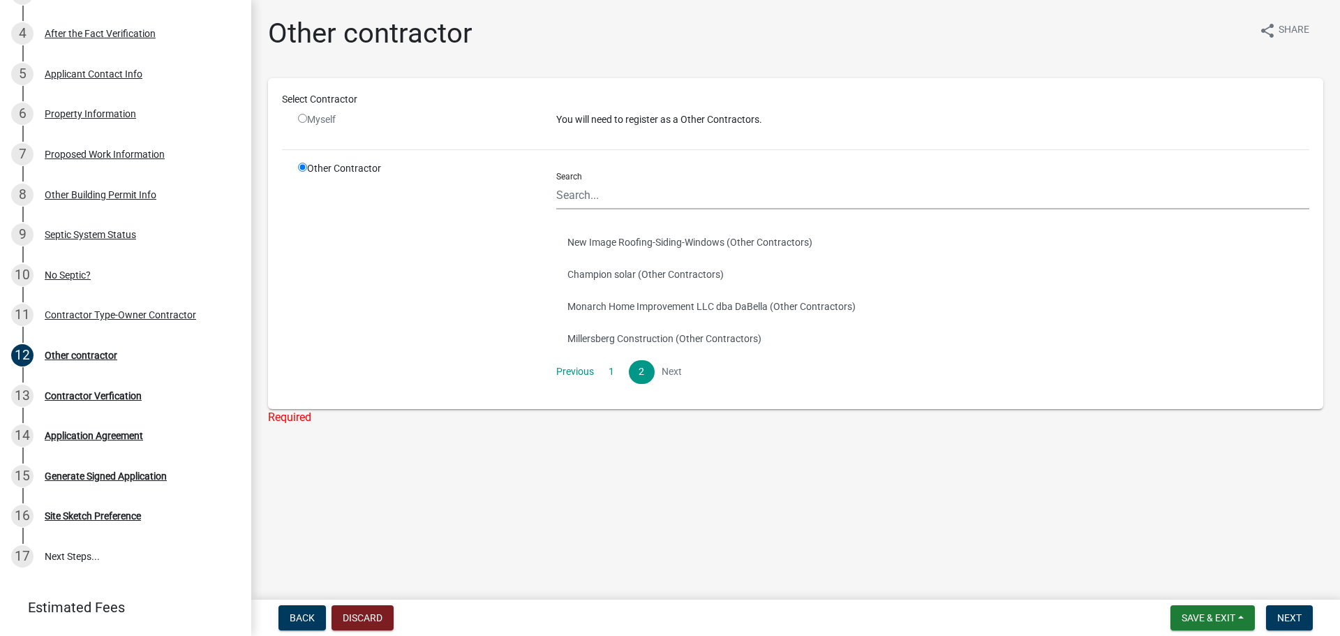
click at [304, 118] on input "radio" at bounding box center [302, 118] width 9 height 9
radio input "false"
radio input "true"
click at [304, 118] on input "radio" at bounding box center [302, 118] width 9 height 9
radio input "false"
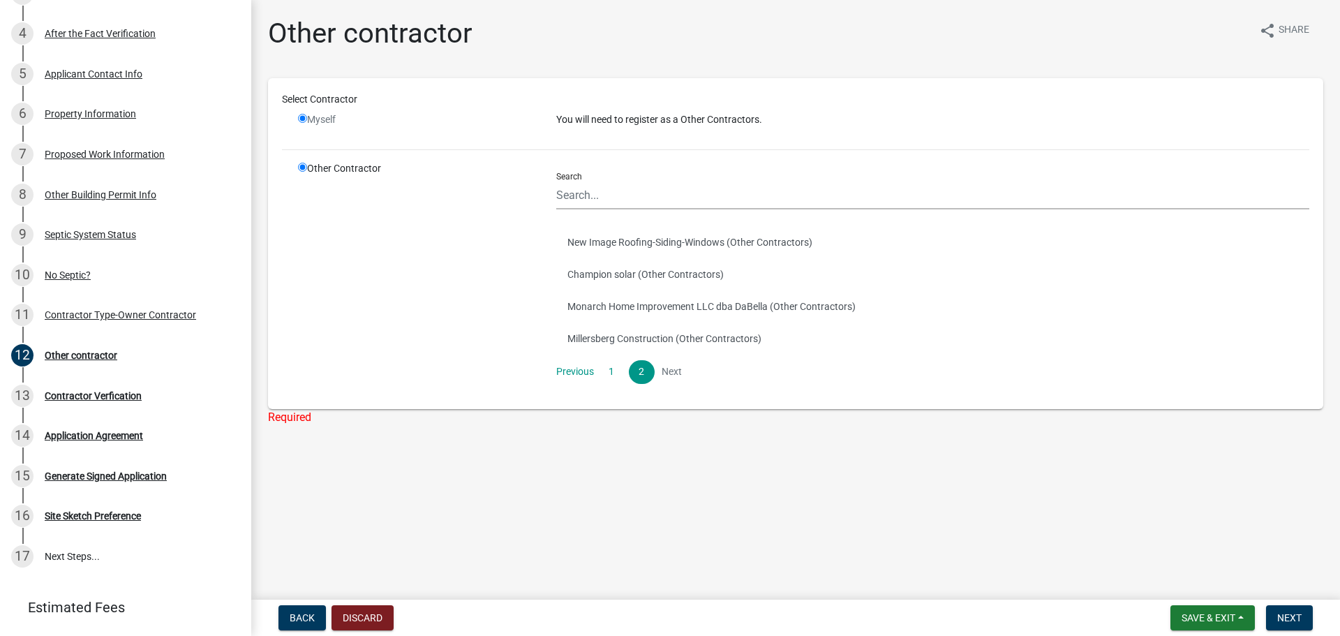
radio input "true"
click at [304, 118] on input "radio" at bounding box center [302, 118] width 9 height 9
radio input "false"
radio input "true"
click at [304, 118] on input "radio" at bounding box center [302, 118] width 9 height 9
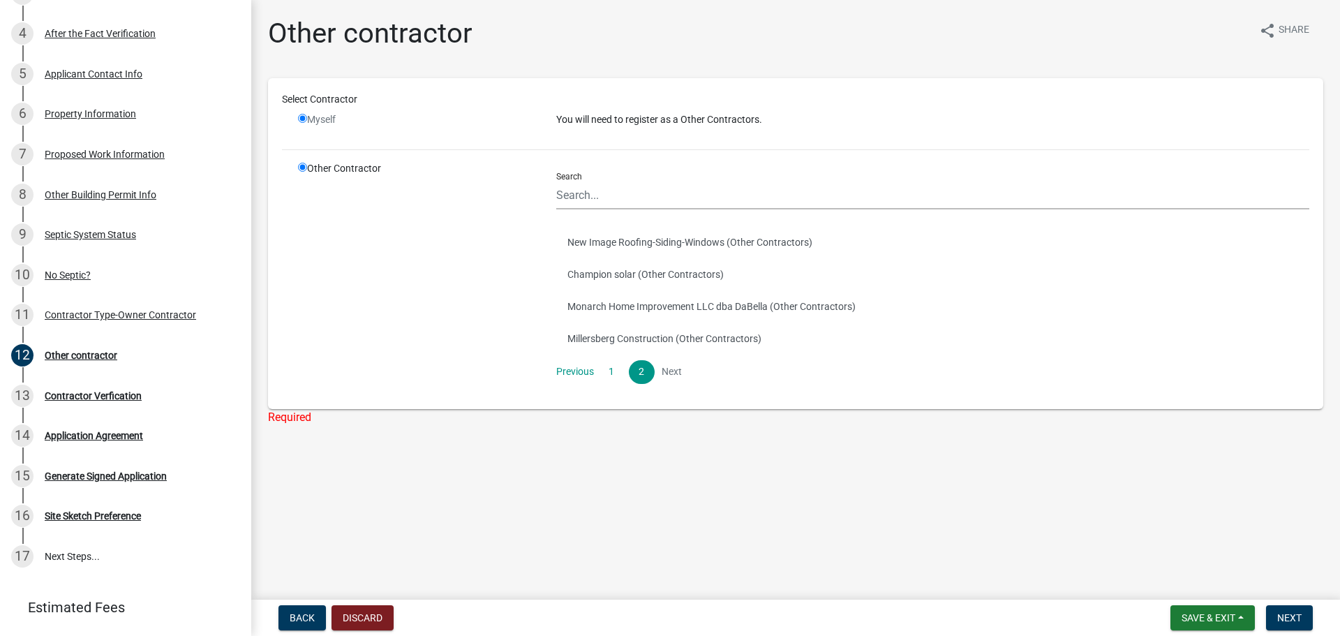
radio input "false"
radio input "true"
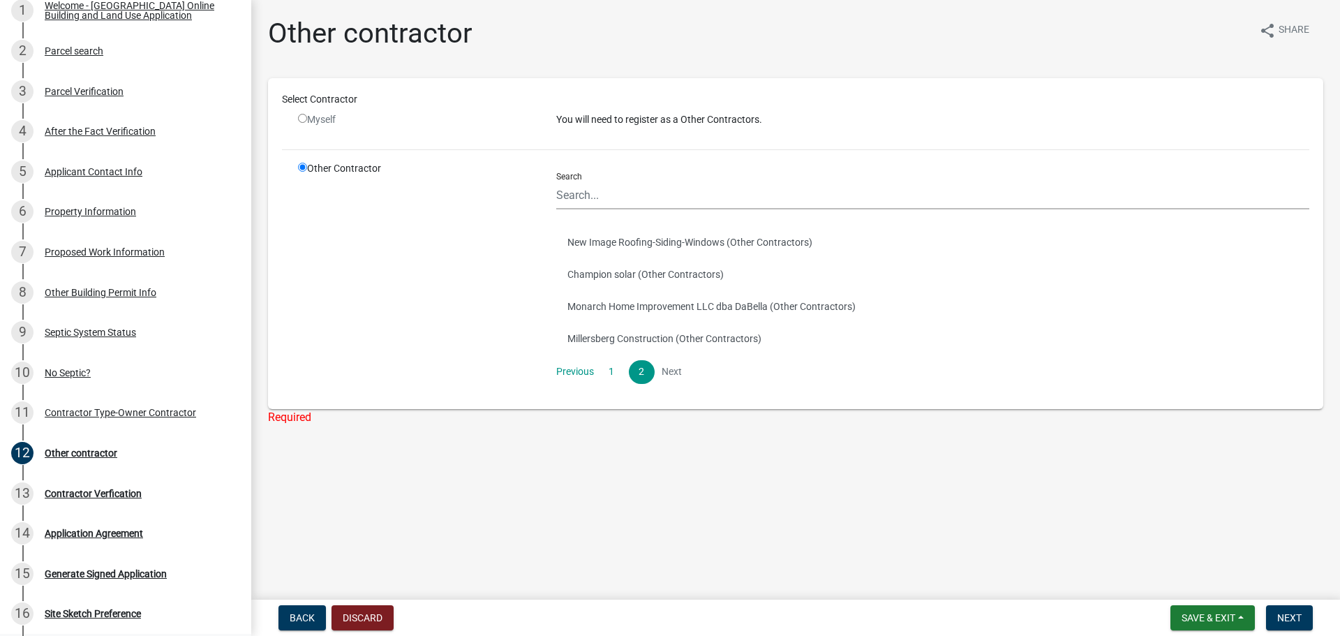
scroll to position [248, 0]
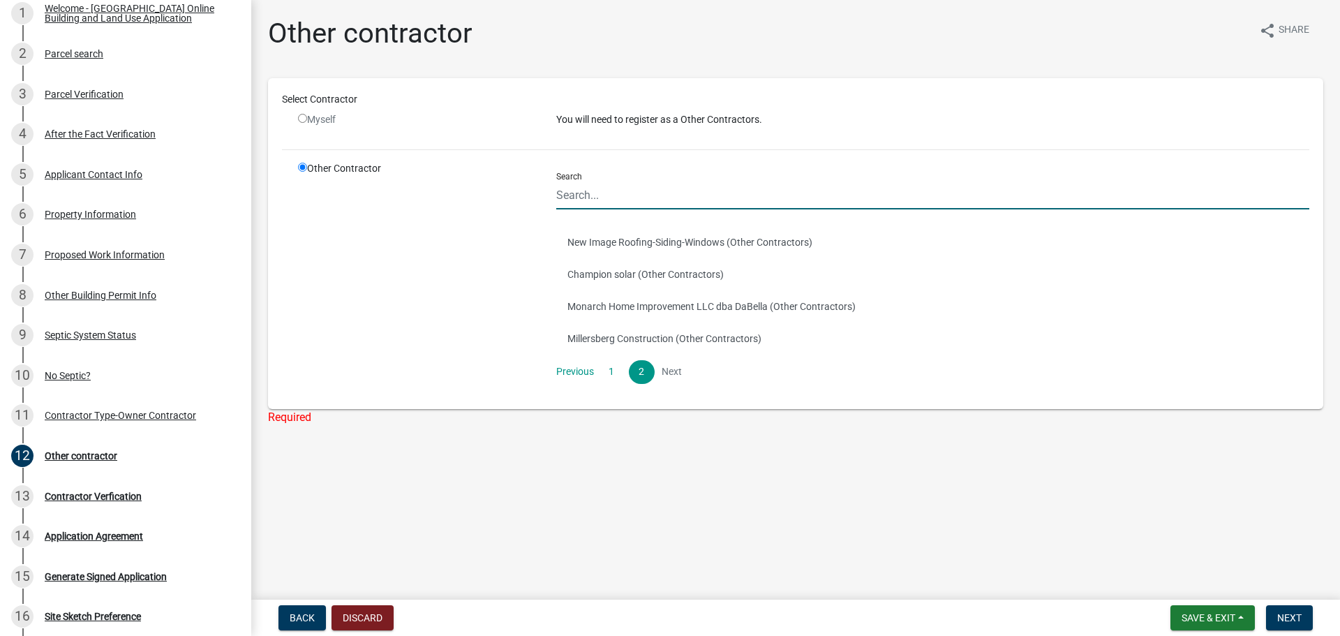
click at [589, 197] on input "Search" at bounding box center [932, 195] width 753 height 29
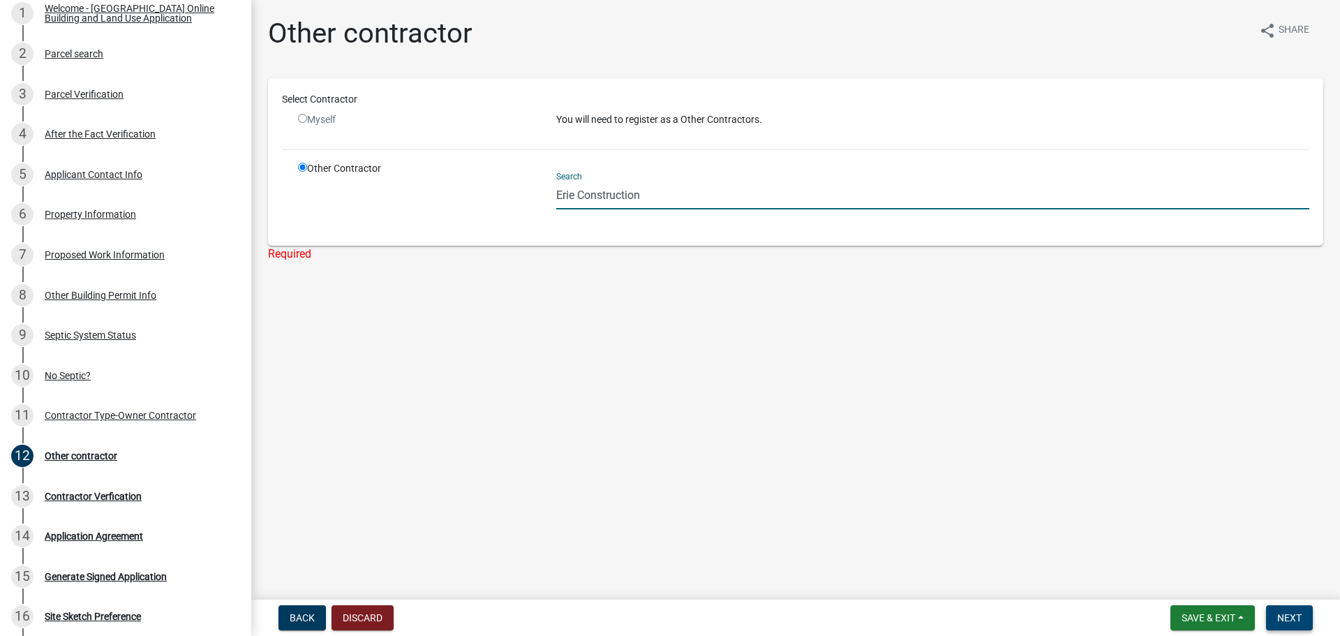
click at [1302, 615] on button "Next" at bounding box center [1289, 617] width 47 height 25
click at [682, 204] on input "Erie Construction" at bounding box center [932, 195] width 753 height 29
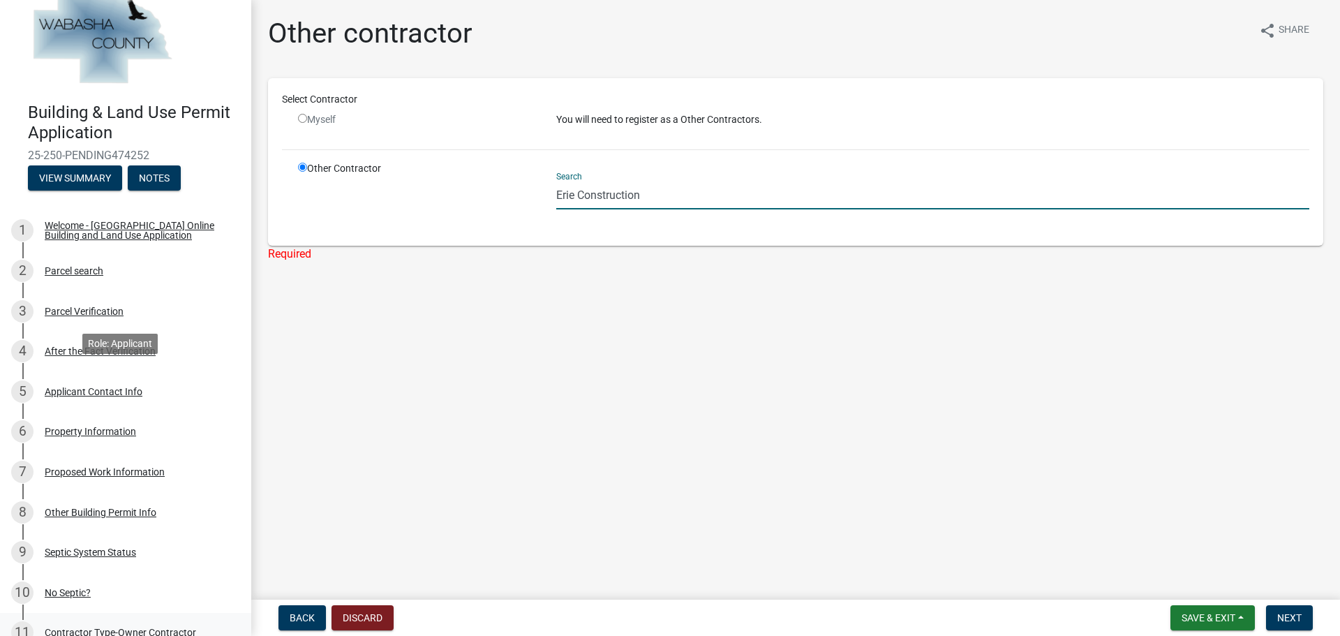
scroll to position [0, 0]
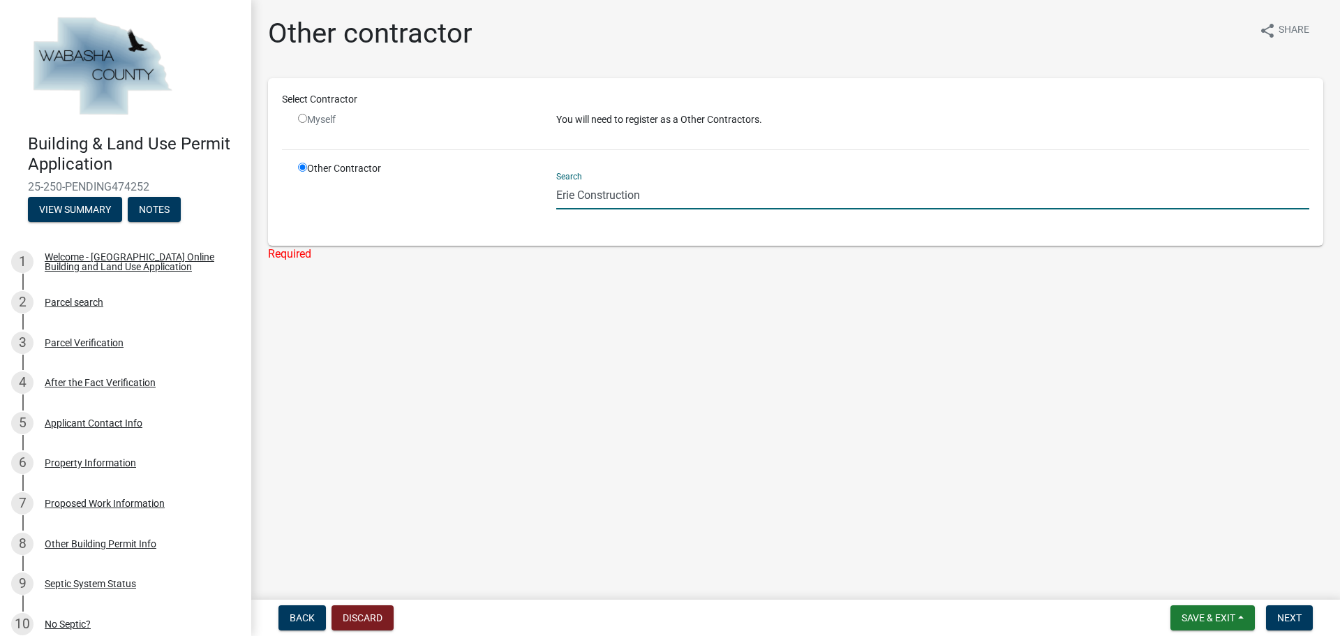
drag, startPoint x: 685, startPoint y: 201, endPoint x: 449, endPoint y: 189, distance: 236.2
click at [449, 189] on div "Other Contractor Search Erie Construction" at bounding box center [804, 196] width 1032 height 70
drag, startPoint x: 595, startPoint y: 188, endPoint x: 440, endPoint y: 199, distance: 155.3
click at [440, 199] on div "Other Contractor Search Nicki" at bounding box center [804, 196] width 1032 height 70
drag, startPoint x: 550, startPoint y: 195, endPoint x: 670, endPoint y: 169, distance: 122.8
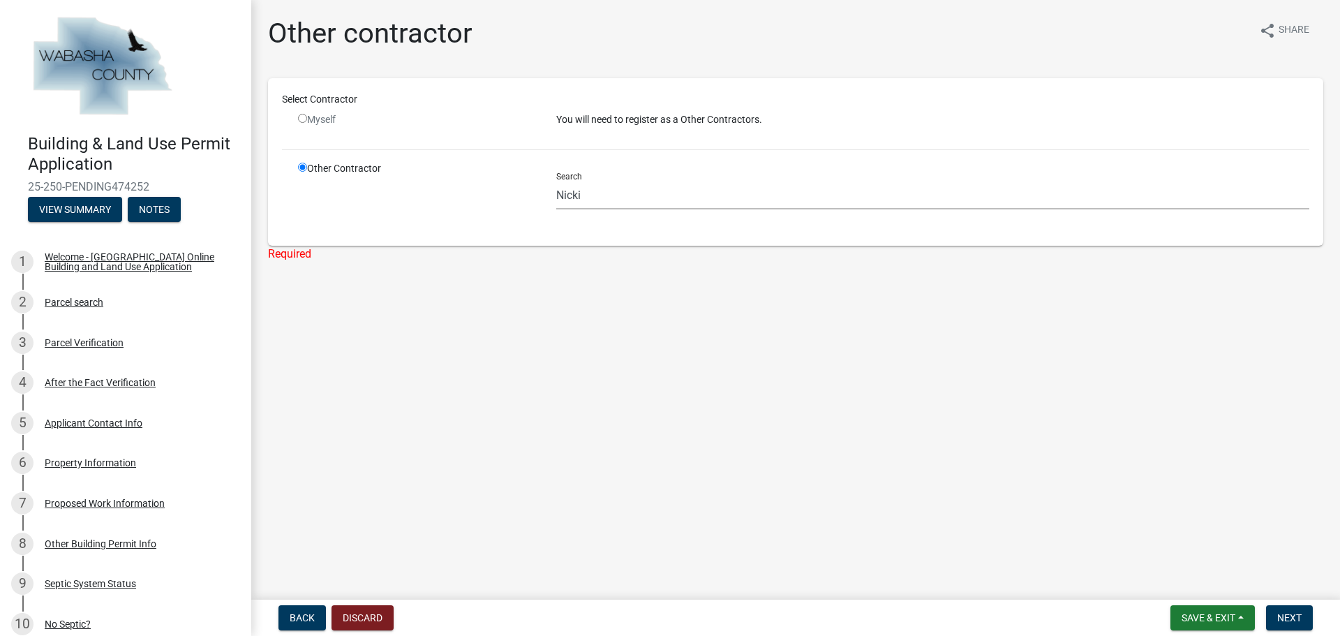
click at [670, 169] on div "Search Nicki" at bounding box center [932, 185] width 753 height 48
click at [634, 184] on input "Nicki" at bounding box center [932, 195] width 753 height 29
click at [616, 185] on input "Nicki" at bounding box center [932, 195] width 753 height 29
paste input "CR804445"
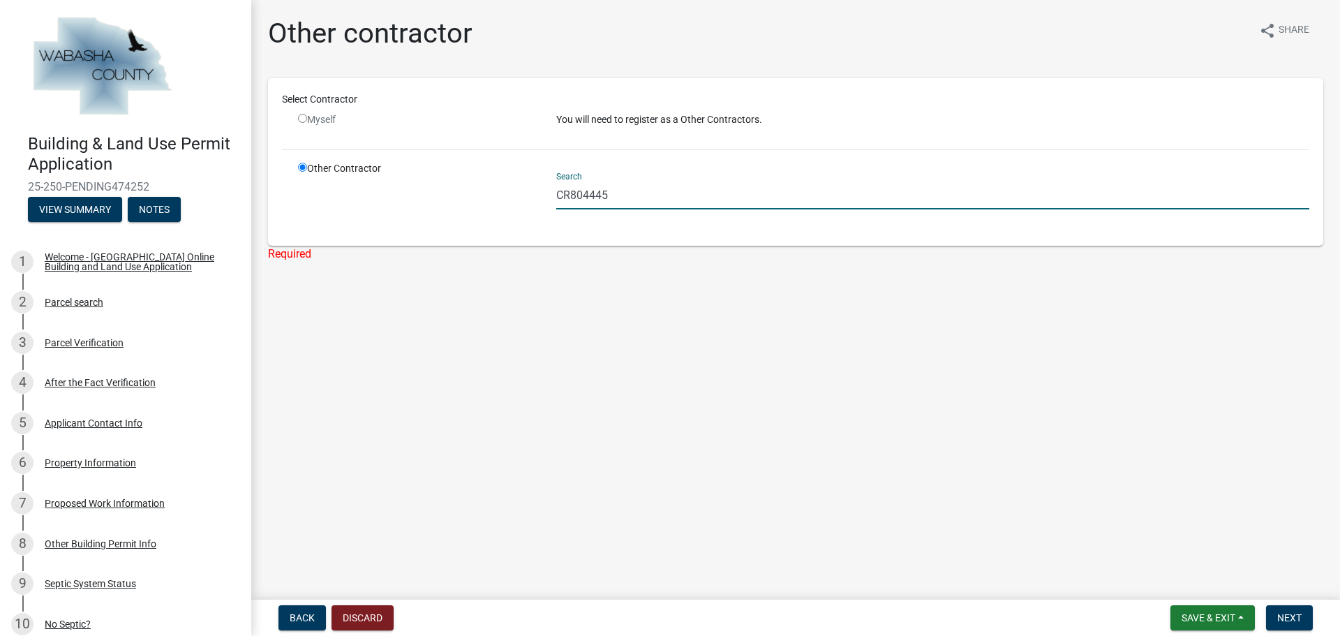
type input "CR804445"
click at [1202, 625] on button "Save & Exit" at bounding box center [1212, 617] width 84 height 25
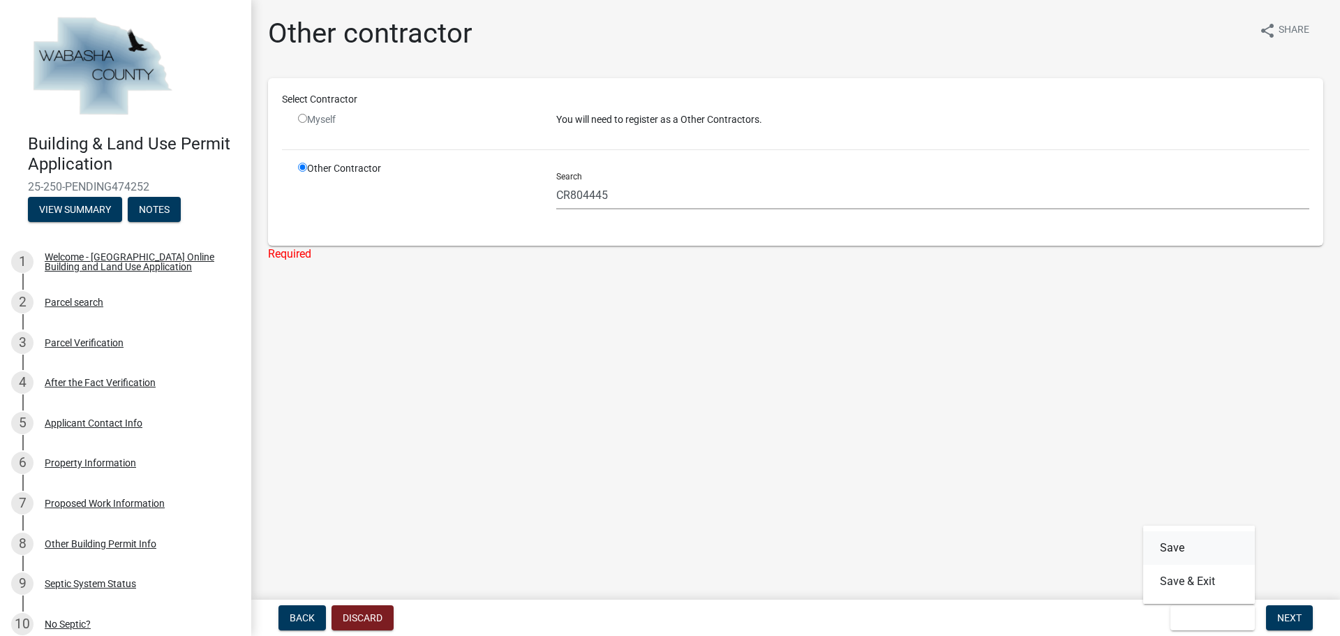
click at [1189, 536] on button "Save" at bounding box center [1199, 547] width 112 height 33
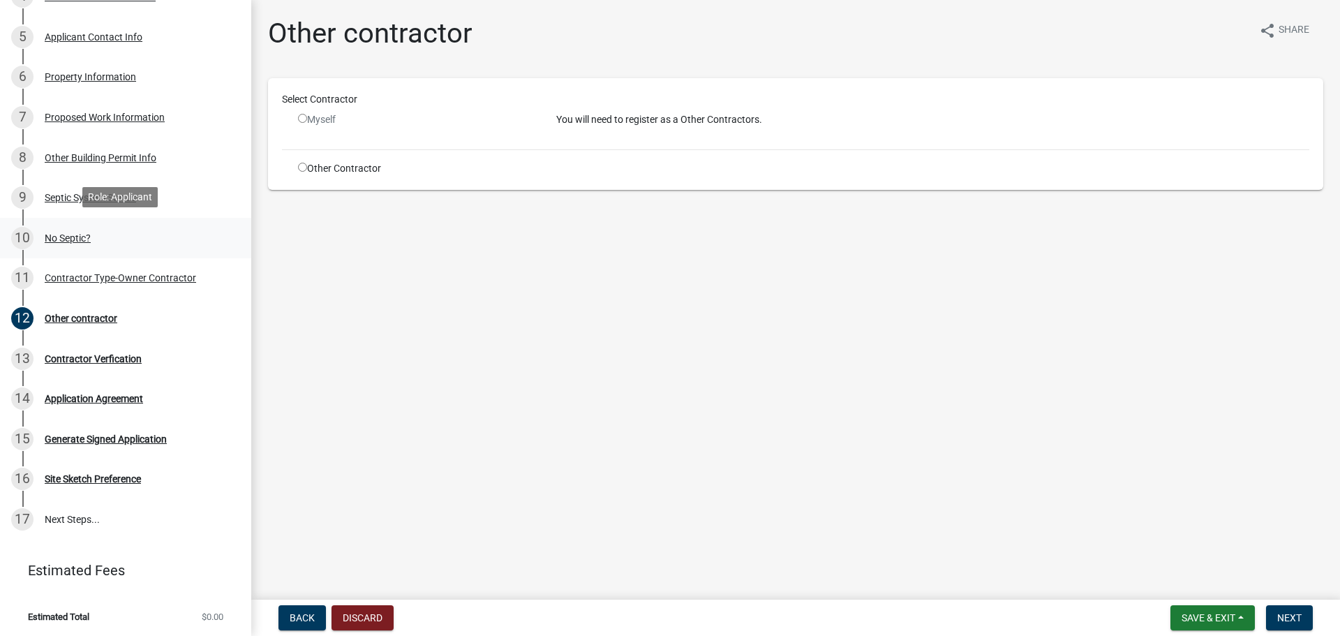
scroll to position [388, 0]
click at [297, 165] on div "Other Contractor" at bounding box center [417, 168] width 258 height 15
click at [301, 168] on input "radio" at bounding box center [302, 167] width 9 height 9
radio input "true"
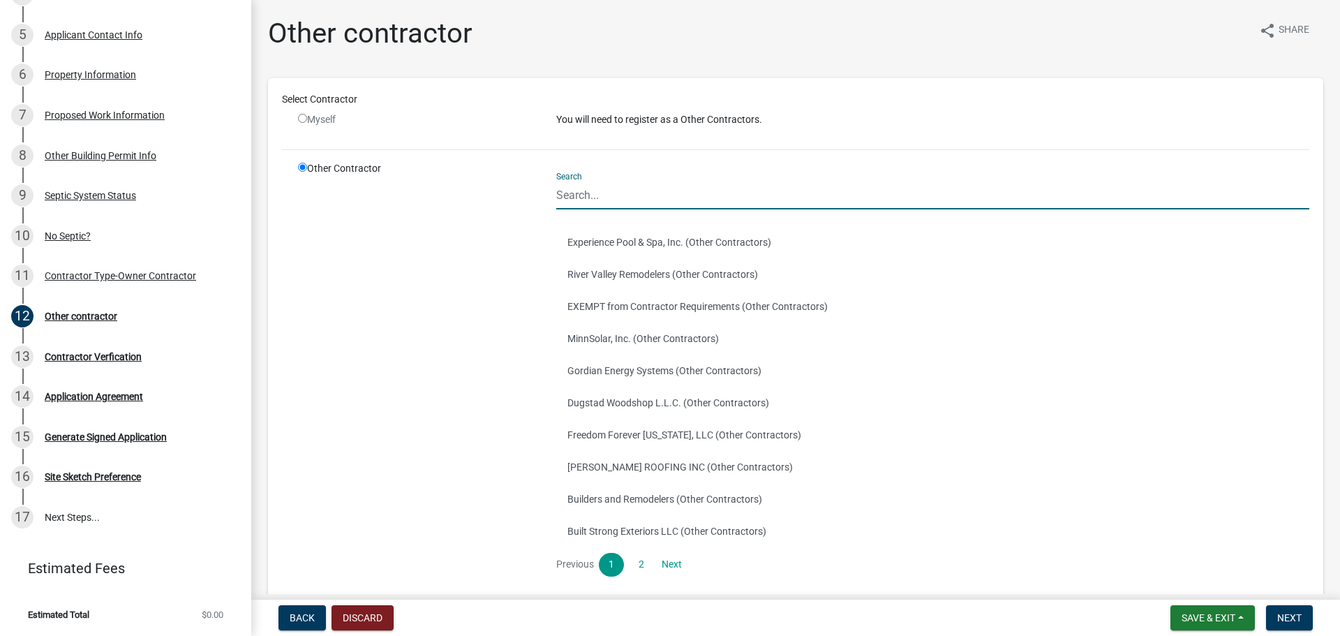
paste input "CR804445"
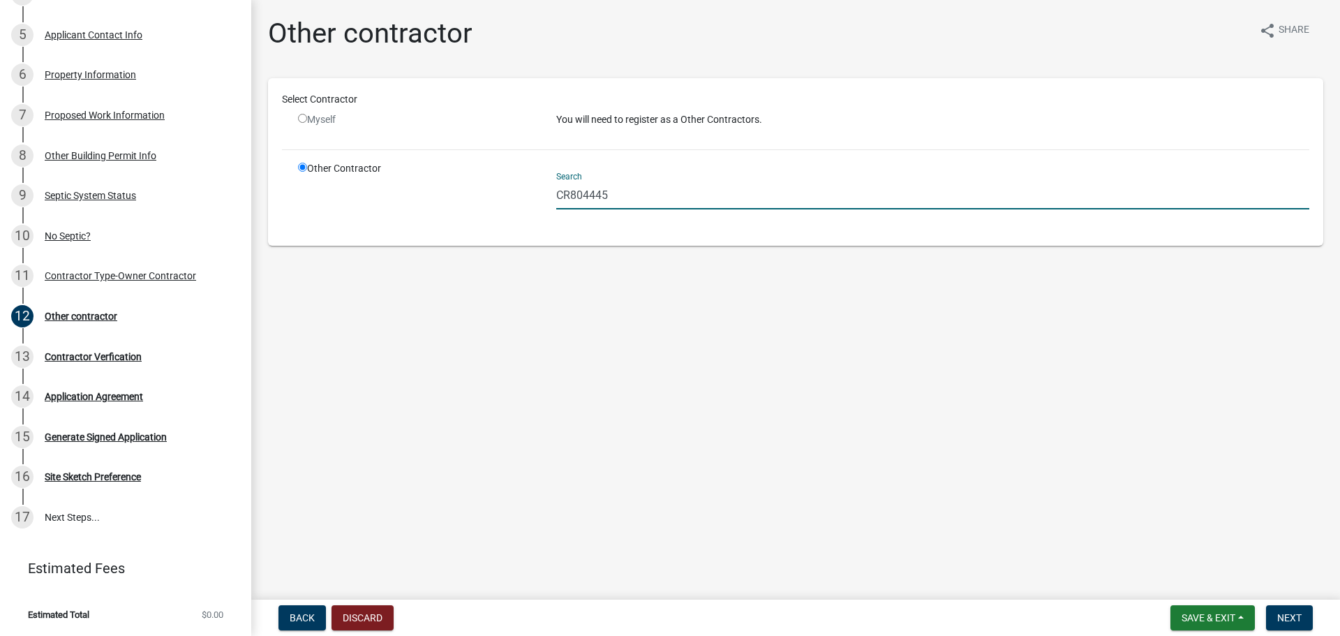
drag, startPoint x: 609, startPoint y: 214, endPoint x: 474, endPoint y: 216, distance: 135.4
click at [473, 218] on div "Other Contractor Search CR804445" at bounding box center [804, 196] width 1032 height 70
paste input "Erie Construction Mid-West LLC"
type input "Erie Construction Mid-West LLC"
click at [1289, 612] on span "Next" at bounding box center [1289, 617] width 24 height 11
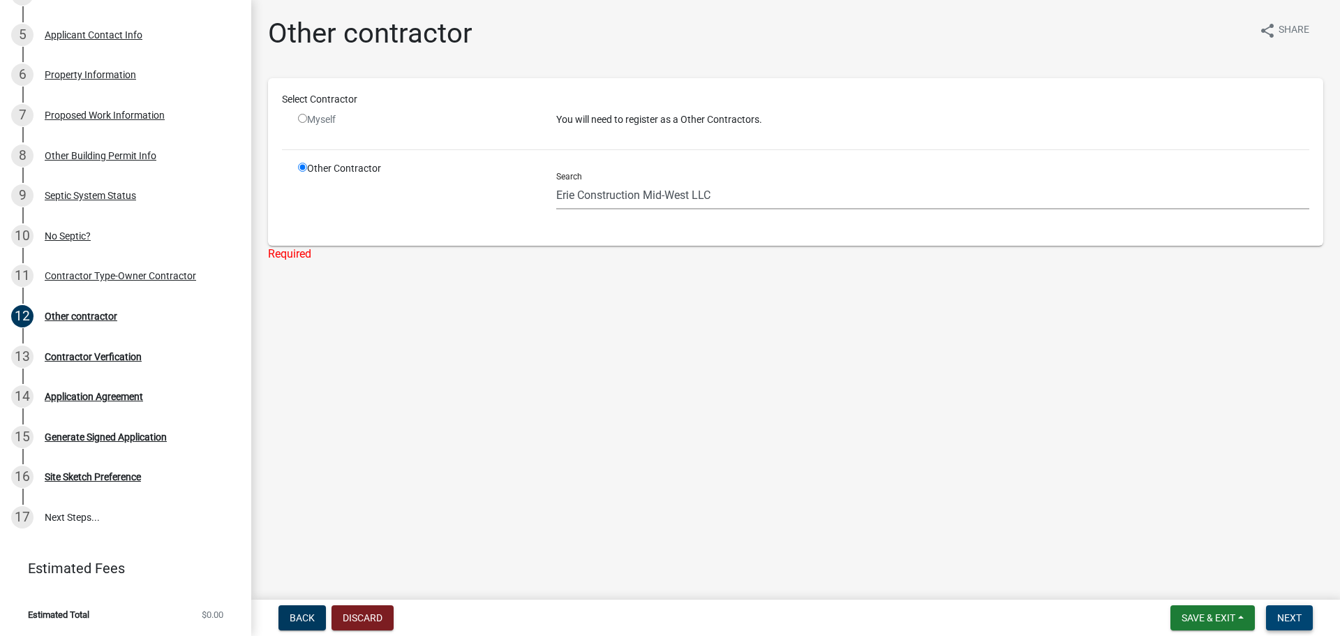
click at [1290, 612] on span "Next" at bounding box center [1289, 617] width 24 height 11
click at [1195, 611] on button "Save & Exit" at bounding box center [1212, 617] width 84 height 25
click at [1217, 572] on button "Save & Exit" at bounding box center [1199, 581] width 112 height 33
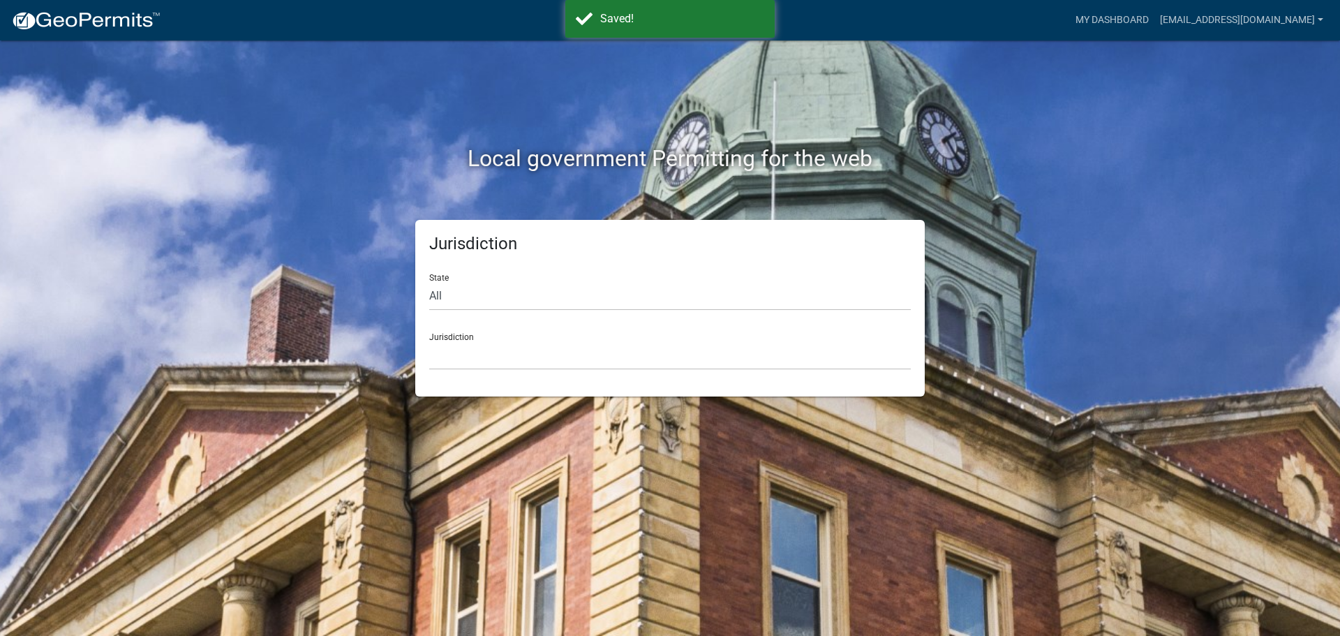
click at [839, 529] on div "Local government Permitting for the web Jurisdiction State All [US_STATE] [US_S…" at bounding box center [670, 318] width 1340 height 636
